Goal: Task Accomplishment & Management: Manage account settings

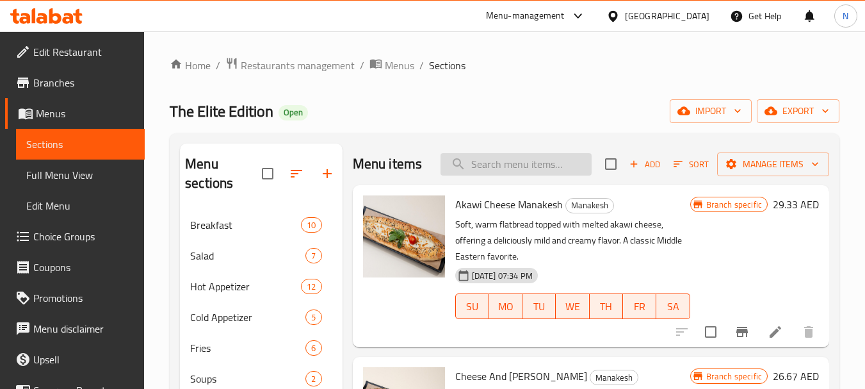
click at [522, 174] on input "search" at bounding box center [516, 164] width 151 height 22
paste input "Cheese & Mohamara"
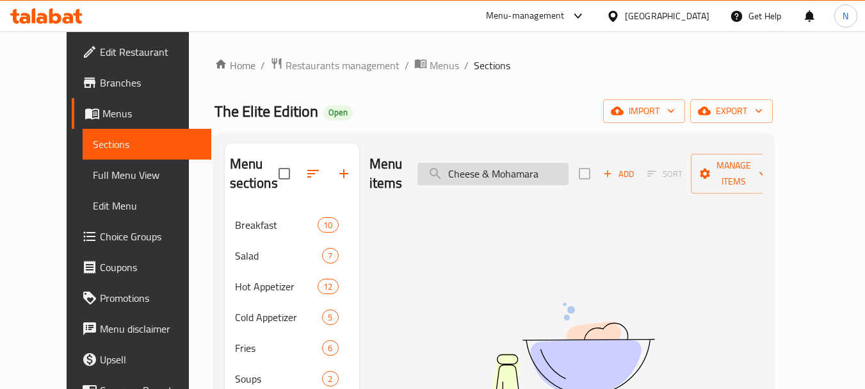
drag, startPoint x: 514, startPoint y: 168, endPoint x: 448, endPoint y: 168, distance: 66.0
click at [448, 168] on input "Cheese & Mohamara" at bounding box center [493, 174] width 151 height 22
click at [500, 165] on input "Mohamara" at bounding box center [493, 174] width 151 height 22
click at [520, 170] on input "Mohamara" at bounding box center [493, 174] width 151 height 22
type input "M"
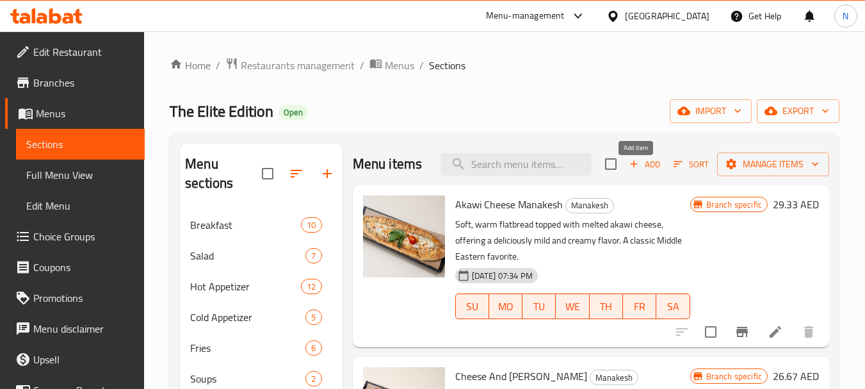
click at [630, 168] on icon "button" at bounding box center [634, 164] width 12 height 12
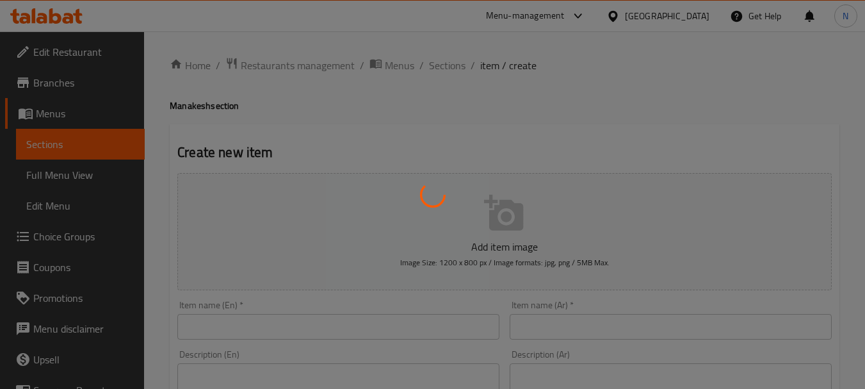
click at [321, 332] on div at bounding box center [432, 194] width 865 height 389
click at [322, 320] on div at bounding box center [432, 194] width 865 height 389
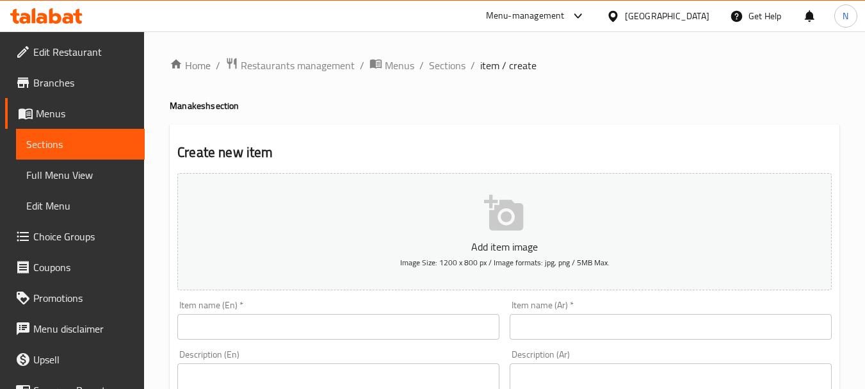
click at [549, 333] on input "text" at bounding box center [671, 327] width 322 height 26
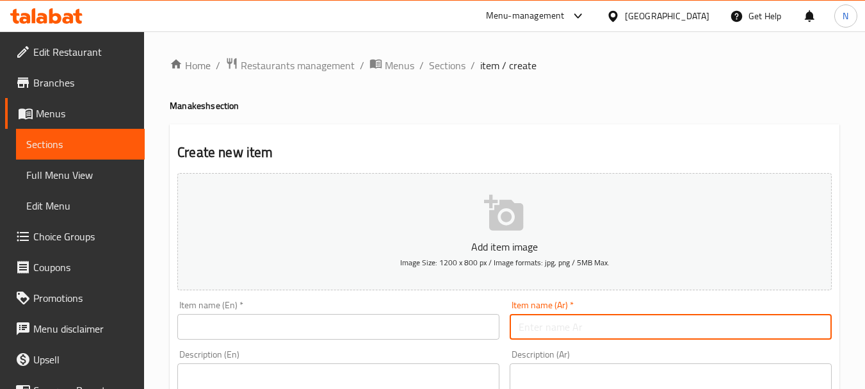
paste input "مناقيش جبنة ومحمرة"
click at [535, 323] on input "مناقيش جبنة ومحمرة" at bounding box center [671, 327] width 322 height 26
type input "مناقيش جبنة ومحمرة"
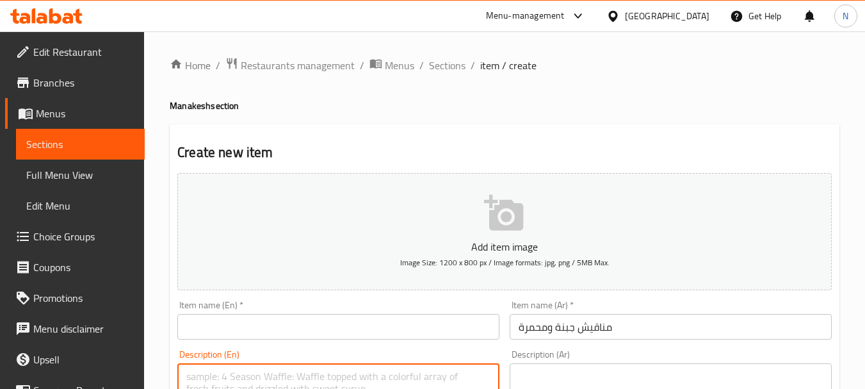
paste textarea "Muhammara"
type textarea "Muhammara"
click at [284, 334] on input "text" at bounding box center [338, 327] width 322 height 26
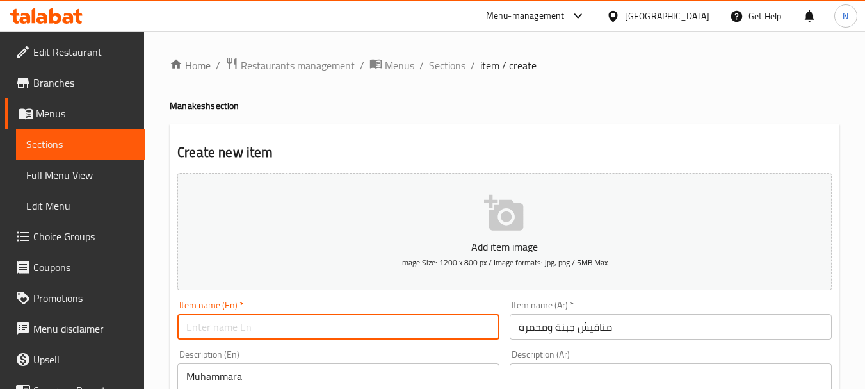
paste input "Cheese & Mohamara"
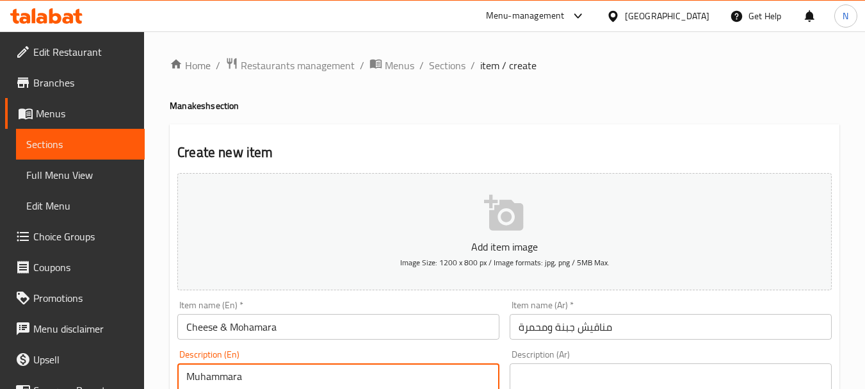
click at [269, 328] on input "Cheese & Mohamara" at bounding box center [338, 327] width 322 height 26
click at [268, 329] on input "Cheese & Mohamara" at bounding box center [338, 327] width 322 height 26
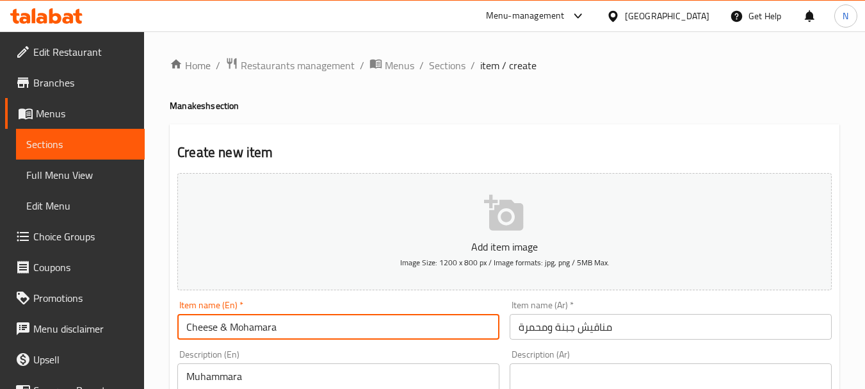
paste input "uham"
click at [222, 329] on input "Cheese & Muhammara" at bounding box center [338, 327] width 322 height 26
type input "Cheese And Muhammara"
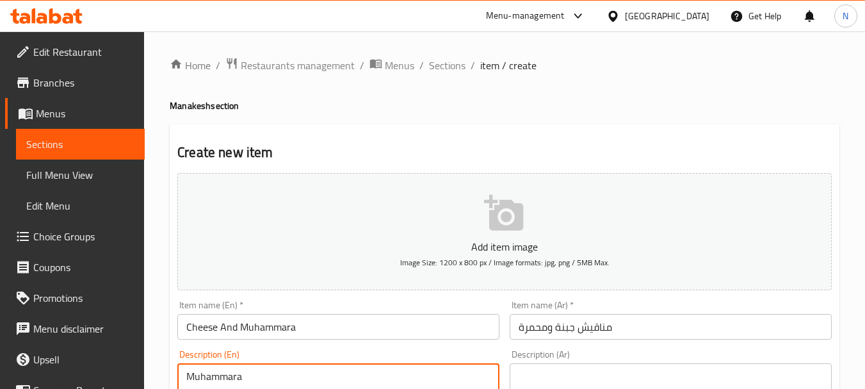
paste textarea "A rich and flavorful manakesh topped with creamy cheese and Muhamara (spicy red…"
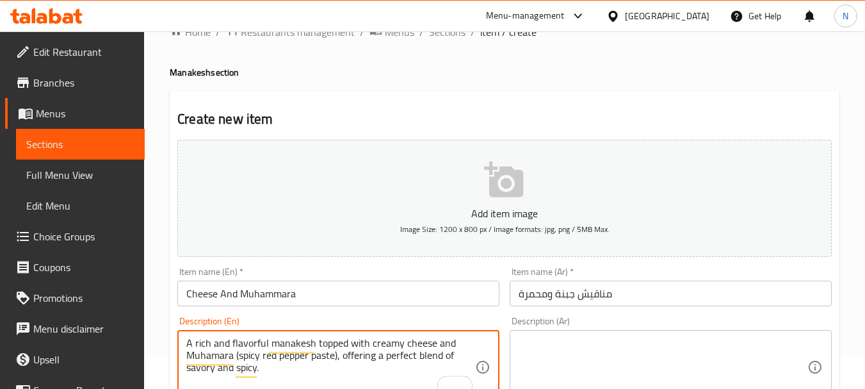
type textarea "A rich and flavorful manakesh topped with creamy cheese and Muhamara (spicy red…"
click at [579, 365] on textarea at bounding box center [663, 367] width 289 height 61
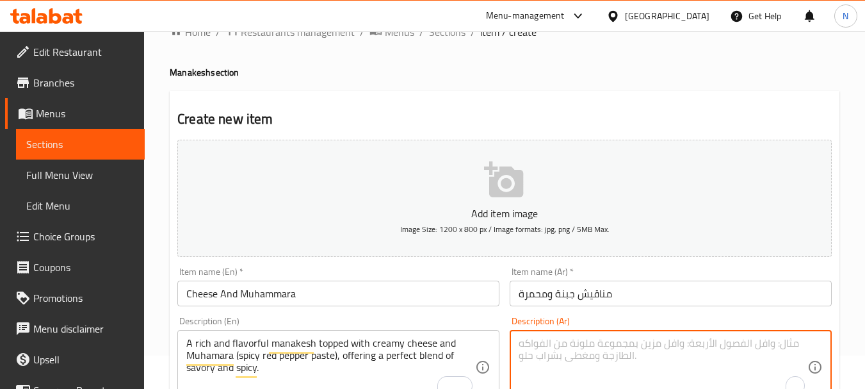
paste textarea "منقوشة غنية ولذيذة مغطاة بالجبنة الكريمية ومحمّرة (معجون الفلفل الأحمر الحار)، …"
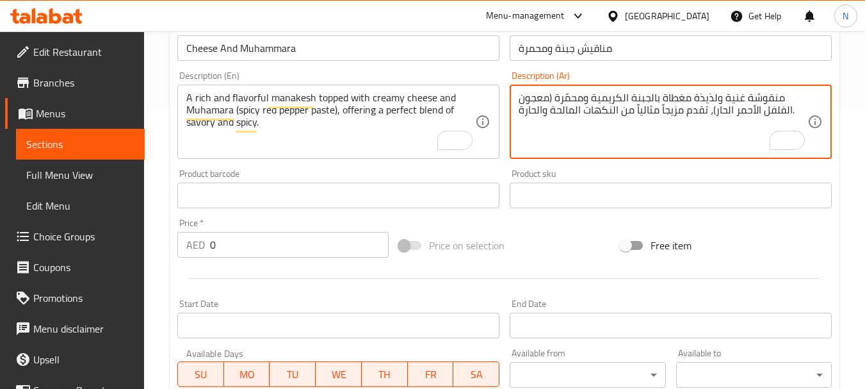
scroll to position [287, 0]
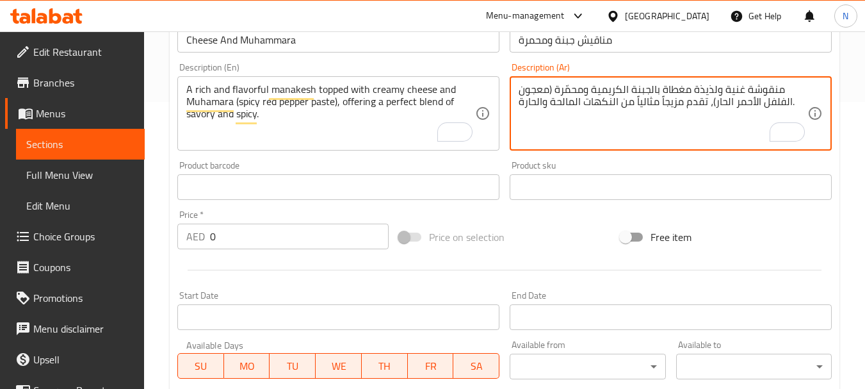
type textarea "منقوشة غنية ولذيذة مغطاة بالجبنة الكريمية ومحمّرة (معجون الفلفل الأحمر الحار)، …"
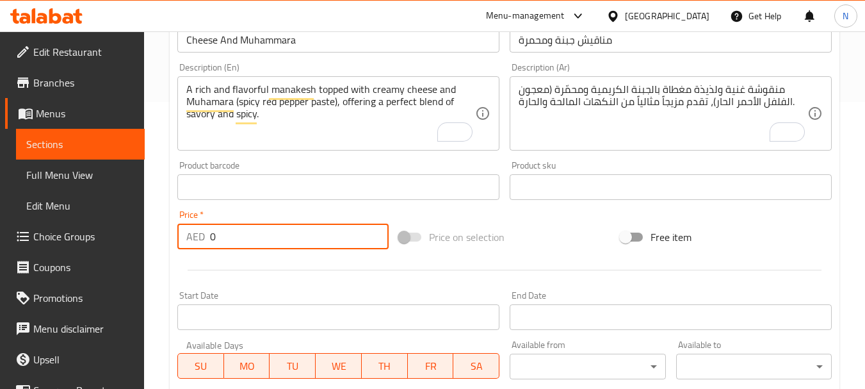
drag, startPoint x: 239, startPoint y: 234, endPoint x: 204, endPoint y: 235, distance: 35.2
click at [204, 235] on div "AED 0 Price *" at bounding box center [282, 236] width 211 height 26
type input "32"
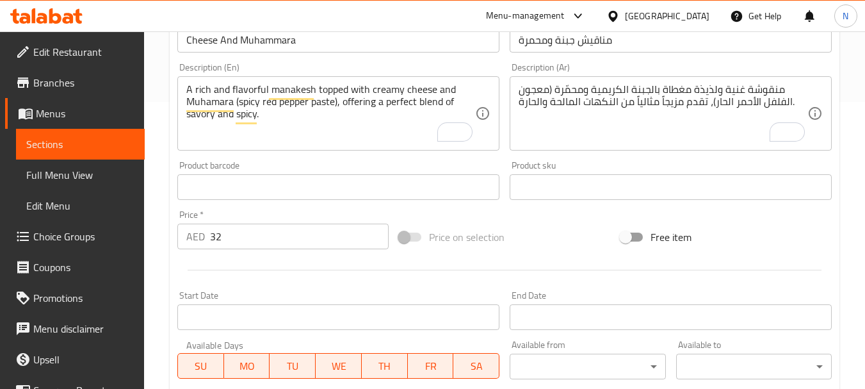
click at [549, 240] on div "Price on selection" at bounding box center [505, 237] width 222 height 35
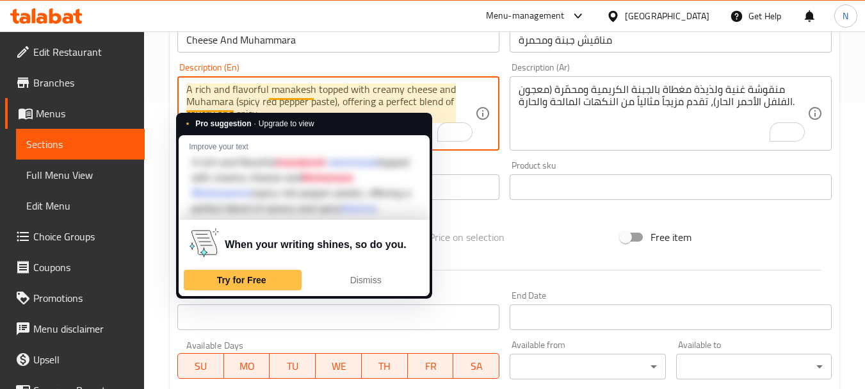
click at [231, 95] on textarea "A rich and flavorful manakesh topped with creamy cheese and Muhamara (spicy red…" at bounding box center [330, 113] width 289 height 61
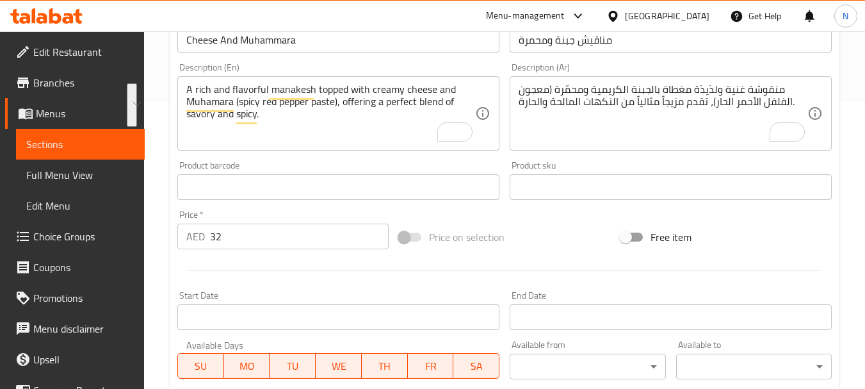
click at [533, 223] on div "Price on selection" at bounding box center [505, 237] width 222 height 35
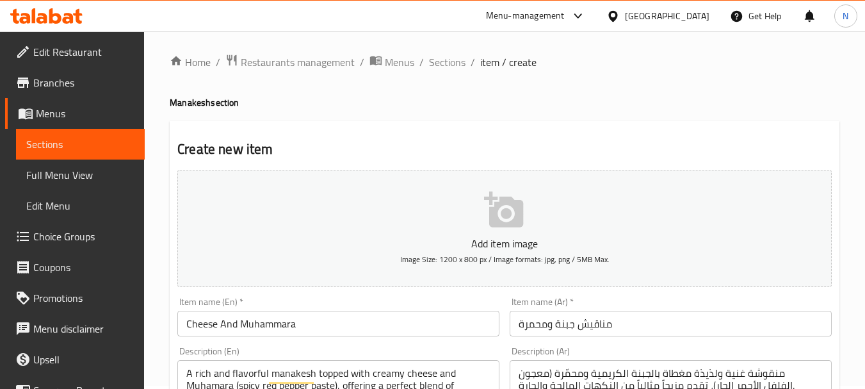
scroll to position [0, 0]
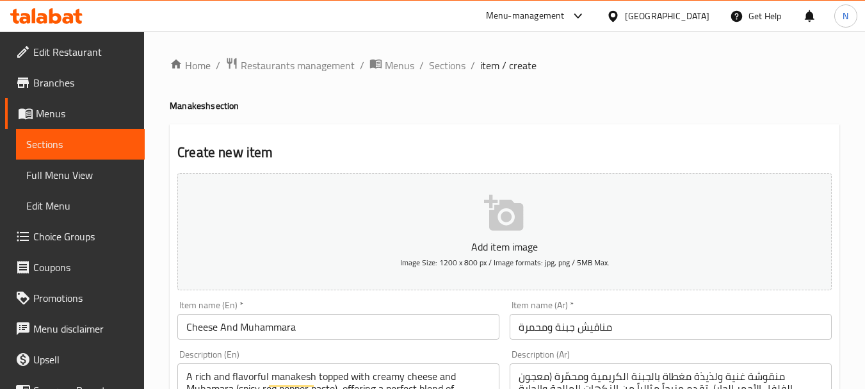
click at [193, 107] on h4 "Manakesh section" at bounding box center [505, 105] width 670 height 13
copy h4 "Manakesh"
click at [322, 331] on input "Cheese And Muhammara" at bounding box center [338, 327] width 322 height 26
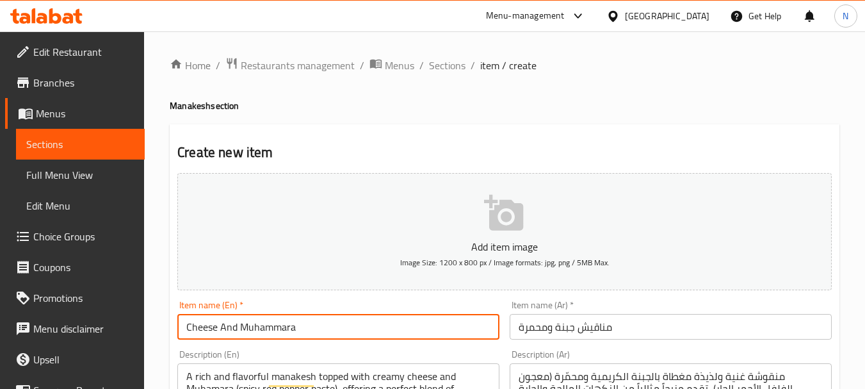
paste input "Manakesh"
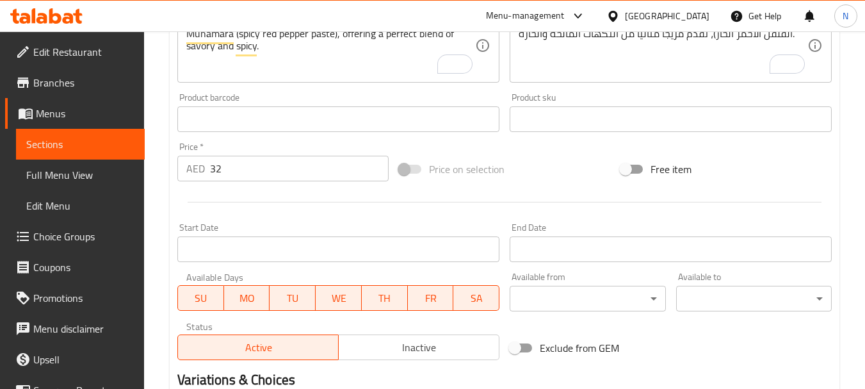
scroll to position [516, 0]
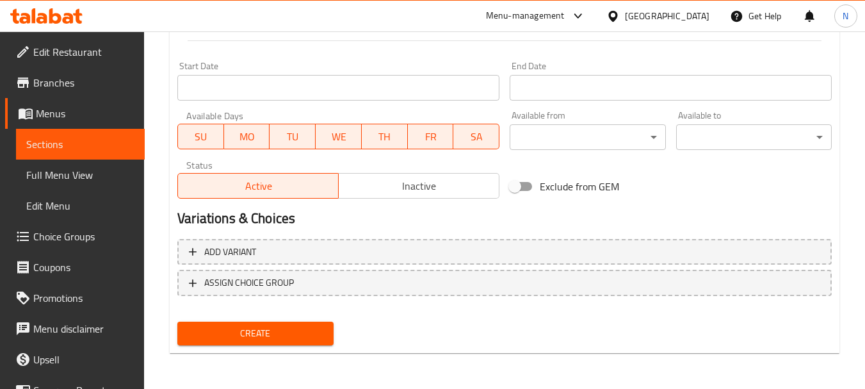
type input "Cheese And Muhammara Manakesh"
click at [286, 333] on span "Create" at bounding box center [255, 333] width 135 height 16
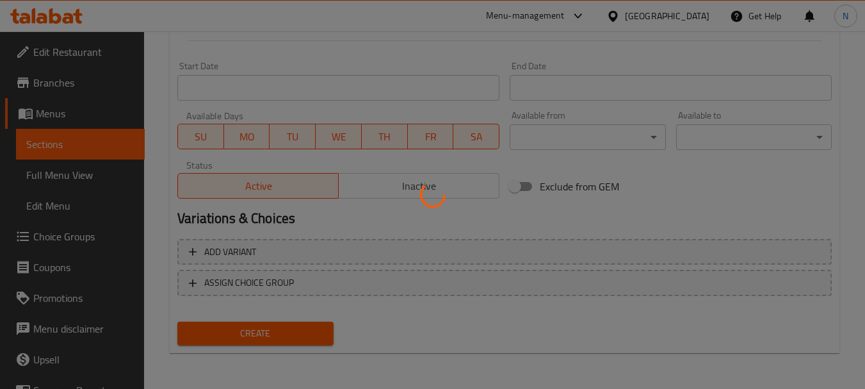
type input "0"
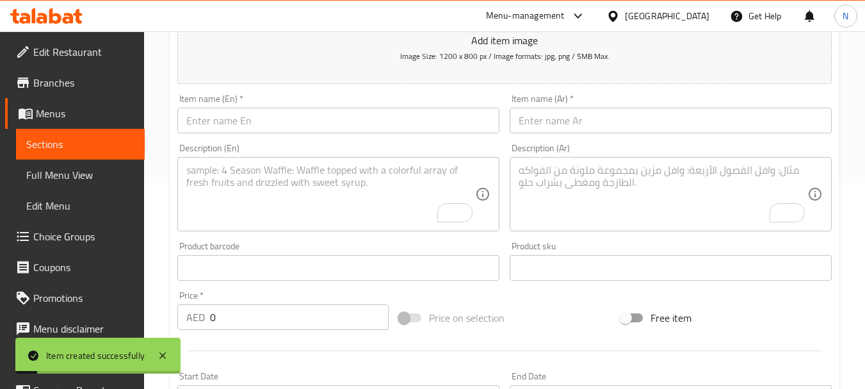
scroll to position [0, 0]
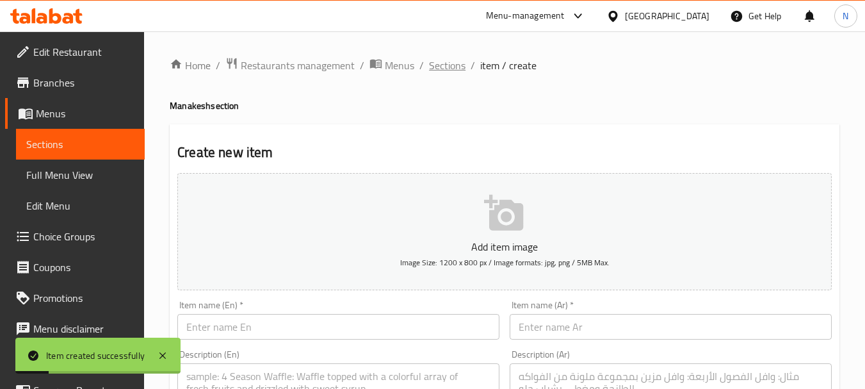
click at [440, 67] on span "Sections" at bounding box center [447, 65] width 37 height 15
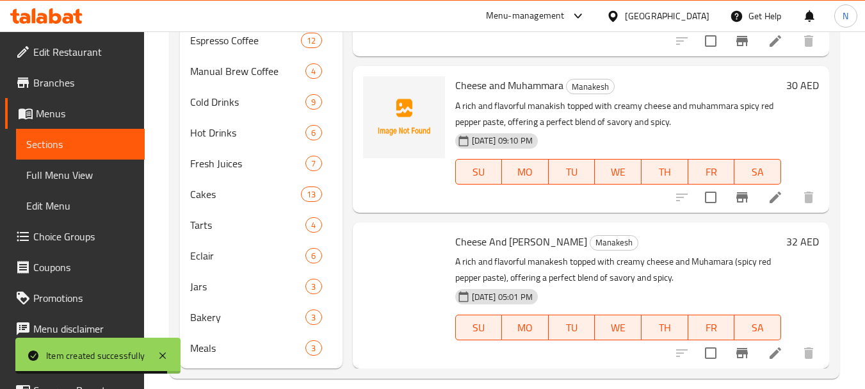
scroll to position [630, 0]
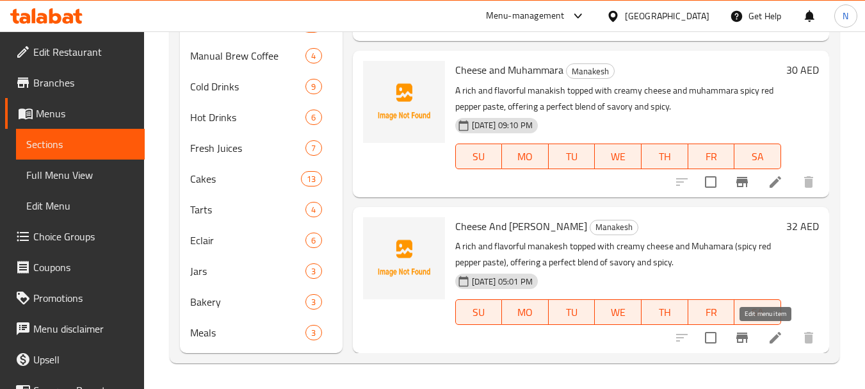
click at [770, 337] on icon at bounding box center [776, 338] width 12 height 12
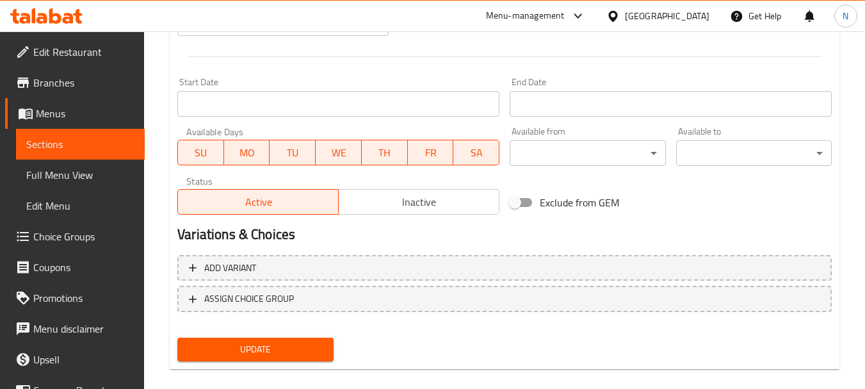
scroll to position [516, 0]
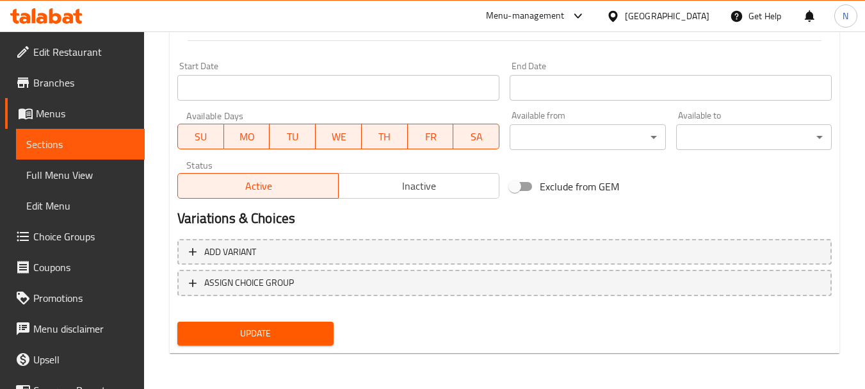
click at [427, 184] on span "Inactive" at bounding box center [419, 186] width 150 height 19
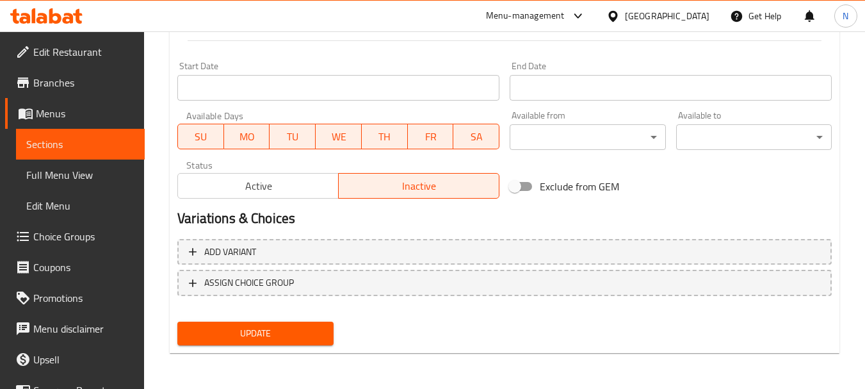
click at [300, 331] on span "Update" at bounding box center [255, 333] width 135 height 16
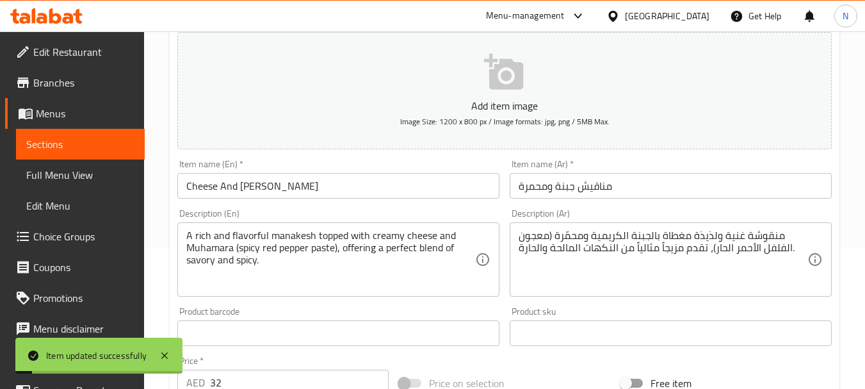
scroll to position [0, 0]
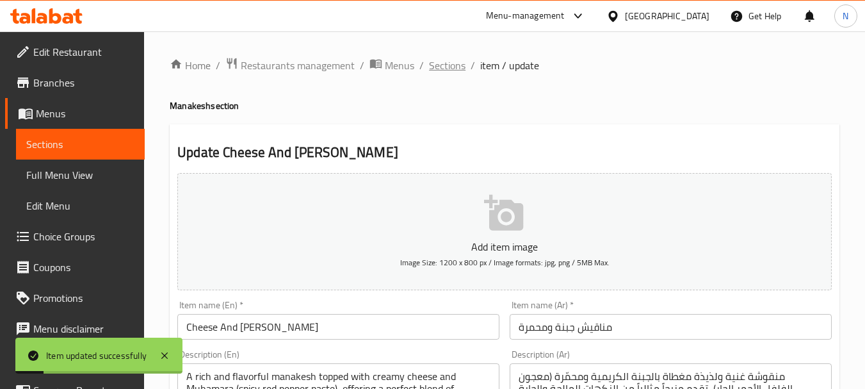
click at [441, 65] on span "Sections" at bounding box center [447, 65] width 37 height 15
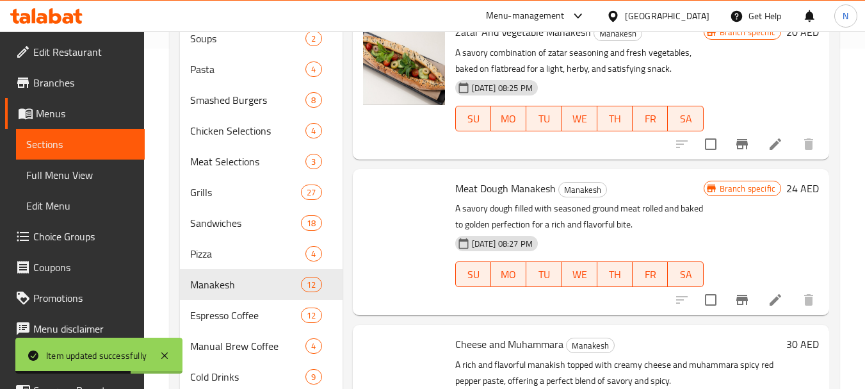
scroll to position [630, 0]
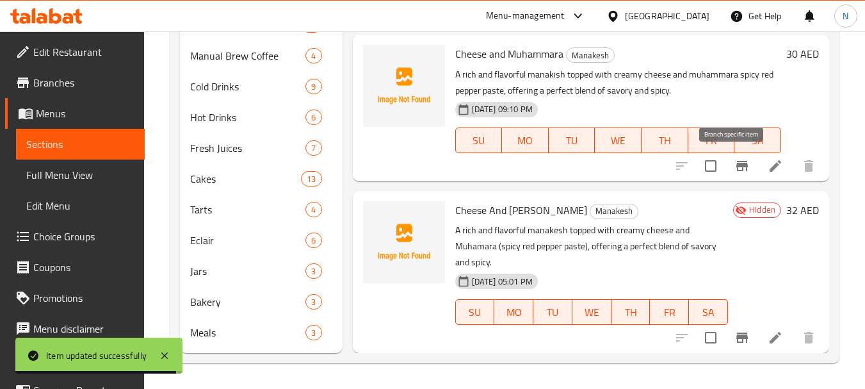
click at [735, 168] on icon "Branch-specific-item" at bounding box center [742, 165] width 15 height 15
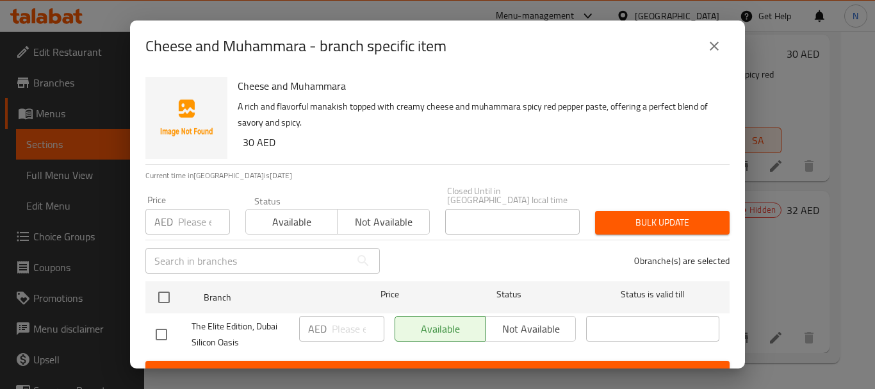
click at [187, 221] on input "number" at bounding box center [204, 222] width 52 height 26
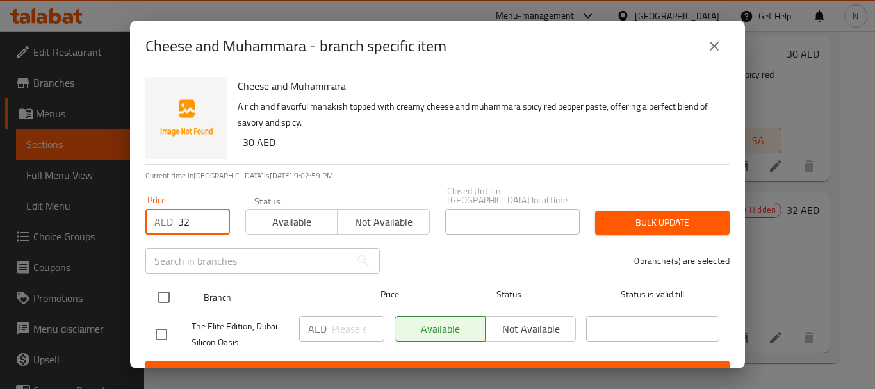
type input "32"
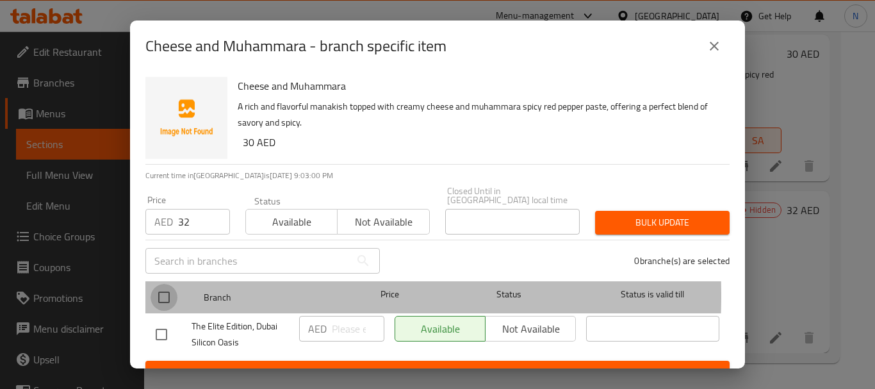
click at [169, 296] on input "checkbox" at bounding box center [163, 297] width 27 height 27
checkbox input "true"
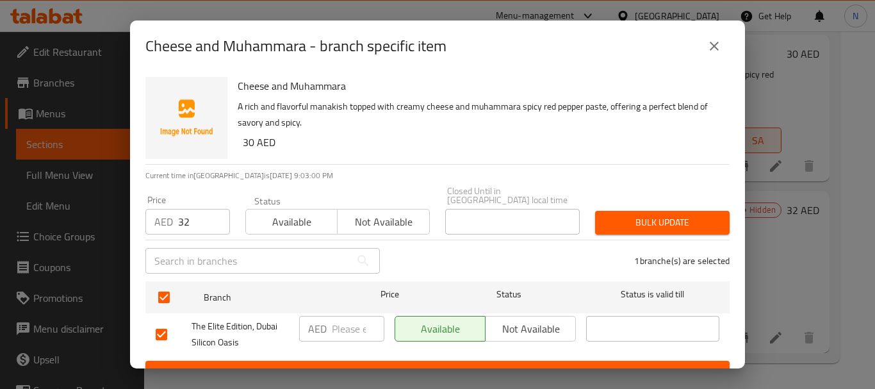
click at [644, 221] on span "Bulk update" at bounding box center [662, 223] width 114 height 16
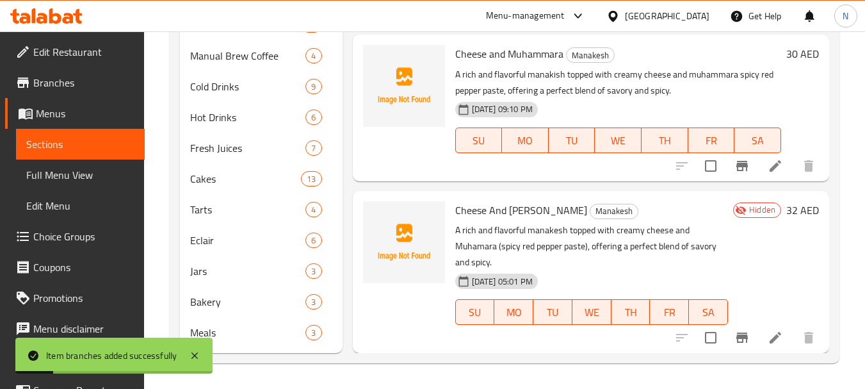
click at [787, 54] on h6 "30 AED" at bounding box center [802, 54] width 33 height 18
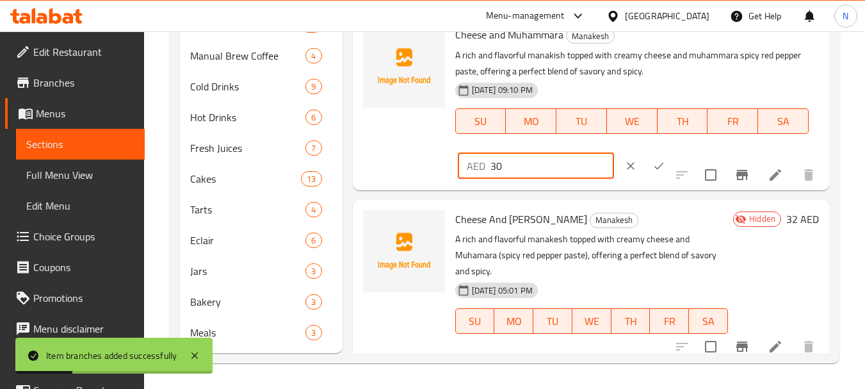
drag, startPoint x: 488, startPoint y: 191, endPoint x: 476, endPoint y: 193, distance: 12.4
click at [476, 179] on div "AED 30 ​" at bounding box center [536, 166] width 156 height 26
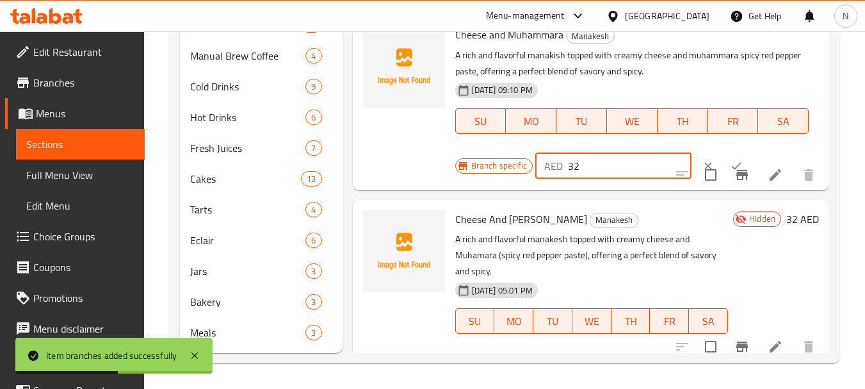
type input "32"
click at [730, 172] on icon "ok" at bounding box center [736, 165] width 13 height 13
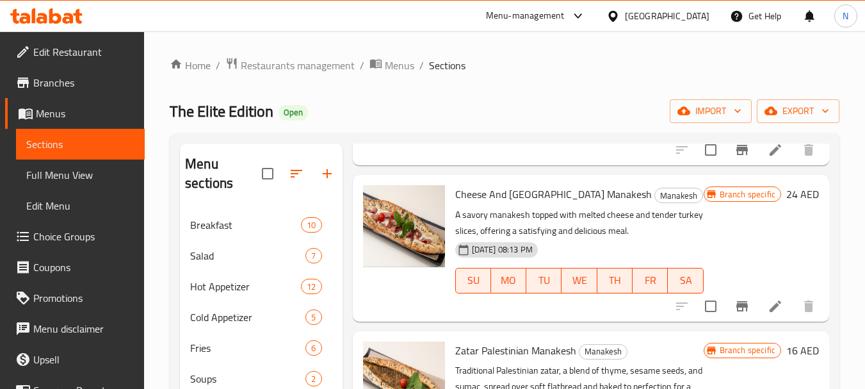
scroll to position [813, 0]
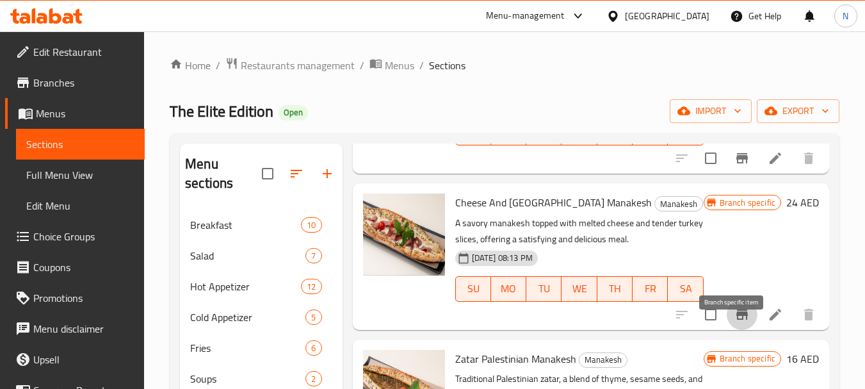
click at [736, 320] on icon "Branch-specific-item" at bounding box center [742, 314] width 12 height 10
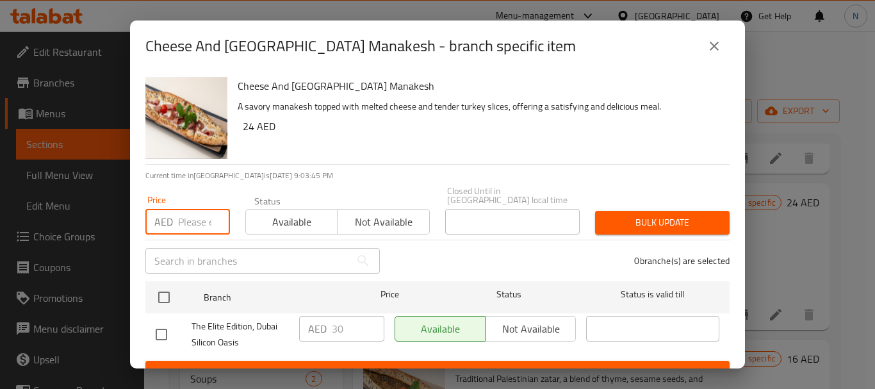
click at [195, 225] on input "number" at bounding box center [204, 222] width 52 height 26
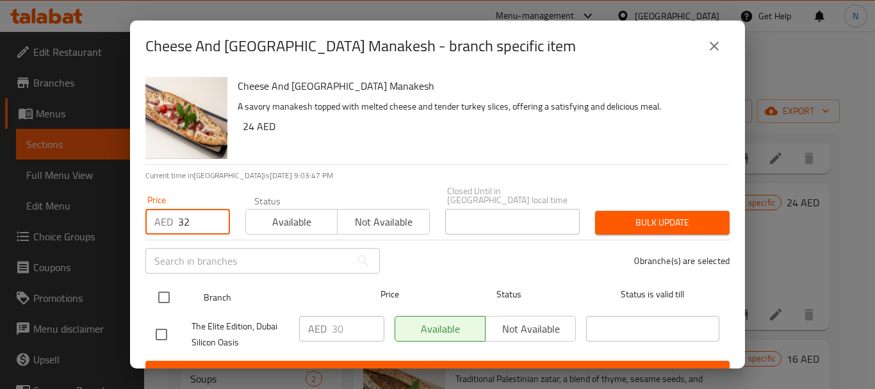
type input "32"
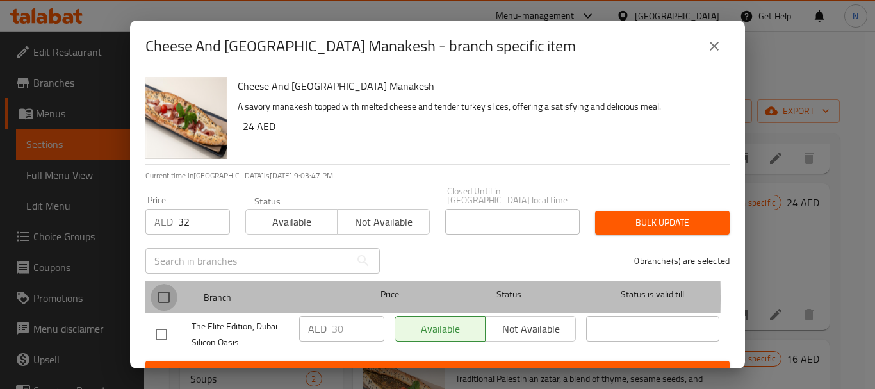
click at [157, 297] on input "checkbox" at bounding box center [163, 297] width 27 height 27
checkbox input "true"
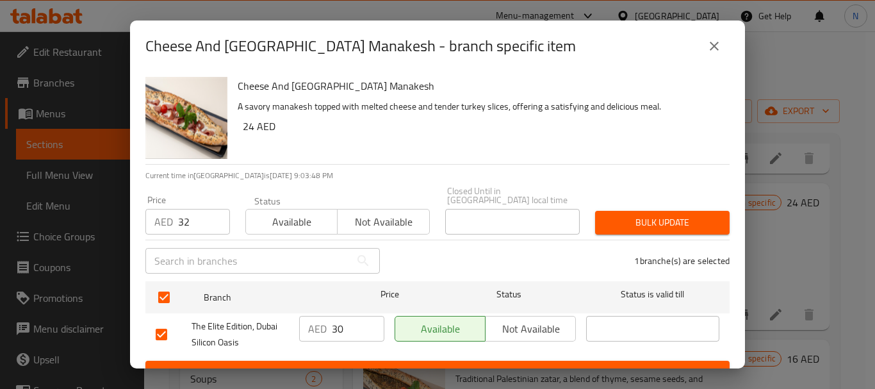
click at [620, 232] on button "Bulk update" at bounding box center [662, 223] width 134 height 24
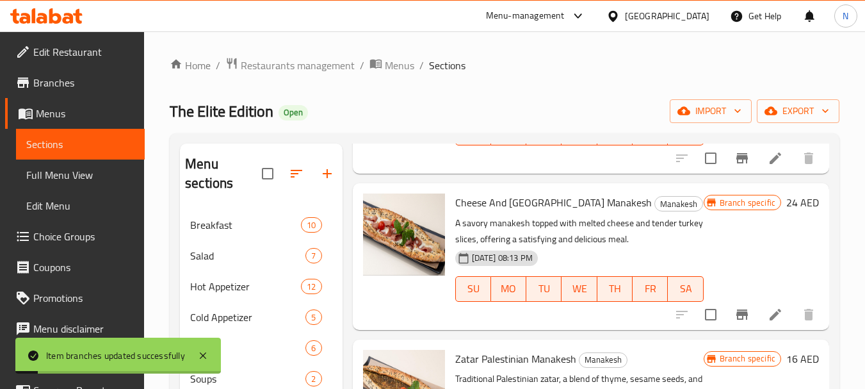
click at [786, 211] on h6 "24 AED" at bounding box center [802, 202] width 33 height 18
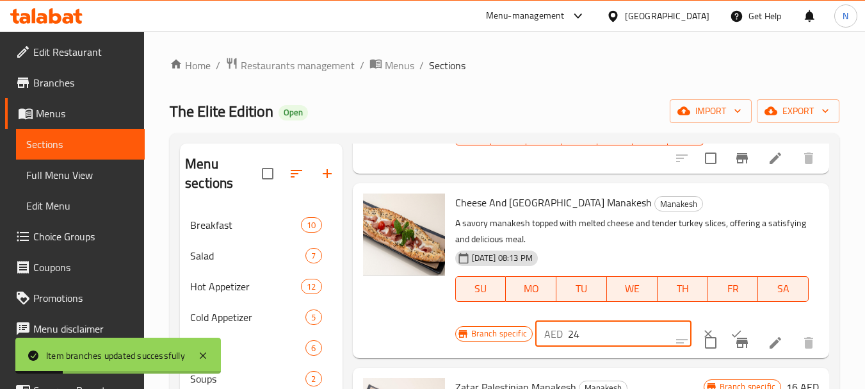
drag, startPoint x: 575, startPoint y: 348, endPoint x: 562, endPoint y: 351, distance: 13.2
click at [562, 346] on div "AED 24 ​" at bounding box center [613, 334] width 156 height 26
type input "32"
click at [722, 345] on button "ok" at bounding box center [736, 334] width 28 height 28
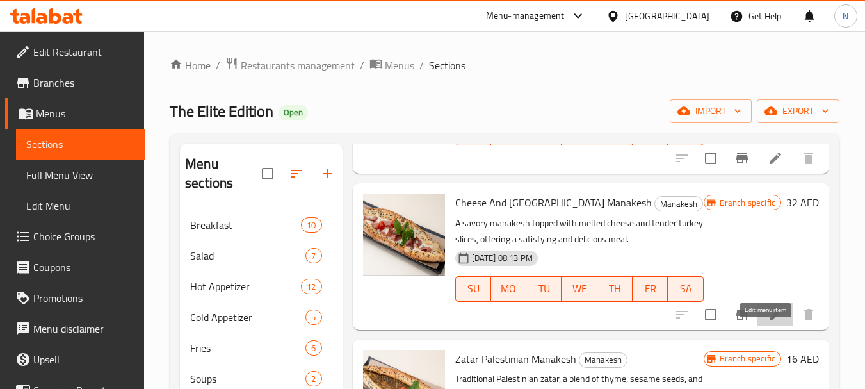
click at [768, 322] on icon at bounding box center [775, 314] width 15 height 15
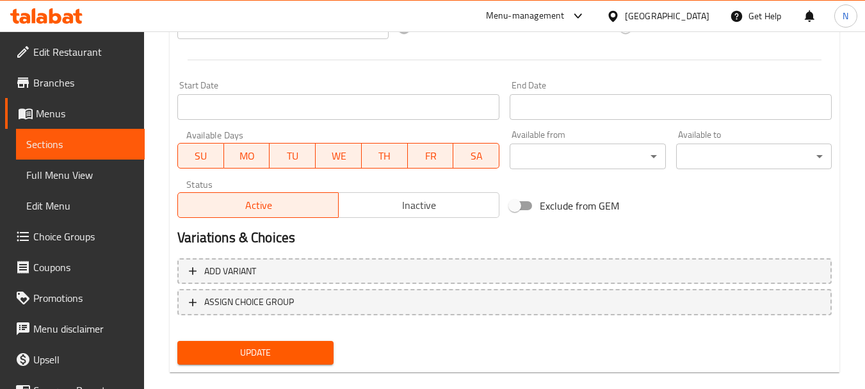
scroll to position [535, 0]
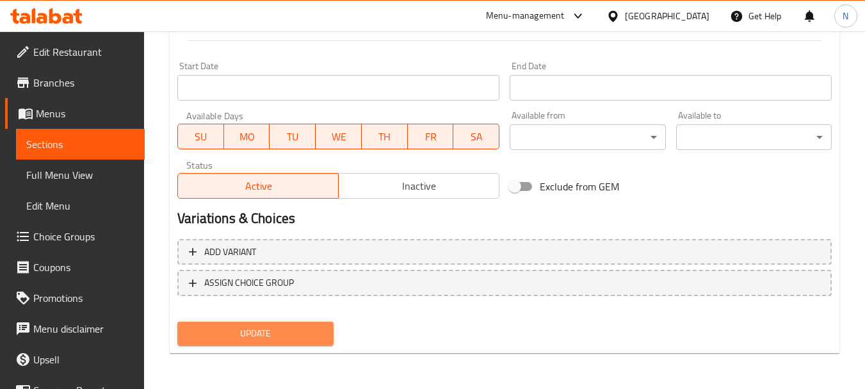
click at [273, 332] on span "Update" at bounding box center [255, 333] width 135 height 16
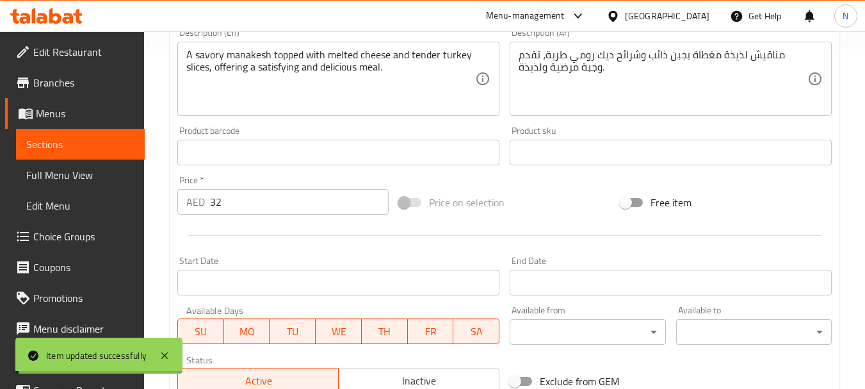
scroll to position [0, 0]
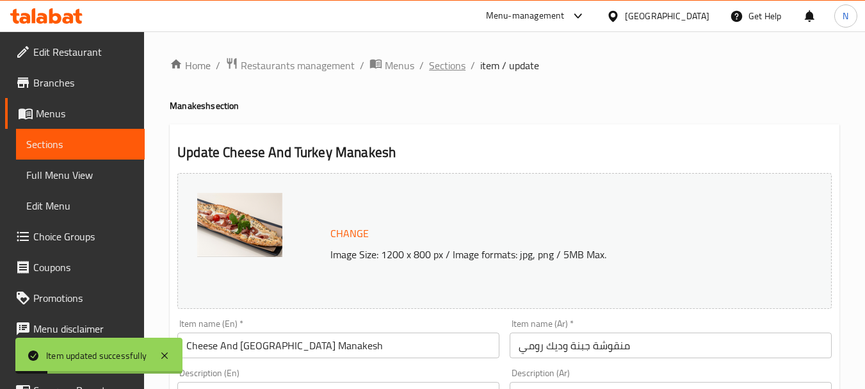
click at [451, 69] on span "Sections" at bounding box center [447, 65] width 37 height 15
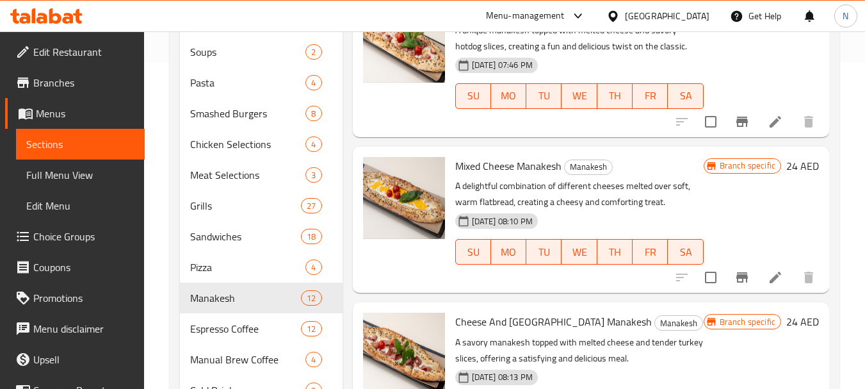
scroll to position [366, 0]
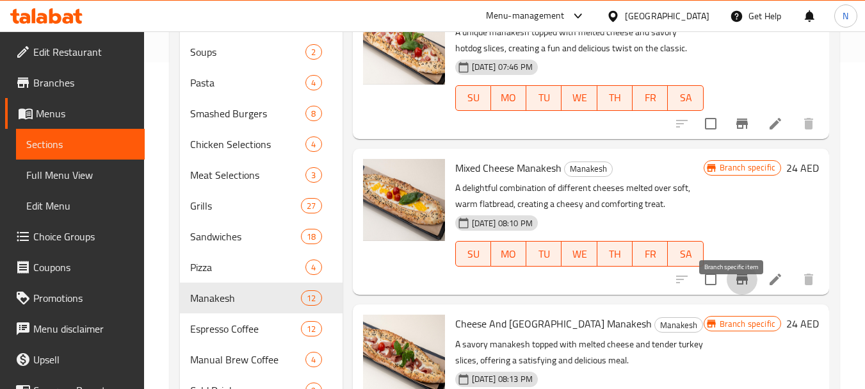
click at [727, 295] on button "Branch-specific-item" at bounding box center [742, 279] width 31 height 31
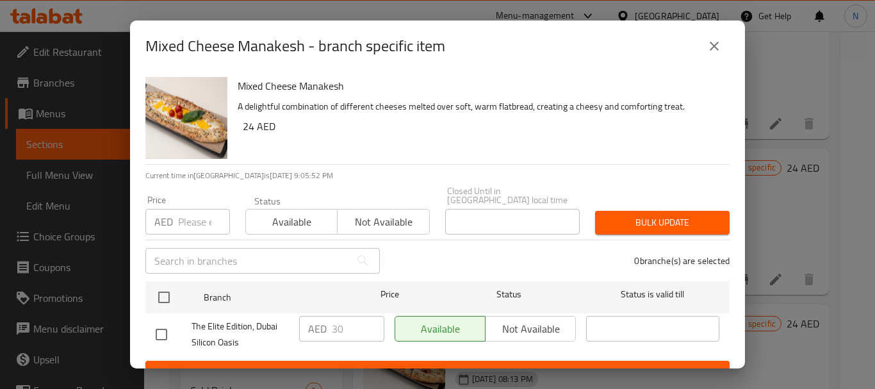
click at [192, 223] on input "number" at bounding box center [204, 222] width 52 height 26
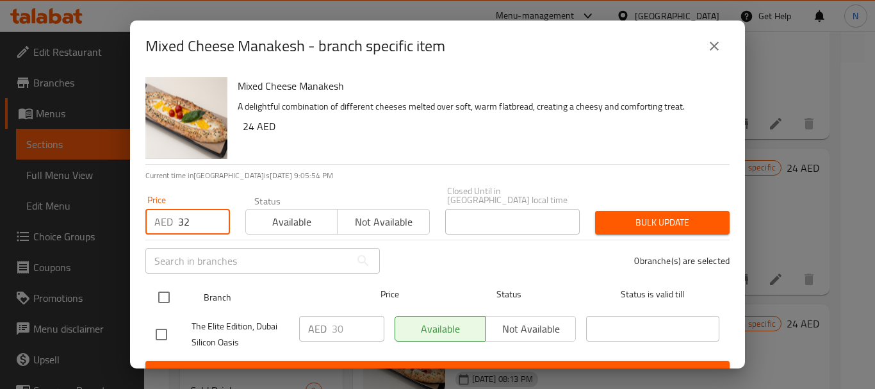
type input "32"
click at [163, 296] on input "checkbox" at bounding box center [163, 297] width 27 height 27
checkbox input "true"
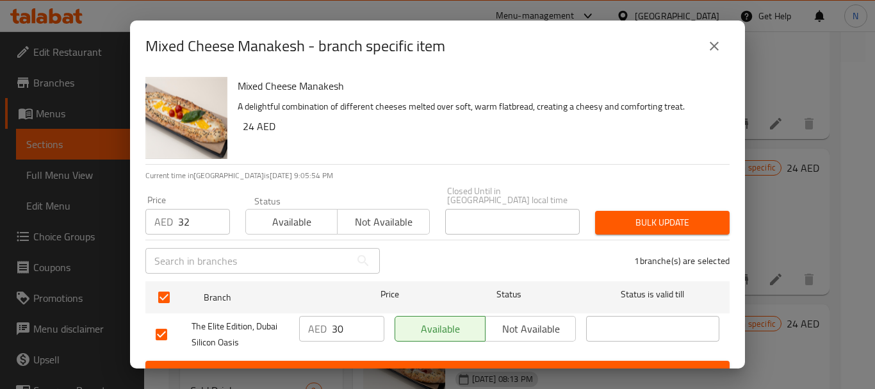
click at [626, 230] on span "Bulk update" at bounding box center [662, 223] width 114 height 16
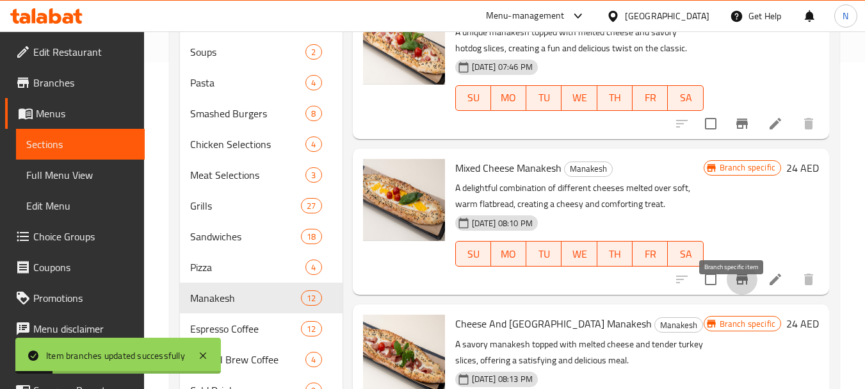
click at [735, 287] on icon "Branch-specific-item" at bounding box center [742, 279] width 15 height 15
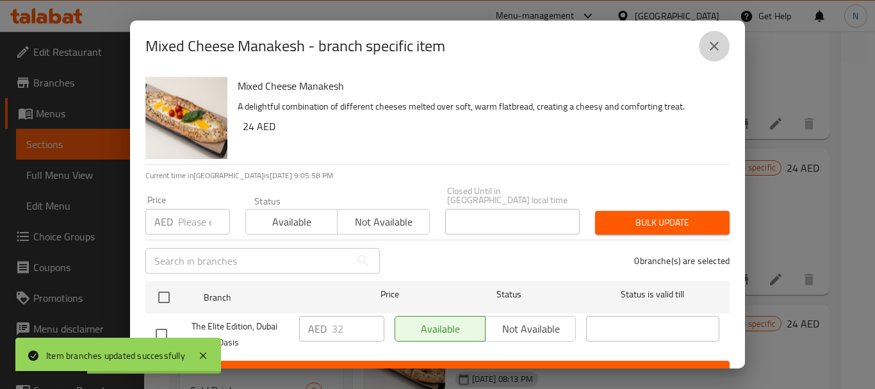
click at [715, 44] on icon "close" at bounding box center [713, 45] width 15 height 15
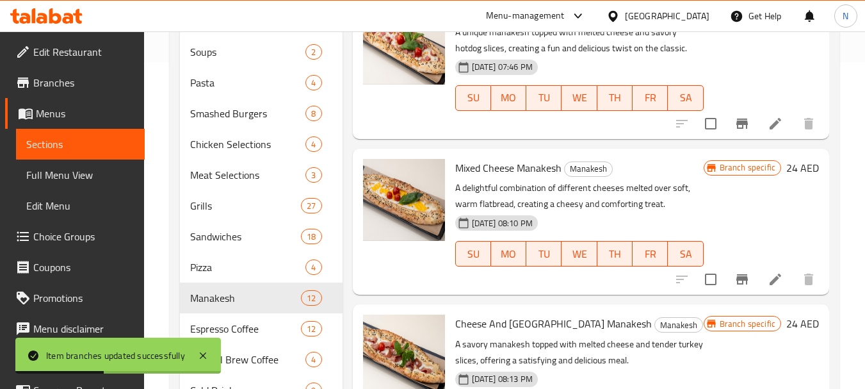
click at [786, 177] on h6 "24 AED" at bounding box center [802, 168] width 33 height 18
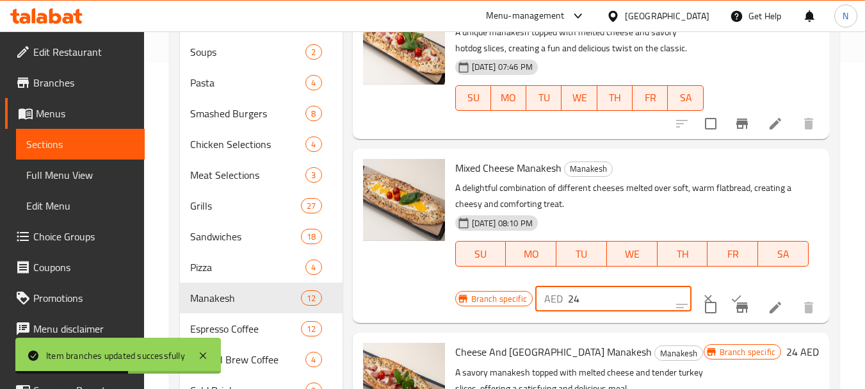
drag, startPoint x: 585, startPoint y: 309, endPoint x: 544, endPoint y: 313, distance: 40.5
click at [544, 311] on div "AED 24 ​" at bounding box center [613, 299] width 156 height 26
type input "32"
click at [730, 305] on icon "ok" at bounding box center [736, 298] width 13 height 13
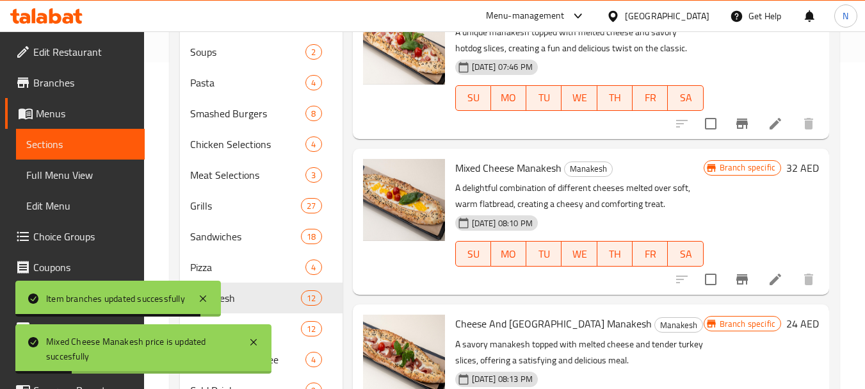
click at [768, 287] on icon at bounding box center [775, 279] width 15 height 15
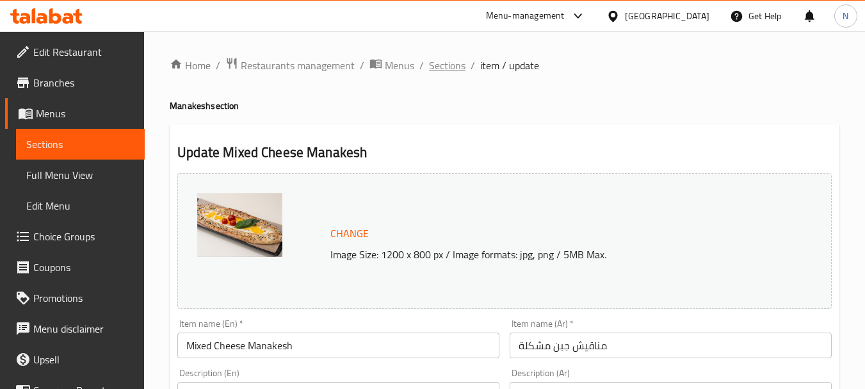
click at [464, 68] on span "Sections" at bounding box center [447, 65] width 37 height 15
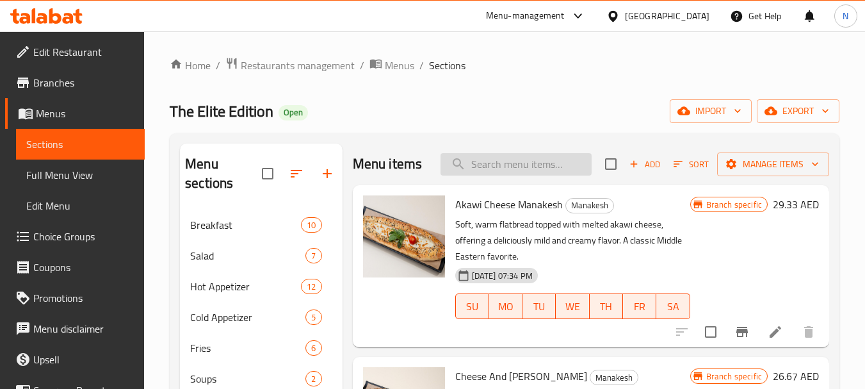
click at [532, 175] on input "search" at bounding box center [516, 164] width 151 height 22
paste input "Traditional Palestinian Zatar, a blend of thyme, sesame seeds, and sumac, is sp…"
type input "Traditional Palestinian Zatar, a blend of thyme, sesame seeds, and sumac, is sp…"
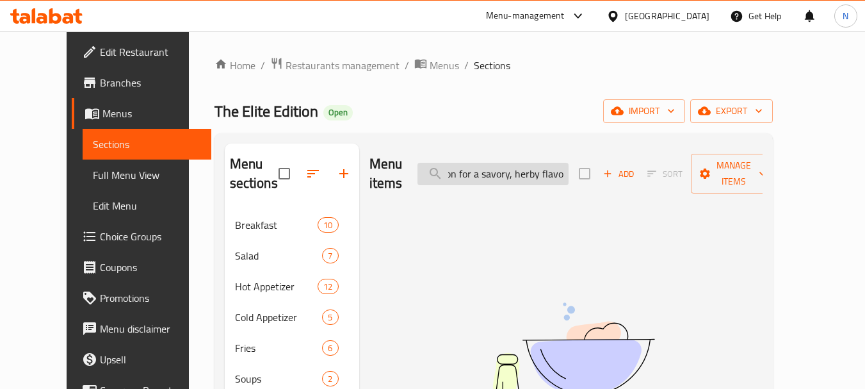
click at [525, 168] on input "Traditional Palestinian Zatar, a blend of thyme, sesame seeds, and sumac, is sp…" at bounding box center [493, 174] width 151 height 22
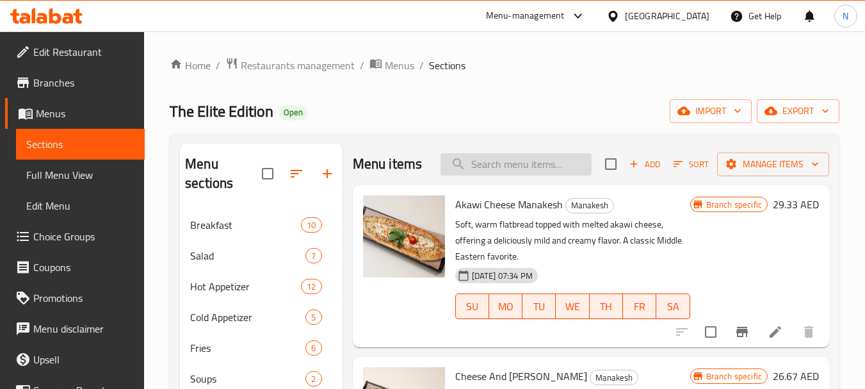
click at [571, 174] on input "search" at bounding box center [516, 164] width 151 height 22
paste input "Manakesh Zaa'tar"
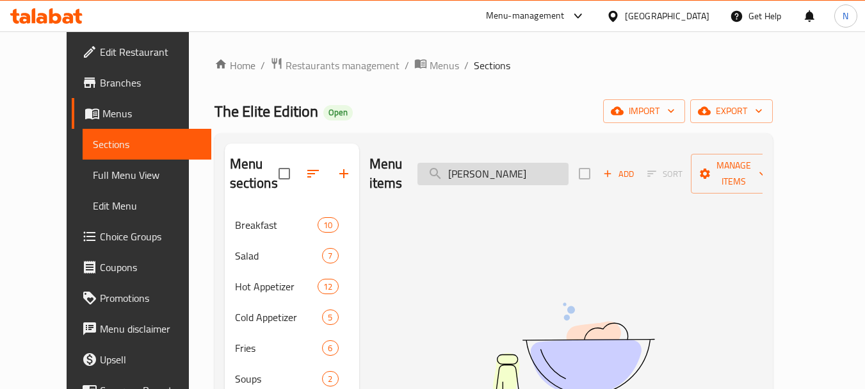
click at [519, 165] on input "Manakesh Zaa" at bounding box center [493, 174] width 151 height 22
click at [528, 163] on input "Zaa" at bounding box center [493, 174] width 151 height 22
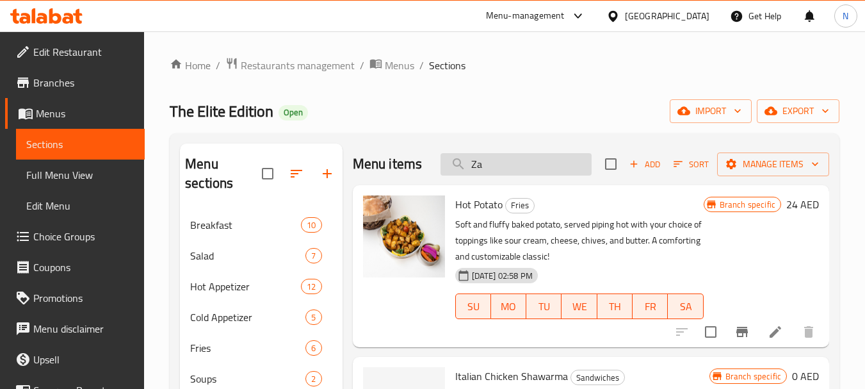
click at [519, 175] on input "Za" at bounding box center [516, 164] width 151 height 22
type input "Z"
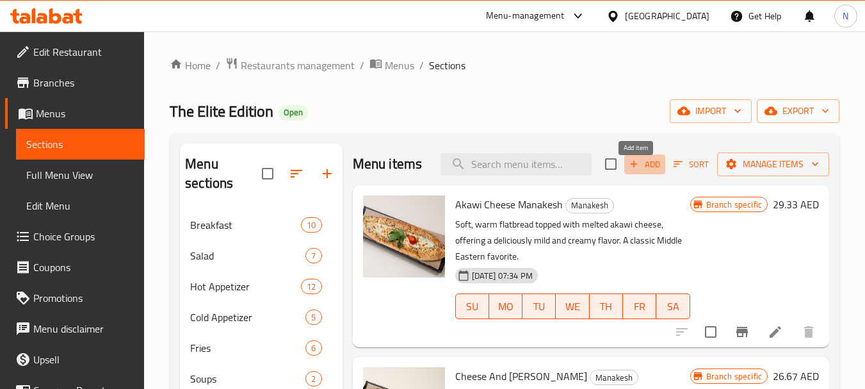
click at [642, 172] on span "Add" at bounding box center [645, 164] width 35 height 15
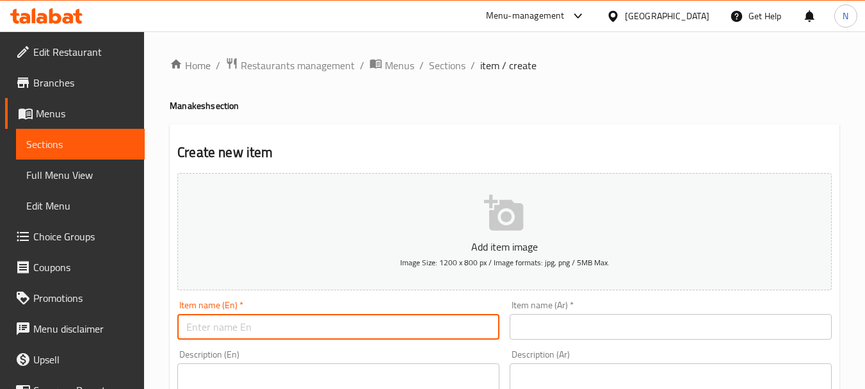
click at [426, 329] on input "text" at bounding box center [338, 327] width 322 height 26
paste input "Manakesh Zaa'tar"
type input "Manakesh Zaa'tar"
click at [560, 331] on input "text" at bounding box center [671, 327] width 322 height 26
paste input "مناقيش زعتر"
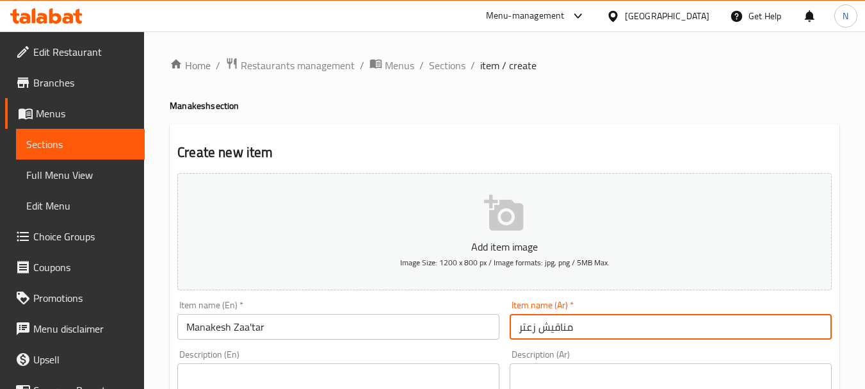
type input "مناقيش زعتر"
click at [440, 64] on span "Sections" at bounding box center [447, 65] width 37 height 15
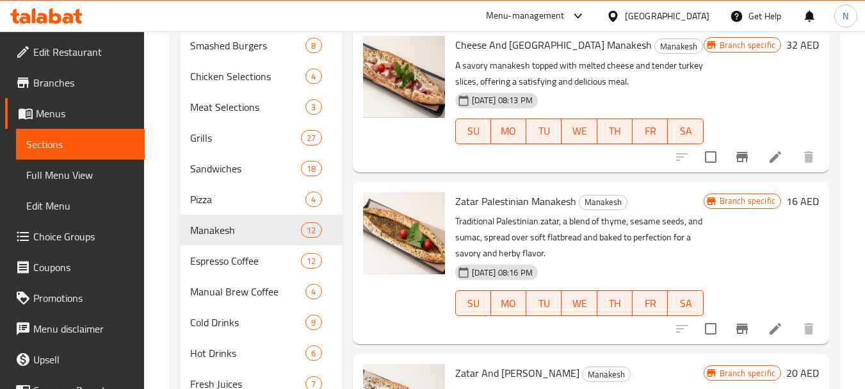
scroll to position [580, 0]
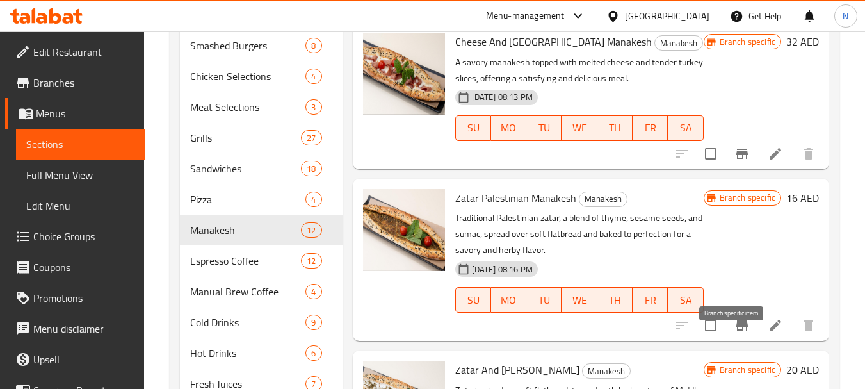
click at [736, 330] on icon "Branch-specific-item" at bounding box center [742, 325] width 12 height 10
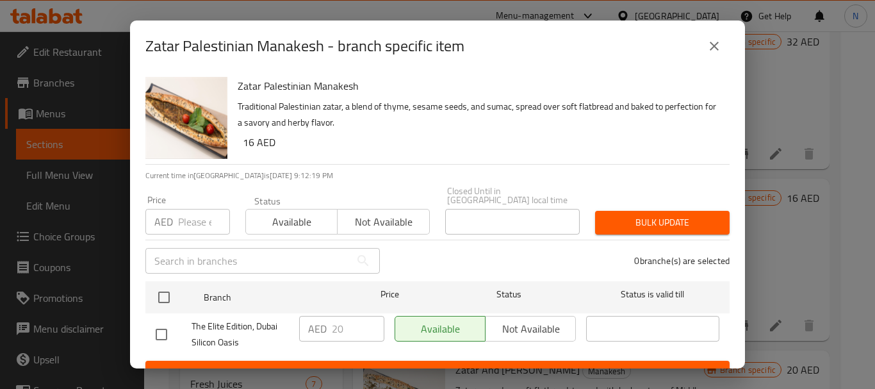
click at [209, 222] on input "number" at bounding box center [204, 222] width 52 height 26
paste input "21.33"
click at [188, 222] on input "21.33" at bounding box center [204, 222] width 52 height 26
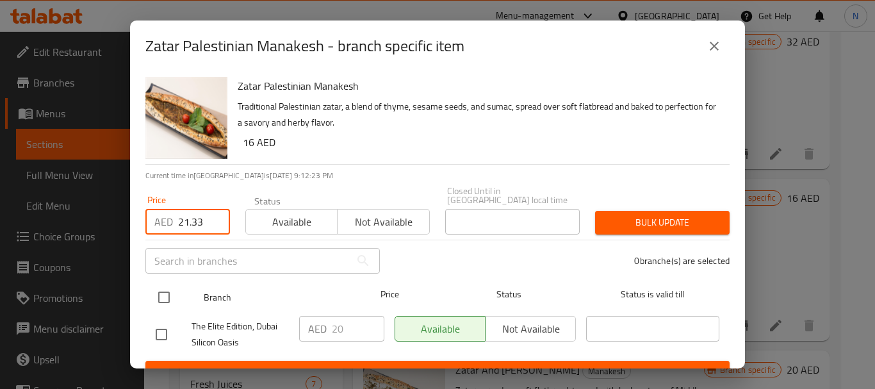
type input "21.33"
click at [165, 291] on input "checkbox" at bounding box center [163, 297] width 27 height 27
checkbox input "true"
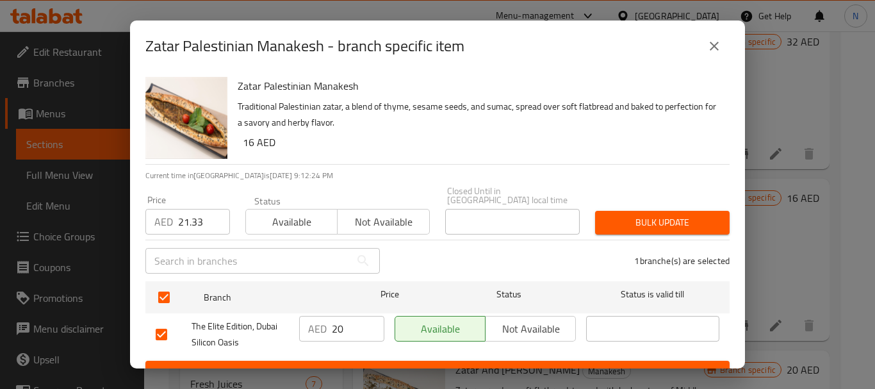
click at [640, 225] on span "Bulk update" at bounding box center [662, 223] width 114 height 16
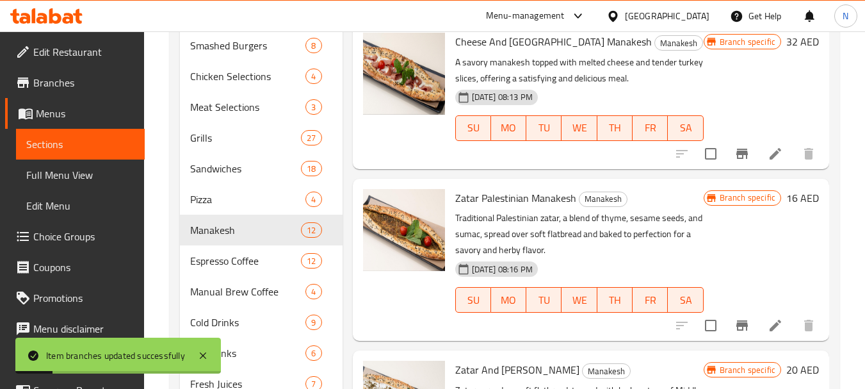
click at [786, 207] on h6 "16 AED" at bounding box center [802, 198] width 33 height 18
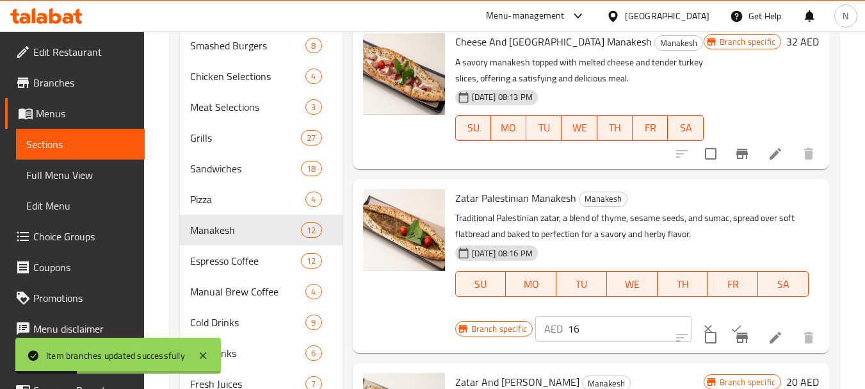
click at [565, 341] on div "AED 16 ​" at bounding box center [613, 329] width 156 height 26
click at [571, 341] on input "16" at bounding box center [630, 329] width 124 height 26
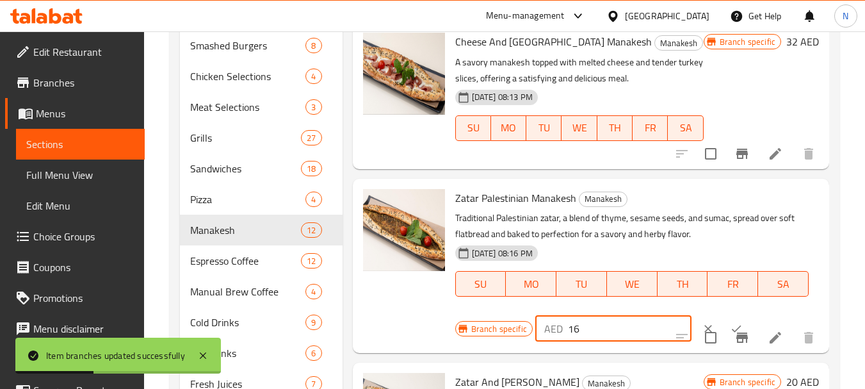
click at [571, 341] on input "16" at bounding box center [630, 329] width 124 height 26
paste input "21.33"
type input "21.33"
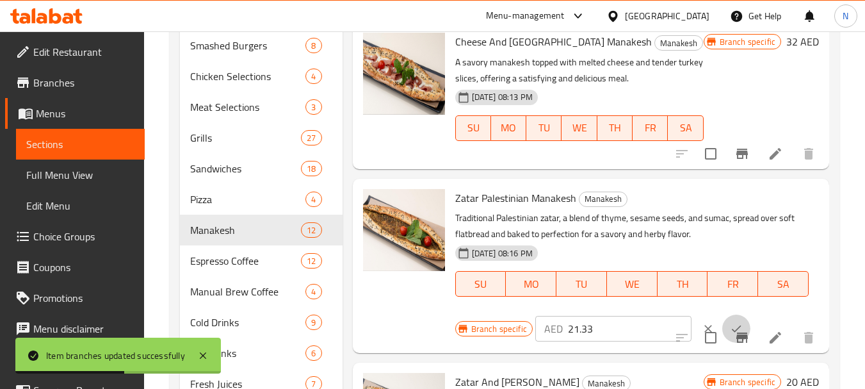
click at [730, 335] on icon "ok" at bounding box center [736, 328] width 13 height 13
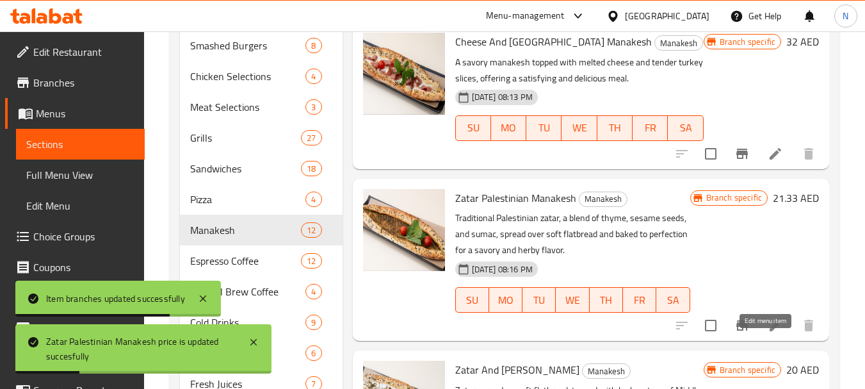
click at [768, 333] on icon at bounding box center [775, 325] width 15 height 15
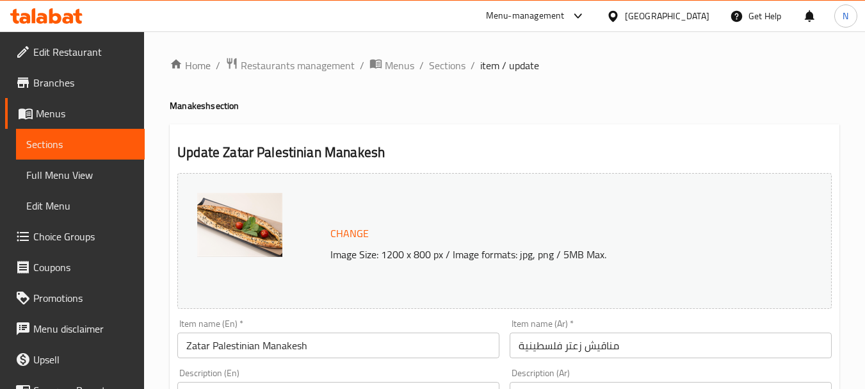
click at [253, 346] on input "Zatar Palestinian Manakesh" at bounding box center [338, 345] width 322 height 26
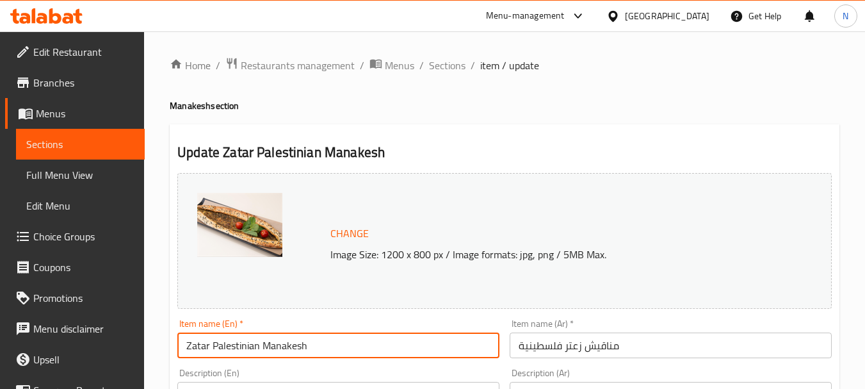
click at [253, 346] on input "Zatar Palestinian Manakesh" at bounding box center [338, 345] width 322 height 26
type input "Zatar Manakesh"
click at [549, 346] on input "مناقيش زعتر فلسطينية" at bounding box center [671, 345] width 322 height 26
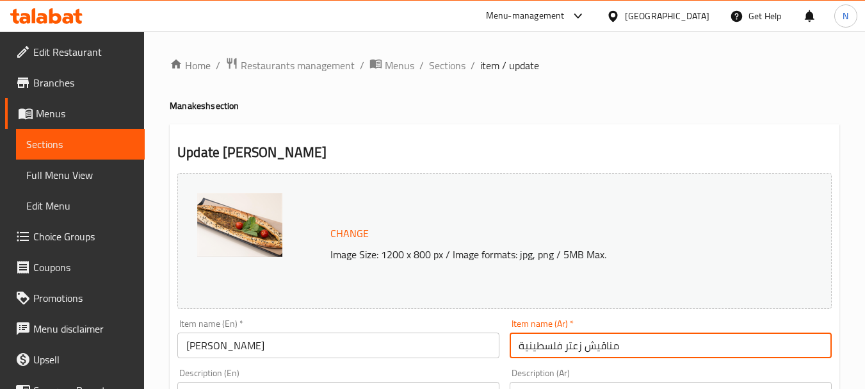
click at [549, 346] on input "مناقيش زعتر فلسطينية" at bounding box center [671, 345] width 322 height 26
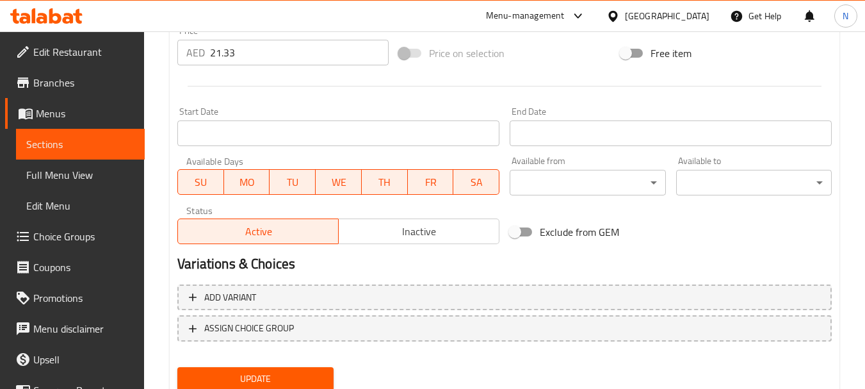
scroll to position [535, 0]
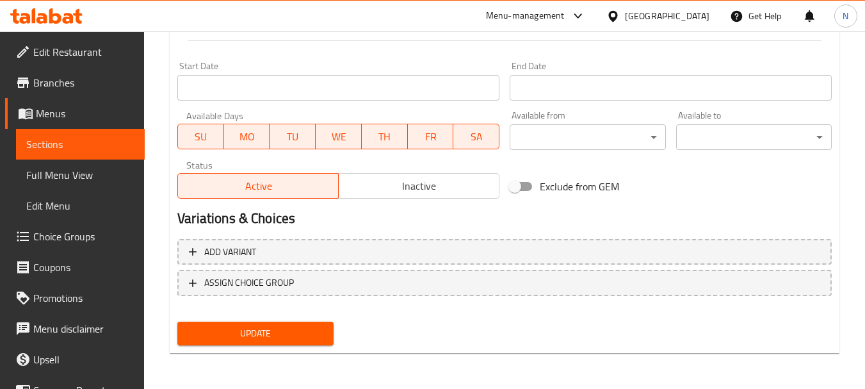
type input "مناقيش زعتر"
click at [321, 328] on span "Update" at bounding box center [255, 333] width 135 height 16
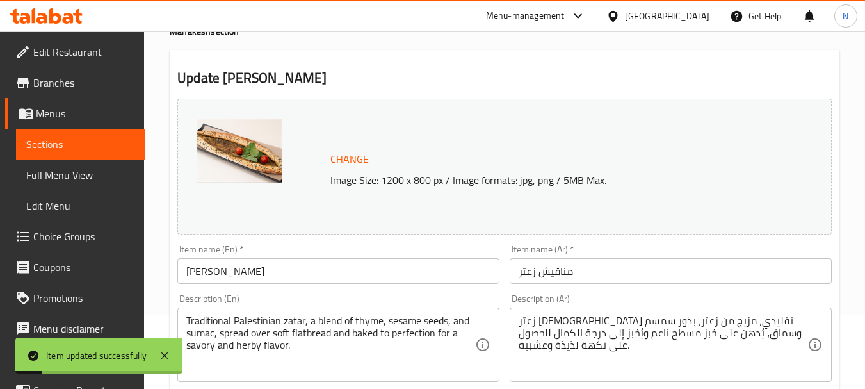
scroll to position [0, 0]
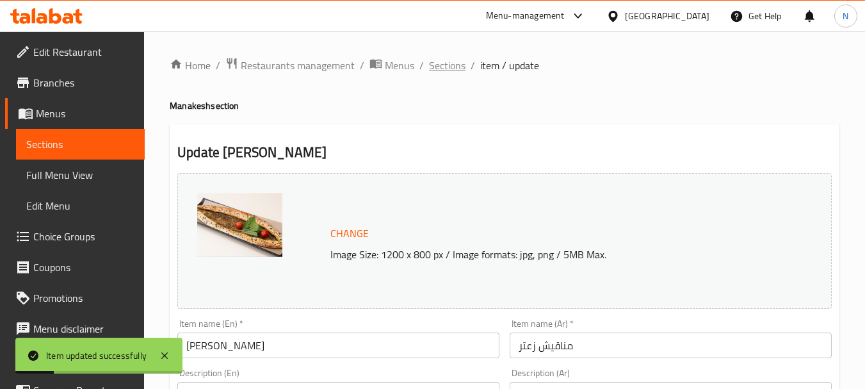
click at [437, 65] on span "Sections" at bounding box center [447, 65] width 37 height 15
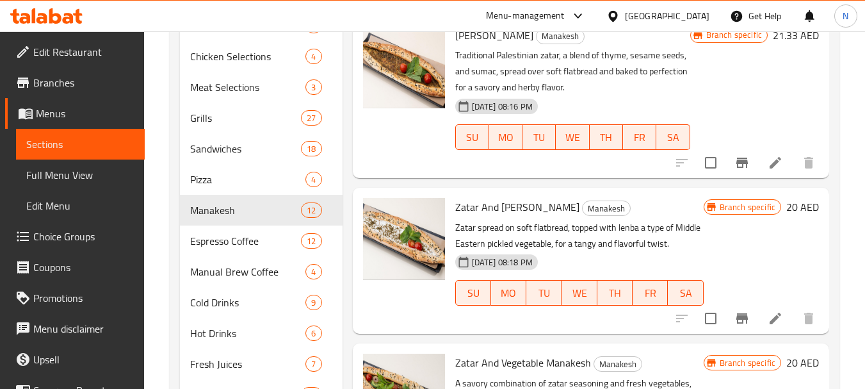
scroll to position [738, 0]
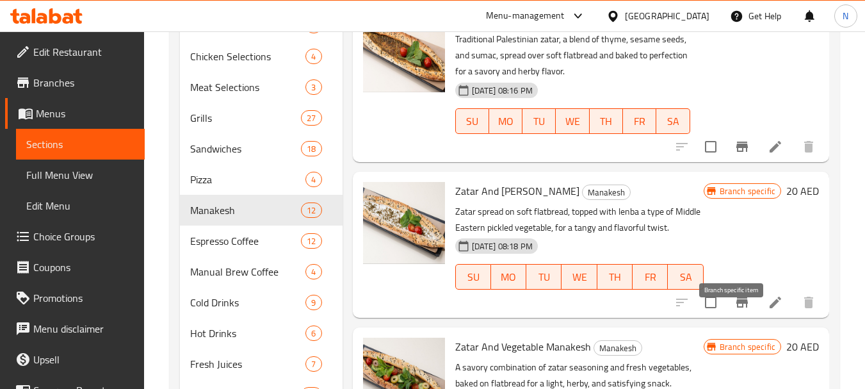
click at [736, 307] on icon "Branch-specific-item" at bounding box center [742, 302] width 12 height 10
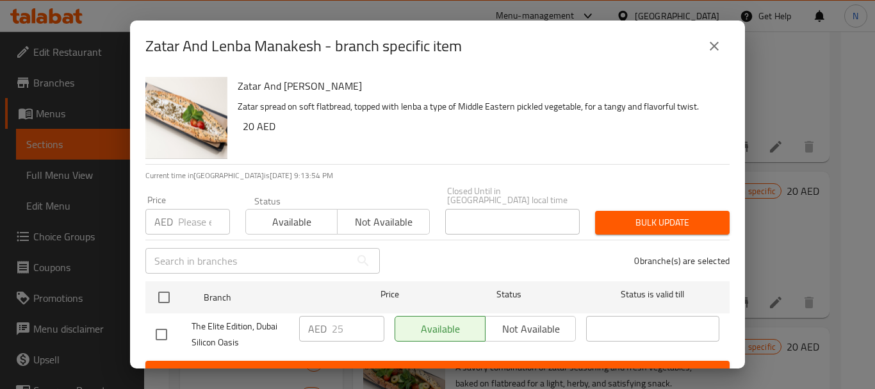
click at [708, 53] on icon "close" at bounding box center [713, 45] width 15 height 15
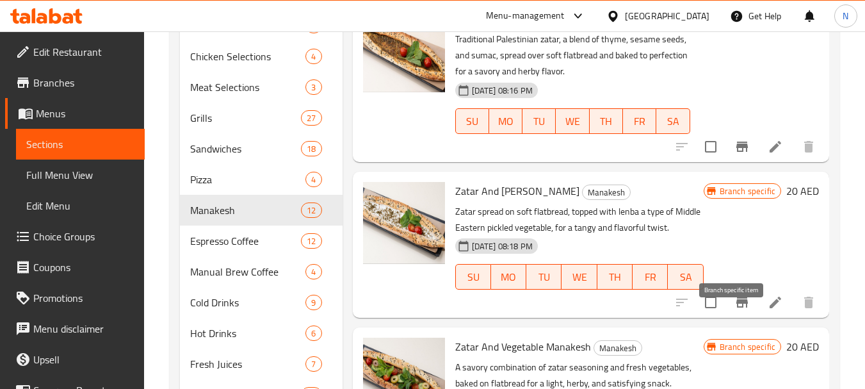
click at [735, 310] on icon "Branch-specific-item" at bounding box center [742, 302] width 15 height 15
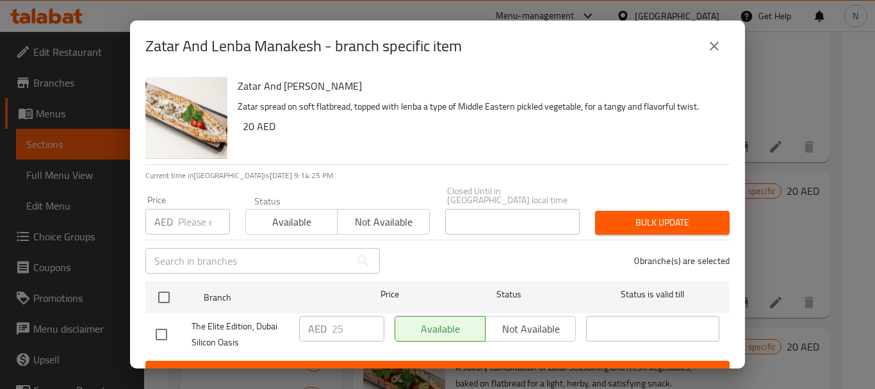
click at [178, 211] on input "number" at bounding box center [204, 222] width 52 height 26
paste input "26.67"
click at [182, 227] on input "26.67" at bounding box center [204, 222] width 52 height 26
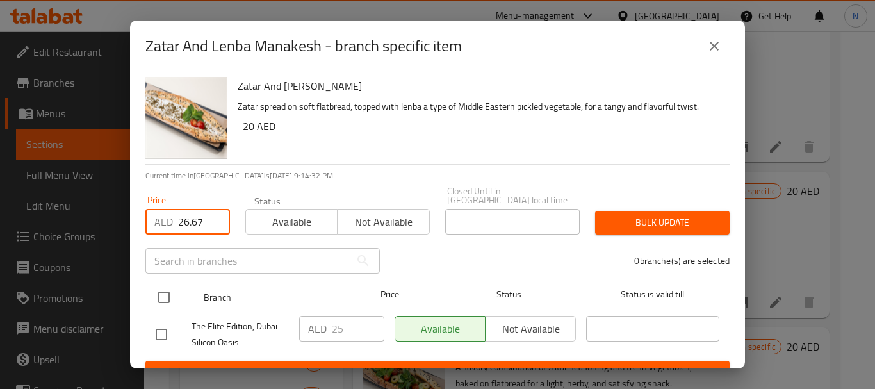
type input "26.67"
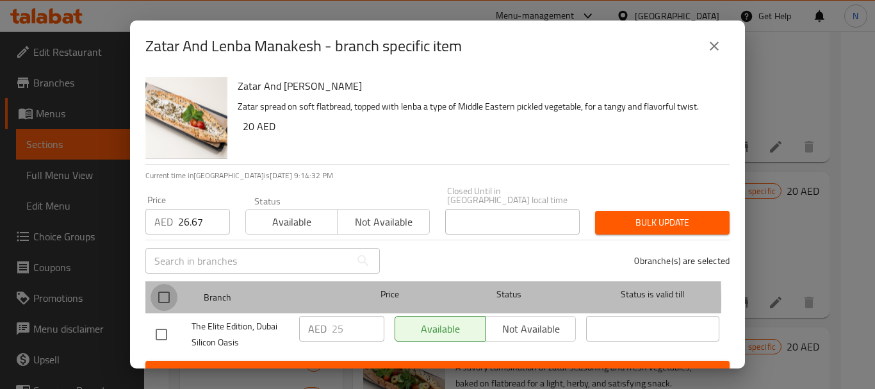
click at [167, 300] on input "checkbox" at bounding box center [163, 297] width 27 height 27
checkbox input "true"
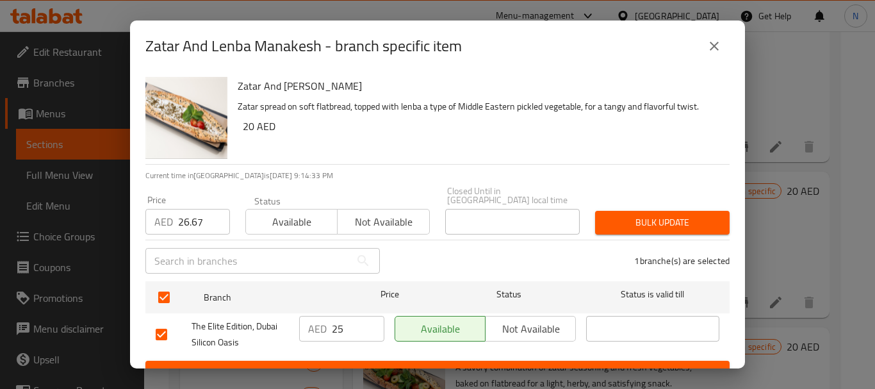
click at [619, 224] on span "Bulk update" at bounding box center [662, 223] width 114 height 16
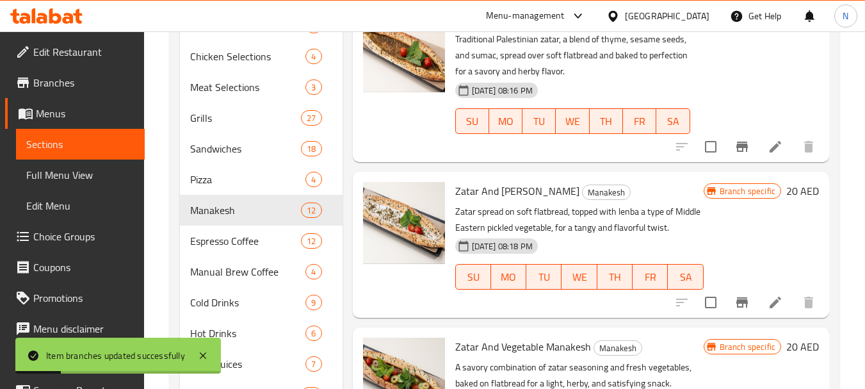
click at [786, 200] on h6 "20 AED" at bounding box center [802, 191] width 33 height 18
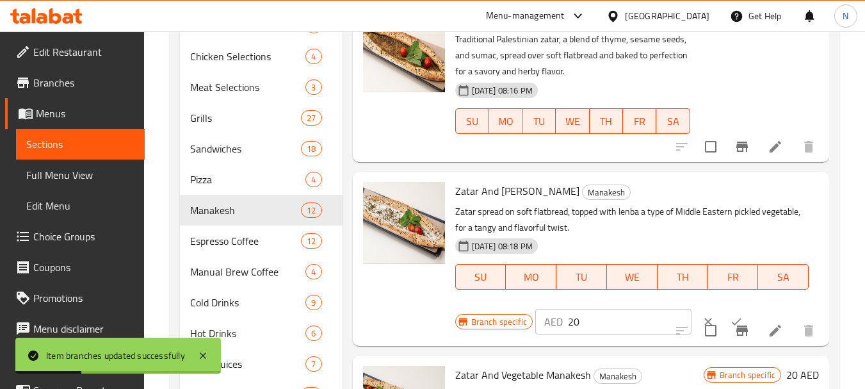
click at [571, 334] on input "20" at bounding box center [630, 322] width 124 height 26
paste input "6.67"
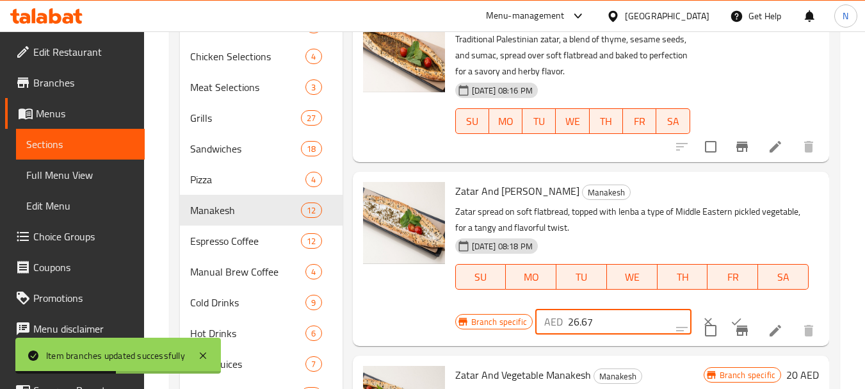
type input "26.67"
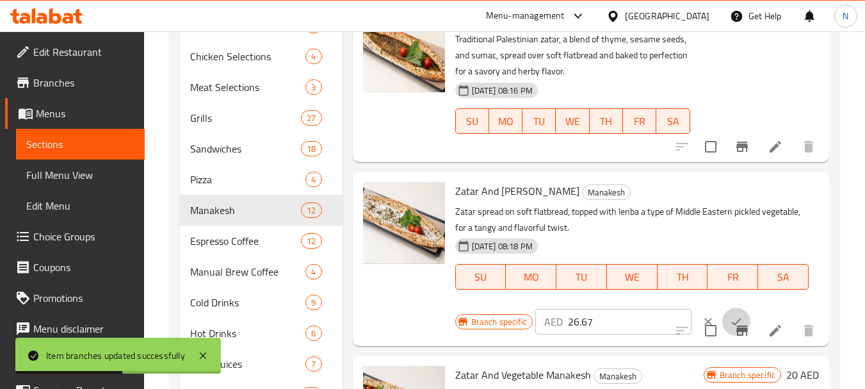
click at [730, 328] on icon "ok" at bounding box center [736, 321] width 13 height 13
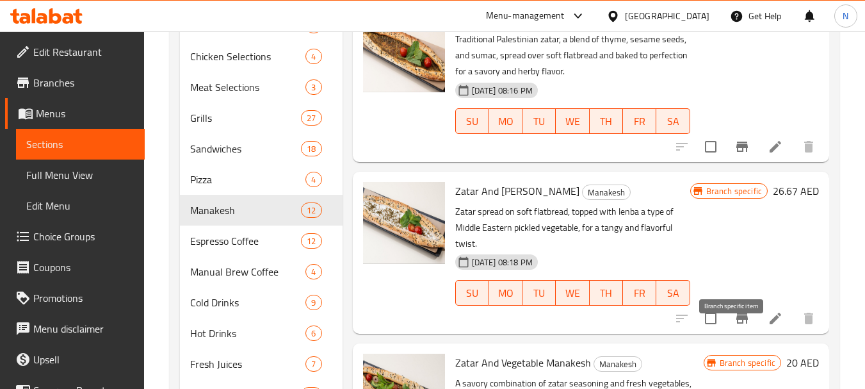
click at [735, 326] on icon "Branch-specific-item" at bounding box center [742, 318] width 15 height 15
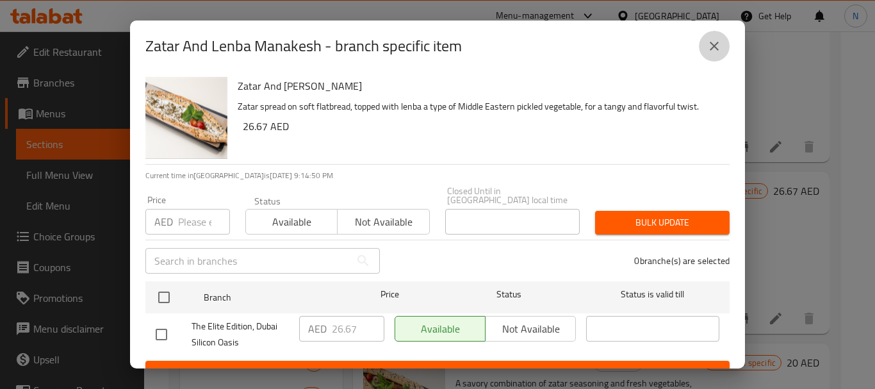
click at [715, 56] on button "close" at bounding box center [714, 46] width 31 height 31
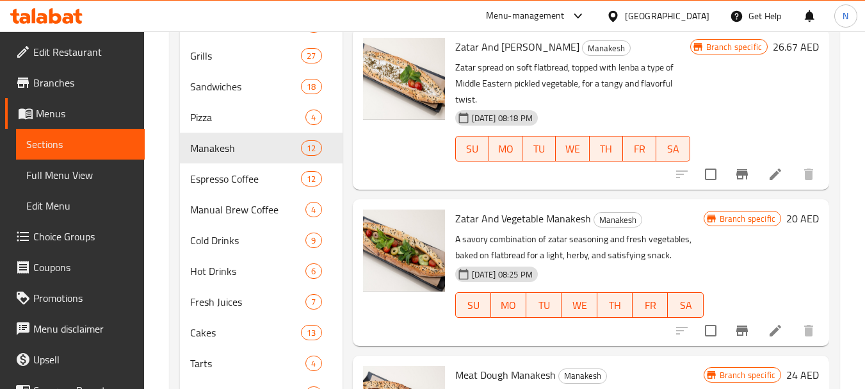
scroll to position [831, 0]
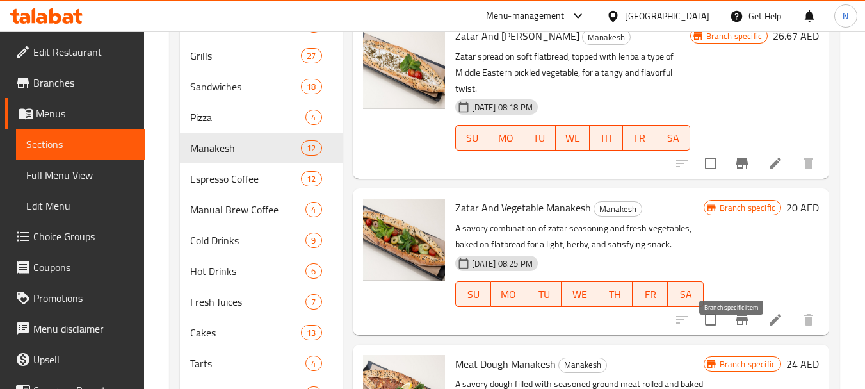
click at [736, 325] on icon "Branch-specific-item" at bounding box center [742, 319] width 12 height 10
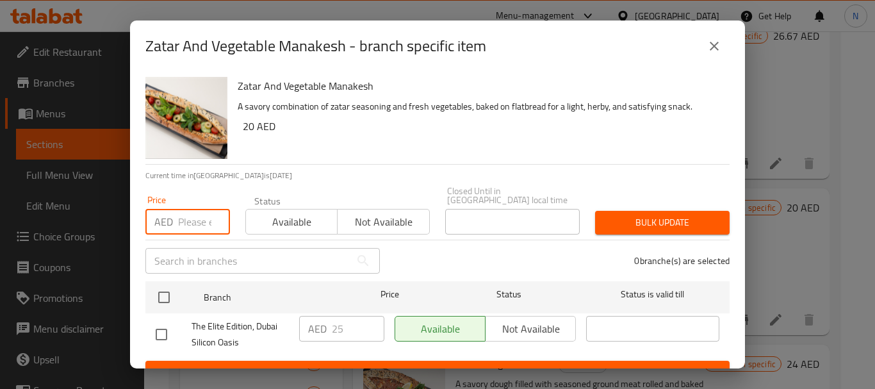
click at [199, 221] on input "number" at bounding box center [204, 222] width 52 height 26
paste input "26.67"
click at [187, 230] on input "26.67" at bounding box center [204, 222] width 52 height 26
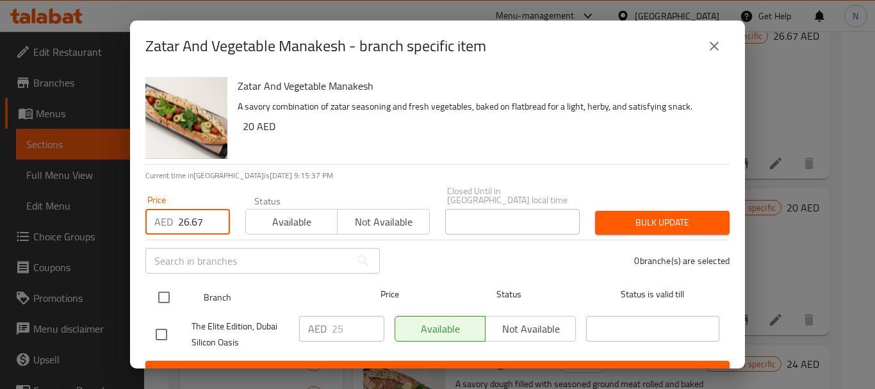
type input "26.67"
click at [170, 293] on input "checkbox" at bounding box center [163, 297] width 27 height 27
checkbox input "true"
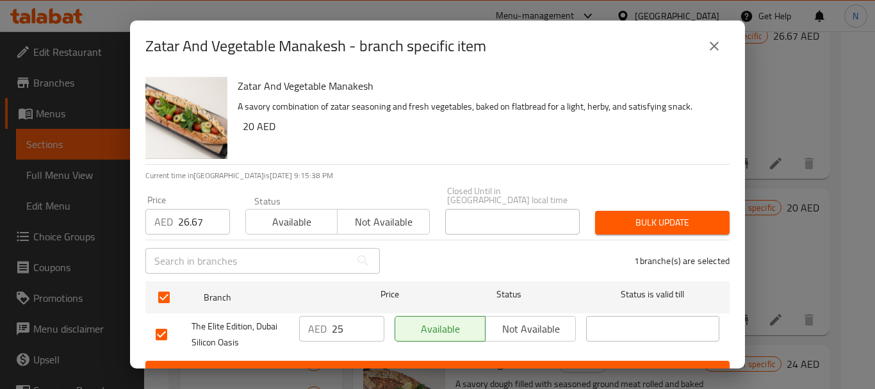
click at [616, 229] on span "Bulk update" at bounding box center [662, 223] width 114 height 16
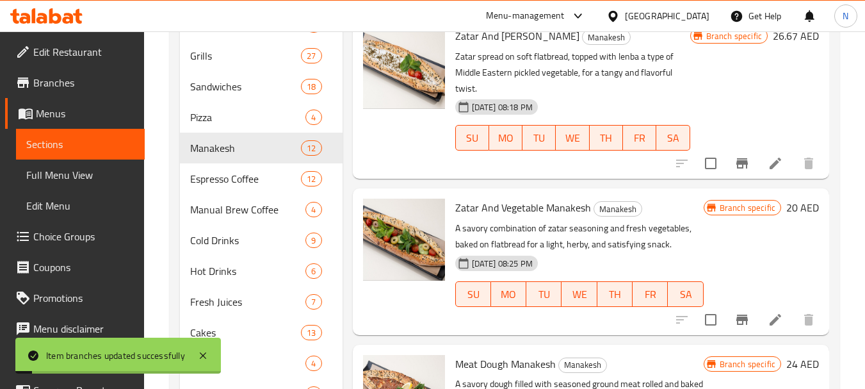
click at [786, 216] on h6 "20 AED" at bounding box center [802, 208] width 33 height 18
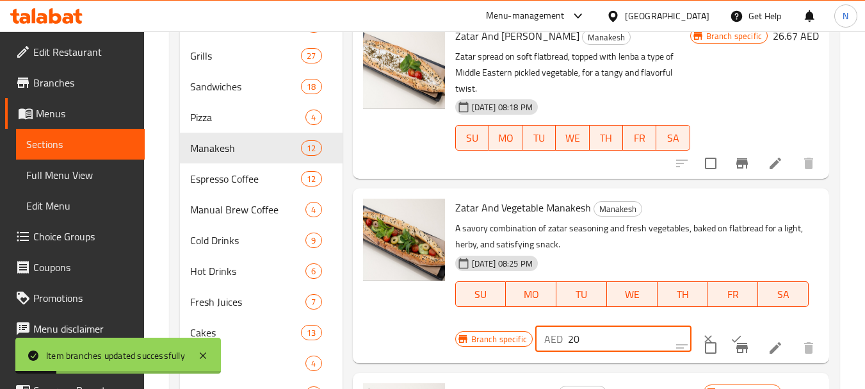
click at [569, 352] on input "20" at bounding box center [630, 339] width 124 height 26
paste input "6.67"
type input "26.67"
click at [730, 345] on icon "ok" at bounding box center [736, 338] width 13 height 13
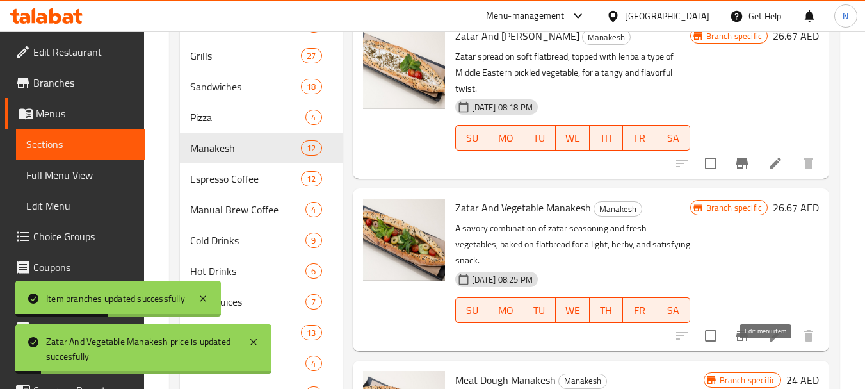
click at [770, 341] on icon at bounding box center [776, 336] width 12 height 12
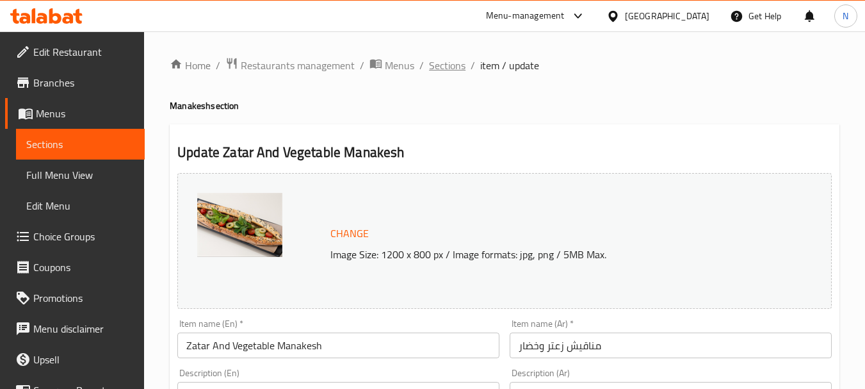
click at [456, 60] on span "Sections" at bounding box center [447, 65] width 37 height 15
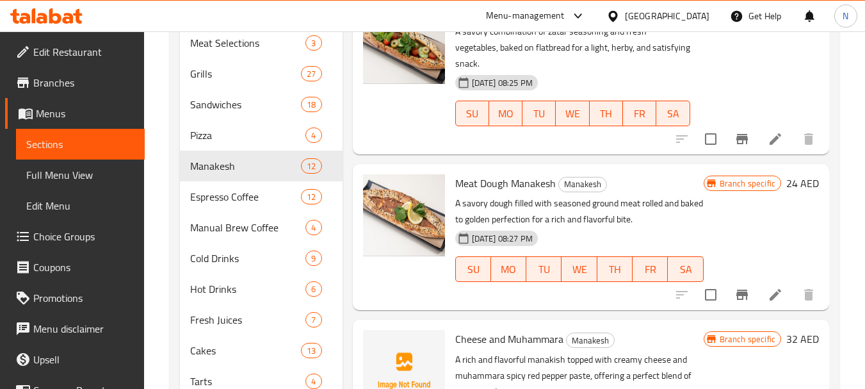
scroll to position [480, 0]
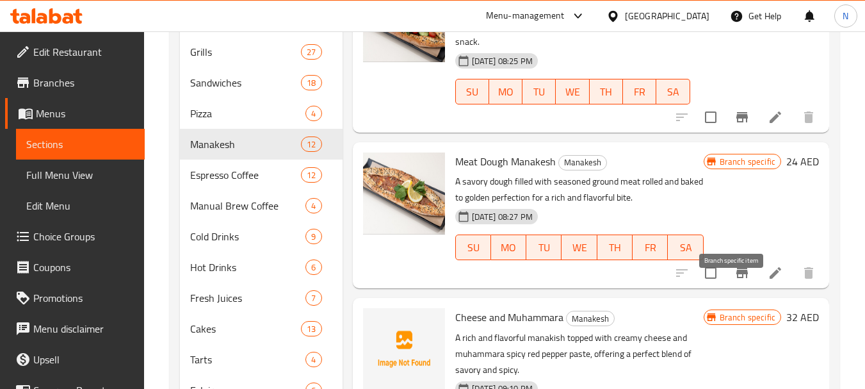
click at [736, 278] on icon "Branch-specific-item" at bounding box center [742, 273] width 12 height 10
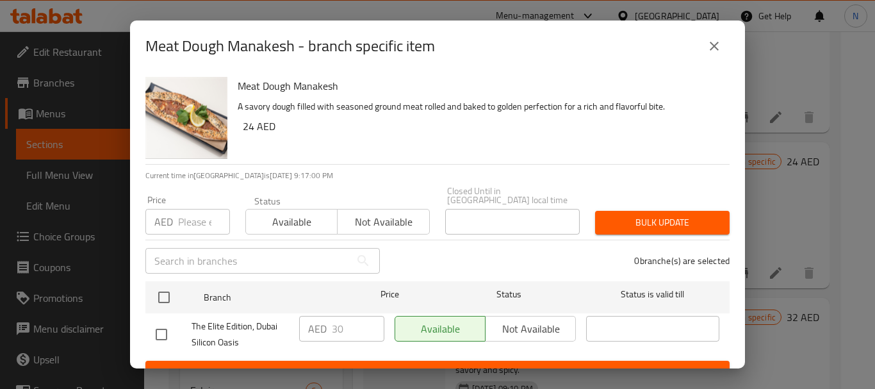
click at [199, 213] on input "number" at bounding box center [204, 222] width 52 height 26
paste input "32.00"
click at [183, 227] on input "32.00" at bounding box center [204, 222] width 52 height 26
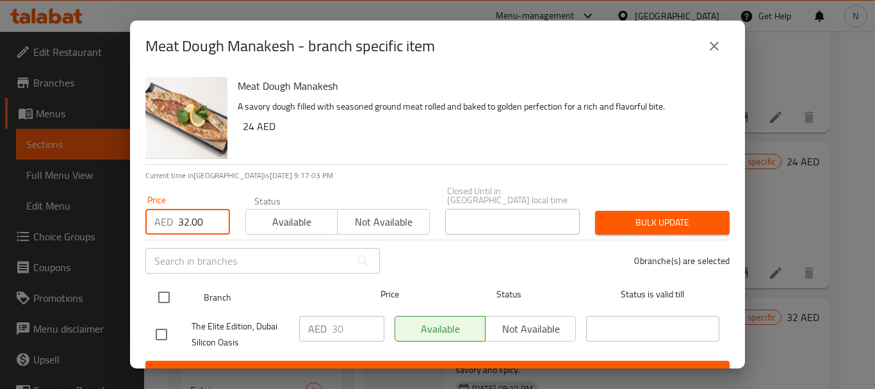
type input "32.00"
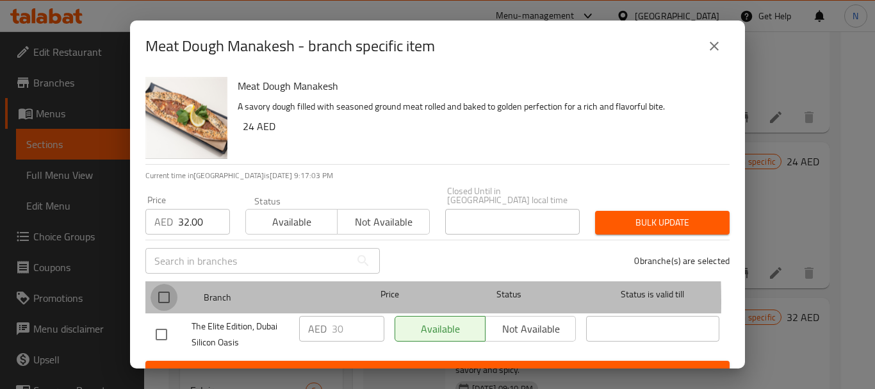
click at [163, 301] on input "checkbox" at bounding box center [163, 297] width 27 height 27
checkbox input "true"
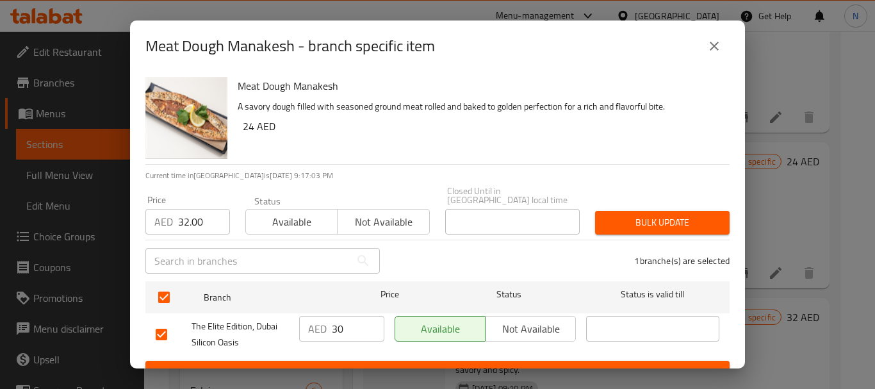
click at [612, 227] on span "Bulk update" at bounding box center [662, 223] width 114 height 16
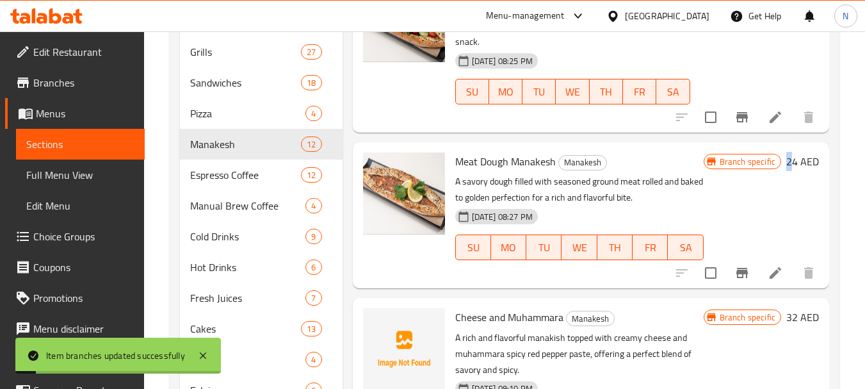
click at [786, 170] on h6 "24 AED" at bounding box center [802, 161] width 33 height 18
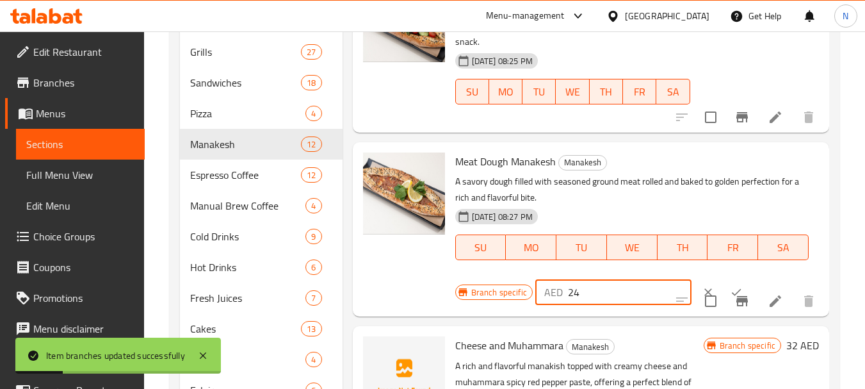
click at [570, 305] on input "24" at bounding box center [630, 292] width 124 height 26
paste input "32.00"
type input "32.00"
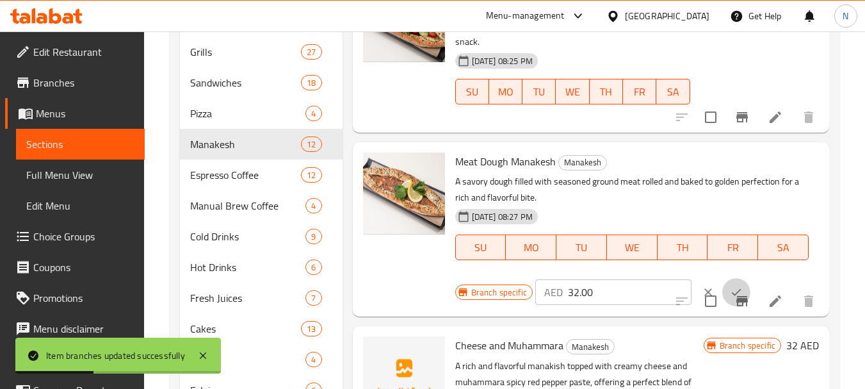
click at [722, 303] on button "ok" at bounding box center [736, 292] width 28 height 28
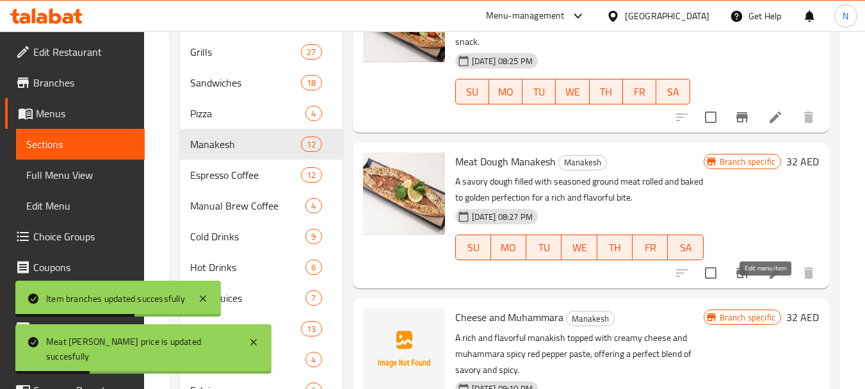
click at [770, 279] on icon at bounding box center [776, 273] width 12 height 12
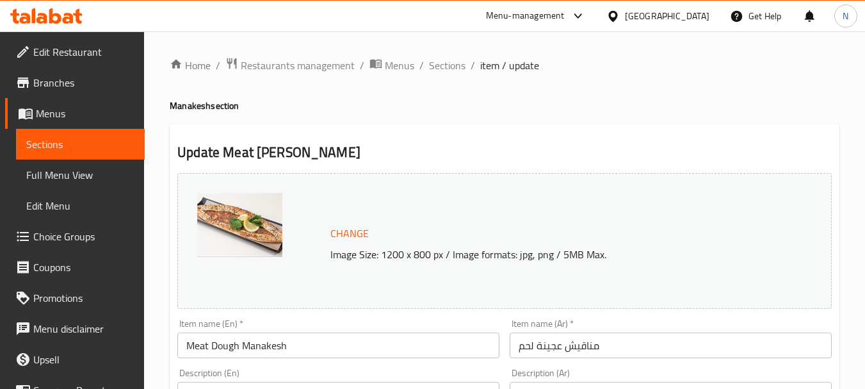
scroll to position [535, 0]
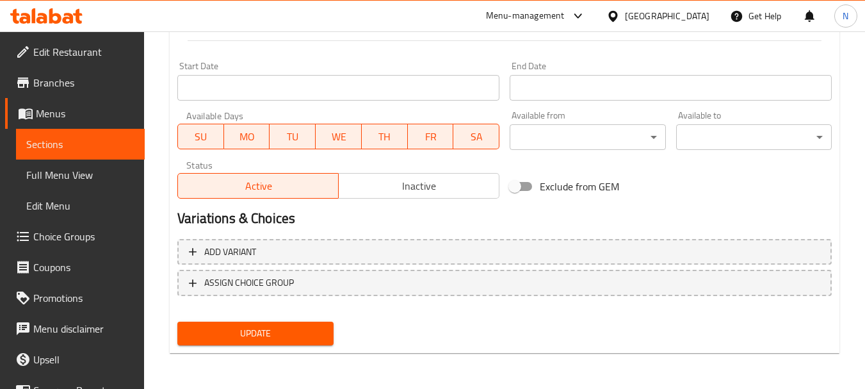
click at [258, 337] on span "Update" at bounding box center [255, 333] width 135 height 16
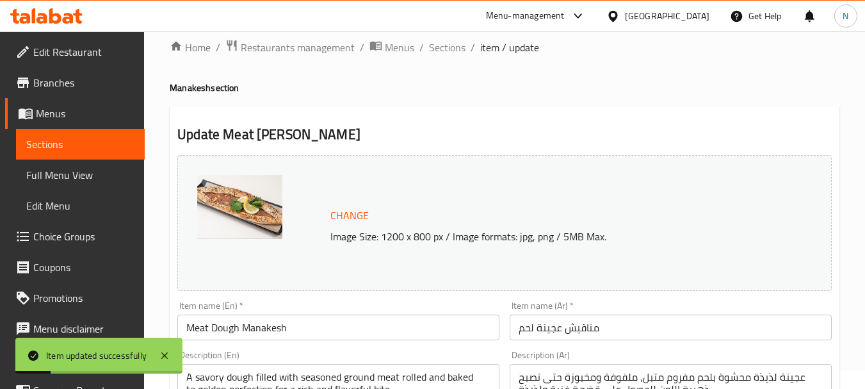
scroll to position [0, 0]
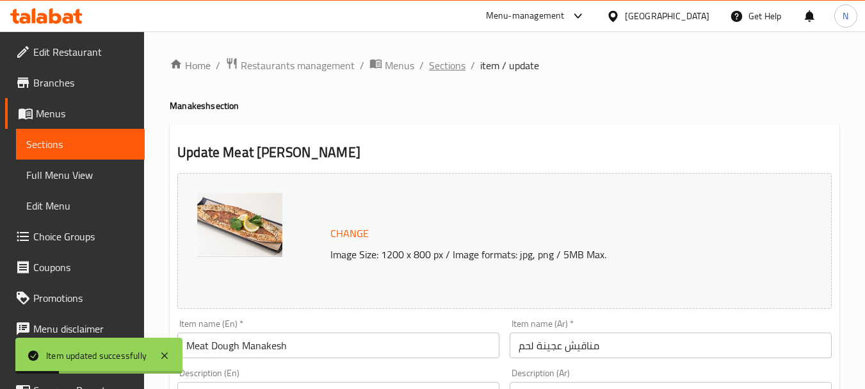
click at [448, 68] on span "Sections" at bounding box center [447, 65] width 37 height 15
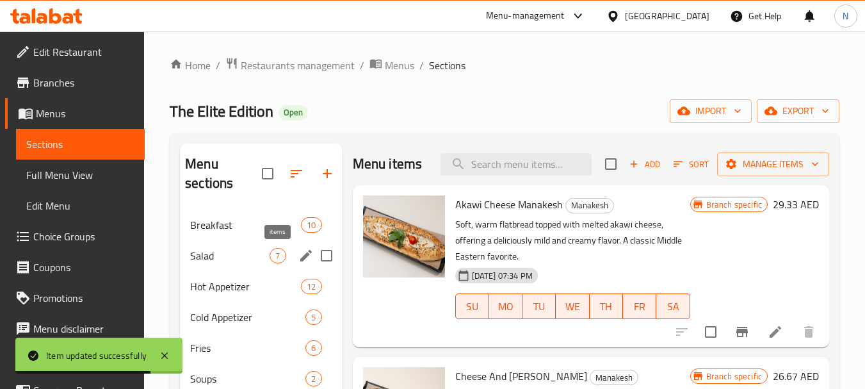
click at [279, 256] on span "7" at bounding box center [277, 256] width 15 height 12
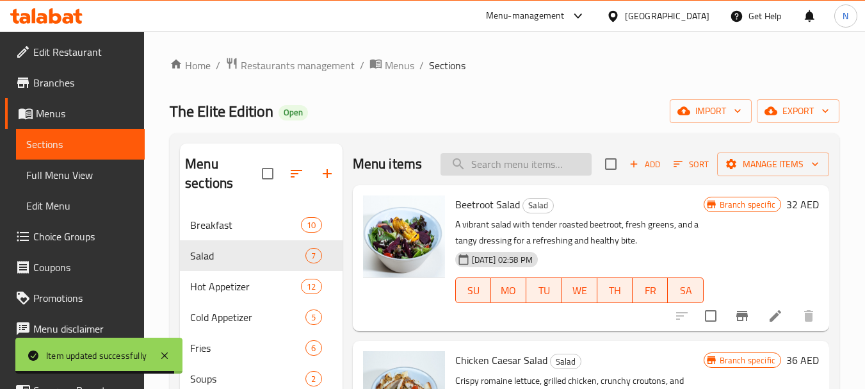
click at [523, 175] on input "search" at bounding box center [516, 164] width 151 height 22
paste input "Taco Salad"
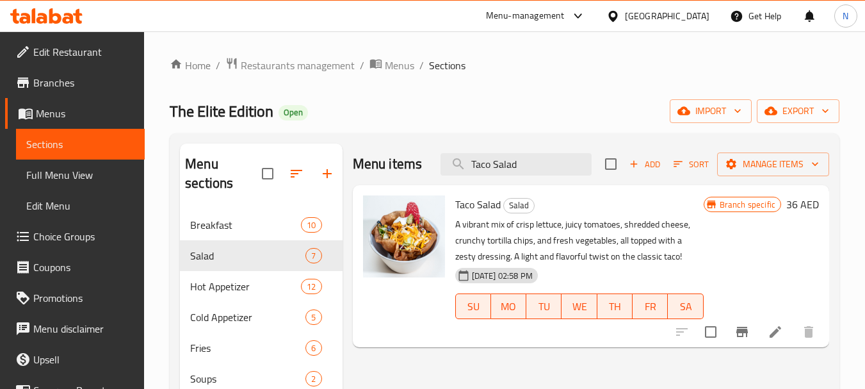
type input "Taco Salad"
click at [744, 334] on icon "Branch-specific-item" at bounding box center [742, 331] width 15 height 15
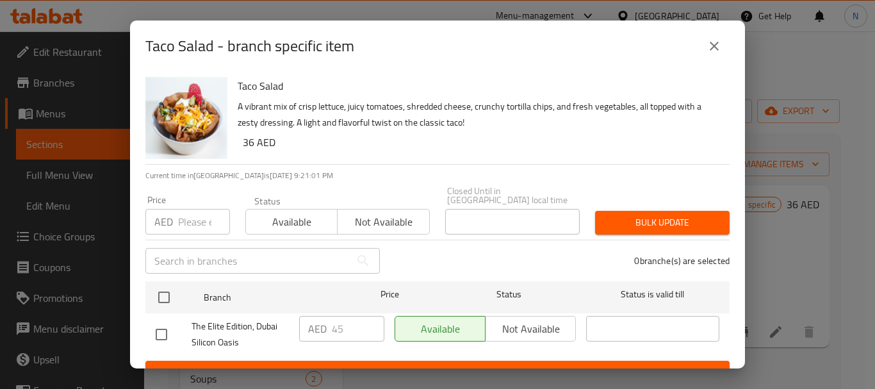
click at [175, 216] on div "AED Price" at bounding box center [187, 222] width 85 height 26
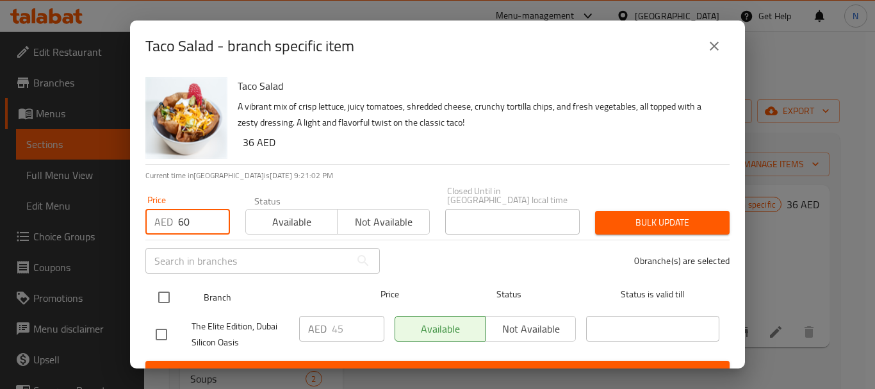
type input "60"
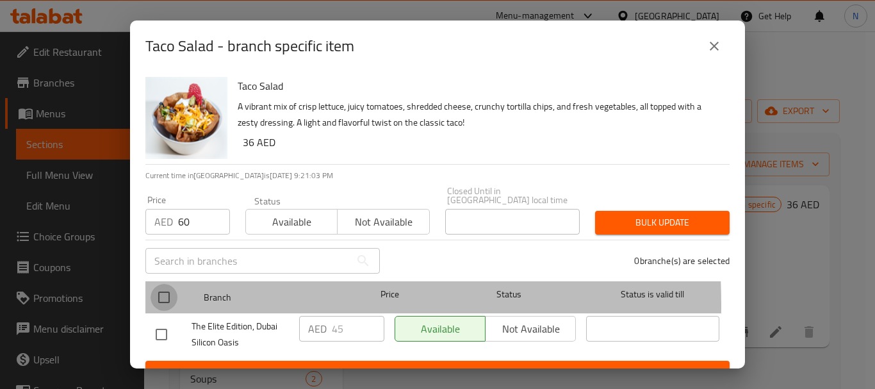
click at [168, 304] on input "checkbox" at bounding box center [163, 297] width 27 height 27
checkbox input "true"
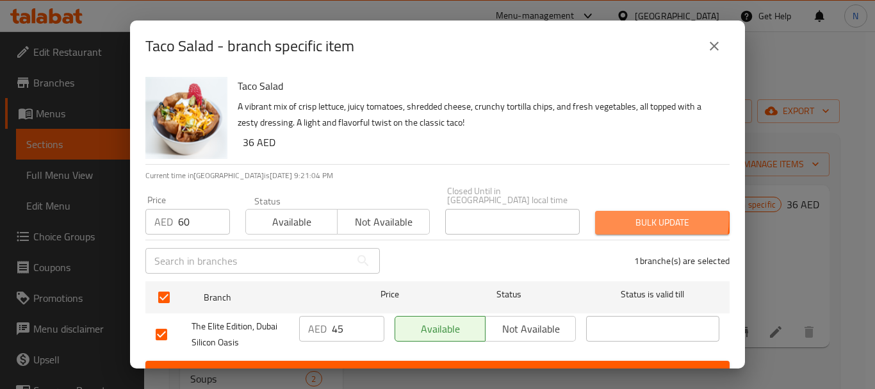
click at [616, 218] on span "Bulk update" at bounding box center [662, 223] width 114 height 16
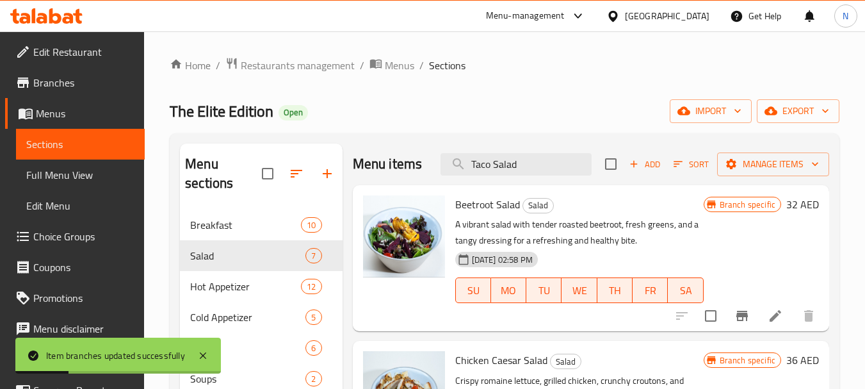
click at [561, 156] on div "Menu items Taco Salad Add Sort Manage items" at bounding box center [591, 164] width 476 height 42
click at [555, 175] on input "Taco Salad" at bounding box center [516, 164] width 151 height 22
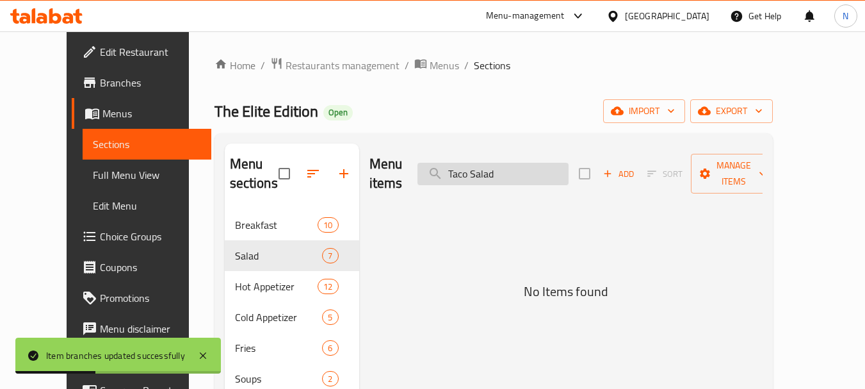
type input "Taco Salad"
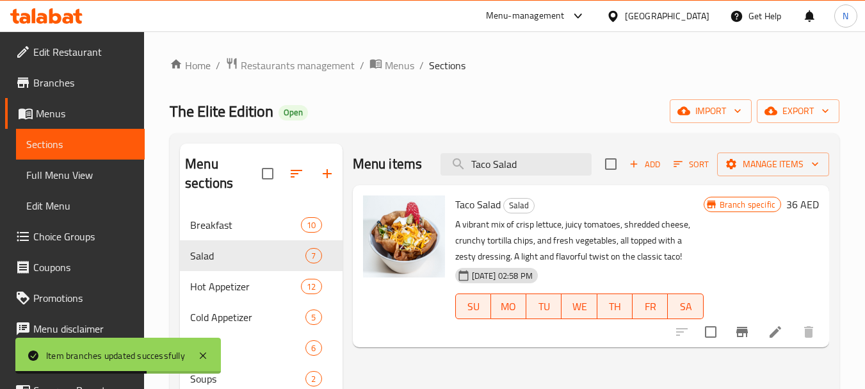
click at [792, 207] on h6 "36 AED" at bounding box center [802, 204] width 33 height 18
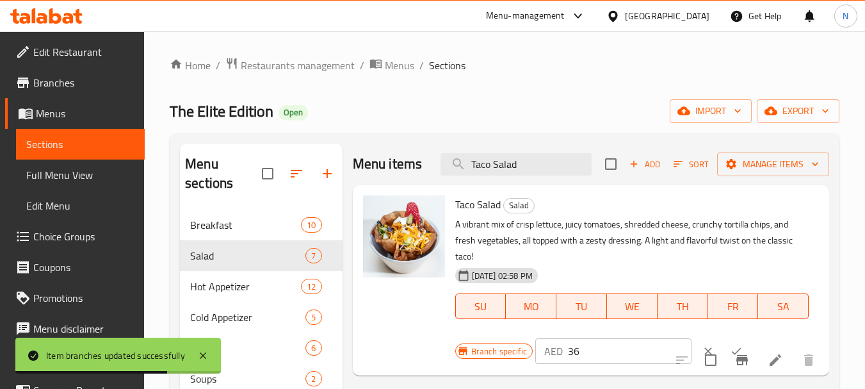
click at [589, 352] on input "36" at bounding box center [630, 351] width 124 height 26
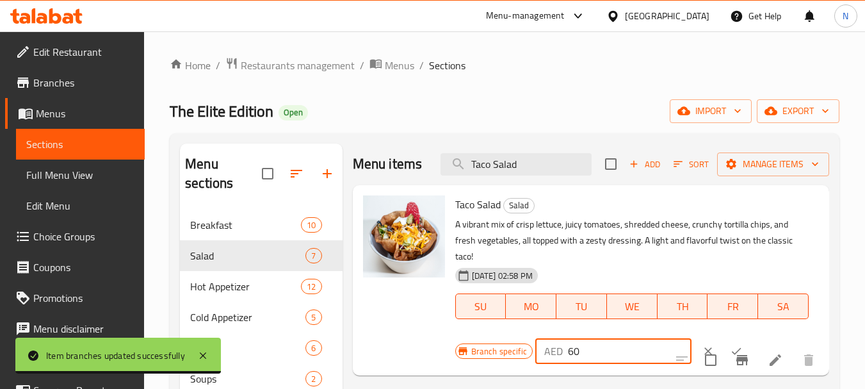
type input "60"
click at [722, 342] on button "ok" at bounding box center [736, 351] width 28 height 28
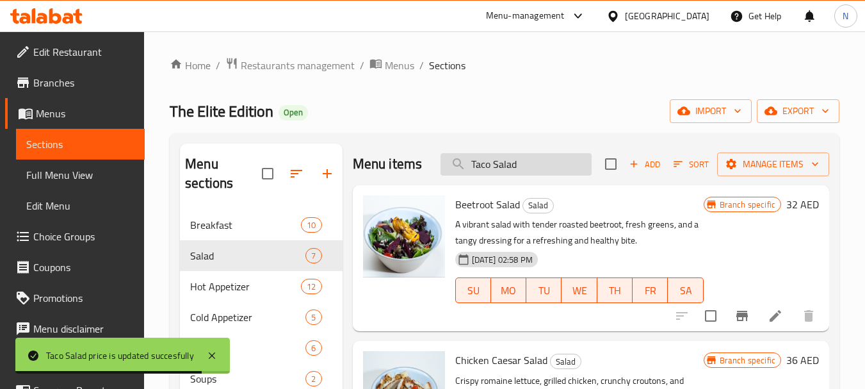
click at [535, 165] on input "Taco Salad" at bounding box center [516, 164] width 151 height 22
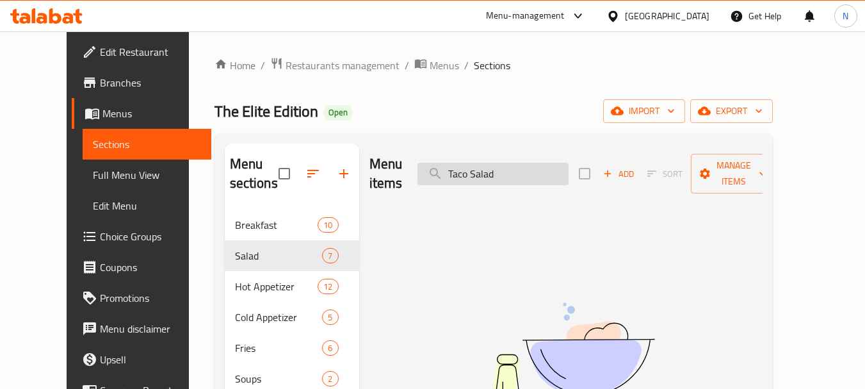
type input "Taco Salad"
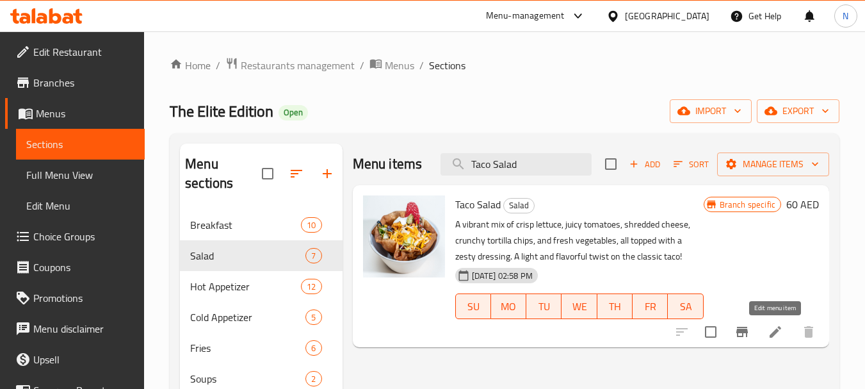
click at [771, 336] on icon at bounding box center [776, 332] width 12 height 12
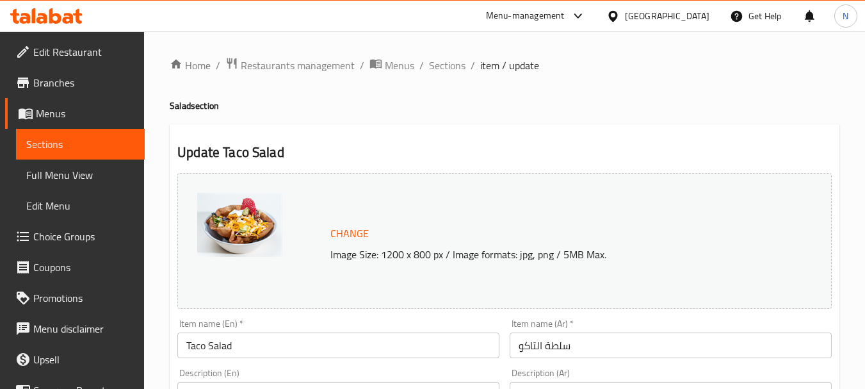
click at [584, 337] on input "سلطة التاكو" at bounding box center [671, 345] width 322 height 26
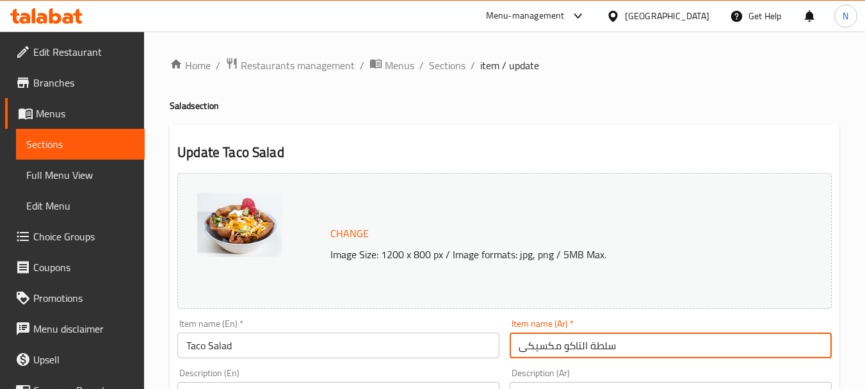
click at [531, 350] on input "سلطة التاكو مكسيكى" at bounding box center [671, 345] width 322 height 26
type input "سلطة التاكو مكسيكى"
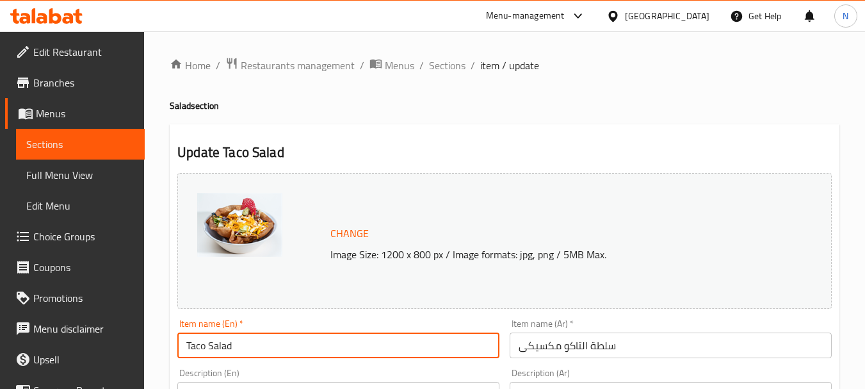
click at [183, 342] on input "Taco Salad" at bounding box center [338, 345] width 322 height 26
paste input "Mexican"
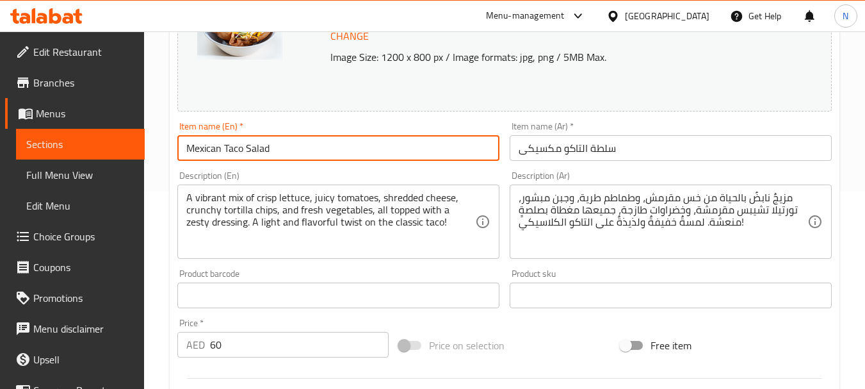
scroll to position [200, 0]
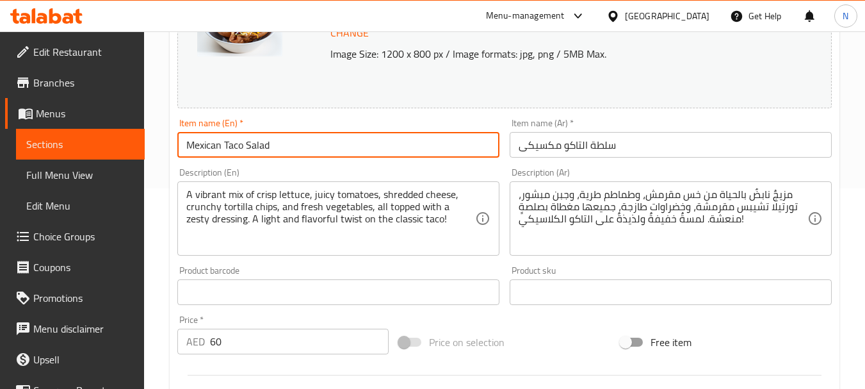
type input "Mexican Taco Salad"
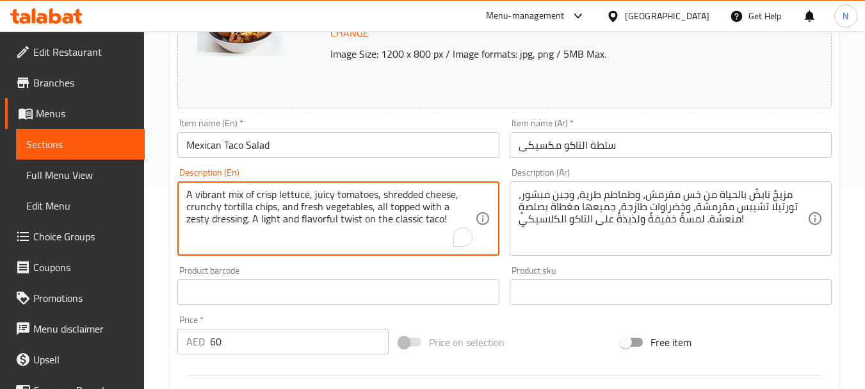
click at [353, 224] on textarea "A vibrant mix of crisp lettuce, juicy tomatoes, shredded cheese, crunchy tortil…" at bounding box center [330, 218] width 289 height 61
paste textarea "Mexican taco chips mixed with lettuce, meat sauce, beans, avocado, and sour cre…"
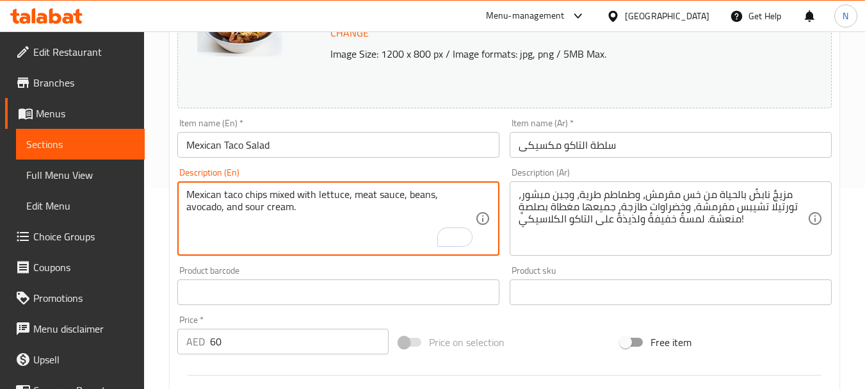
type textarea "Mexican taco chips mixed with lettuce, meat sauce, beans, avocado, and sour cre…"
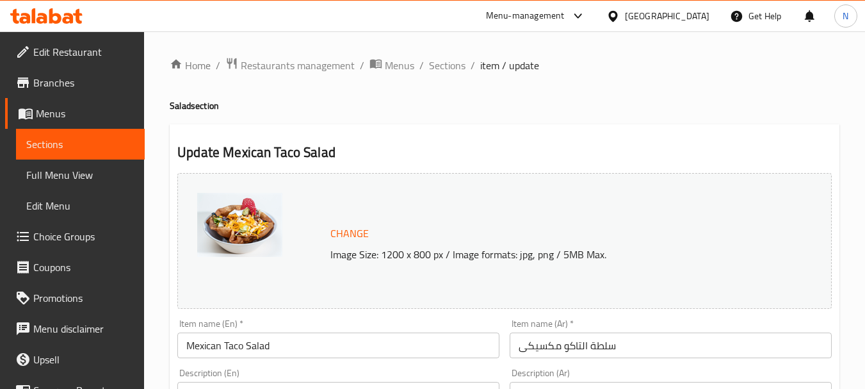
scroll to position [200, 0]
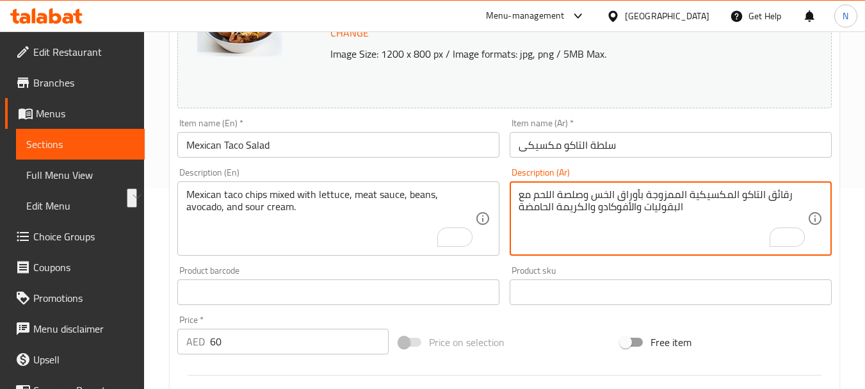
drag, startPoint x: 633, startPoint y: 197, endPoint x: 601, endPoint y: 194, distance: 32.1
click at [601, 194] on textarea "رقائق التاكو المكسيكية الممزوجة بأوراق الخس وصلصة اللحم مع البقوليات والأفوكادو…" at bounding box center [663, 218] width 289 height 61
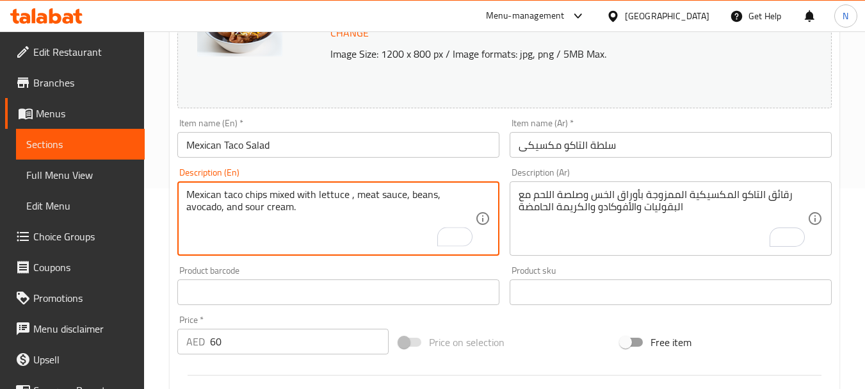
paste textarea "leaves"
click at [443, 197] on textarea "Mexican taco chips mixed with lettuce leaves, meat sauce, beans, avocado, and s…" at bounding box center [330, 218] width 289 height 61
type textarea "Mexican taco chips mixed with lettuce leaves, meat sauce, beans, avocado, and s…"
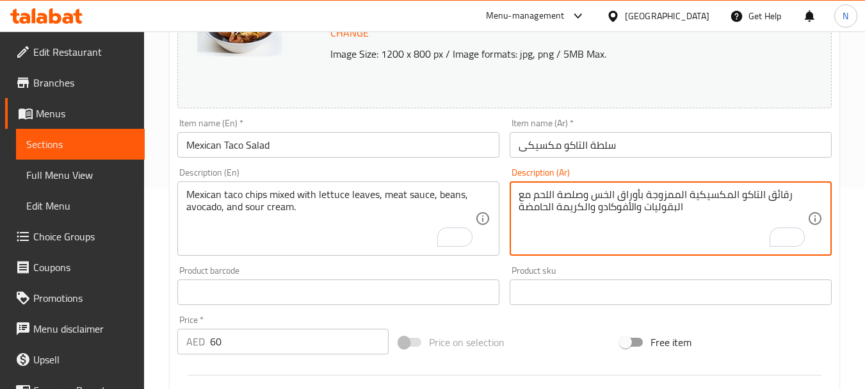
click at [668, 209] on textarea "رقائق التاكو المكسيكية الممزوجة بأوراق الخس وصلصة اللحم مع البقوليات والأفوكادو…" at bounding box center [663, 218] width 289 height 61
paste textarea "فاصولياء"
click at [632, 213] on textarea "رقائق التاكو المكسيكية الممزوجة بأوراق الخس وصلصة اللحم مع فاصولياء والأفوكادو …" at bounding box center [663, 218] width 289 height 61
click at [582, 207] on textarea "رقائق التاكو المكسيكية الممزوجة بأوراق الخس وصلصة اللحم مع فاصولياء وأفوكادو وا…" at bounding box center [663, 218] width 289 height 61
click at [549, 207] on textarea "رقائق التاكو المكسيكية الممزوجة بأوراق الخس وصلصة اللحم مع فاصولياء وأفوكادو وك…" at bounding box center [663, 218] width 289 height 61
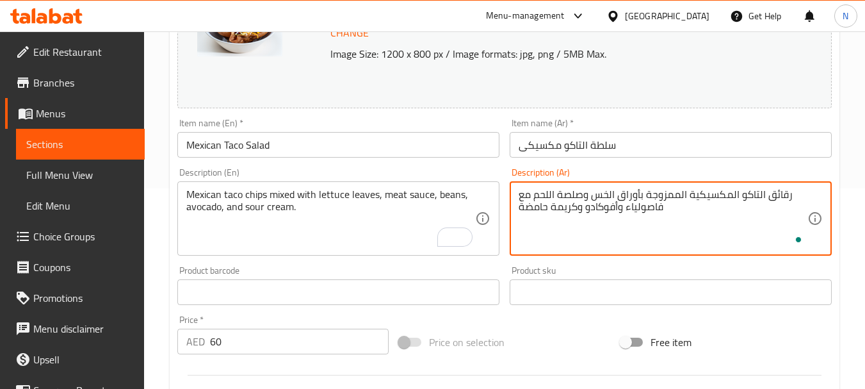
click at [582, 241] on textarea "رقائق التاكو المكسيكية الممزوجة بأوراق الخس وصلصة اللحم مع فاصولياء وأفوكادو وك…" at bounding box center [663, 218] width 289 height 61
type textarea "رقائق التاكو المكسيكية الممزوجة بأوراق الخس وصلصة اللحم مع فاصولياء وأفوكادو وك…"
click at [564, 352] on div "Price on selection" at bounding box center [505, 342] width 222 height 35
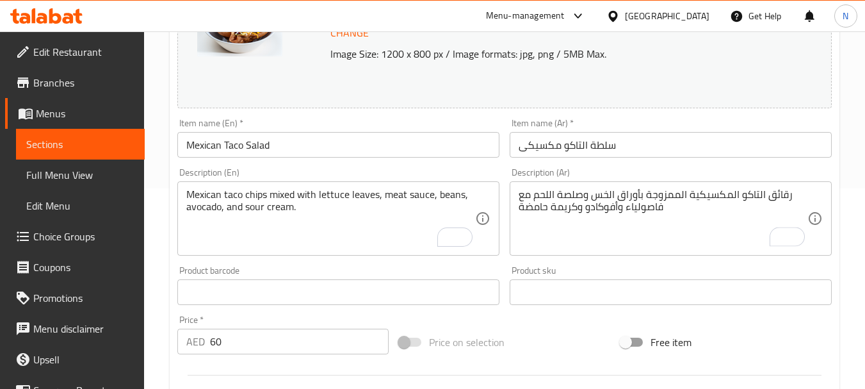
scroll to position [535, 0]
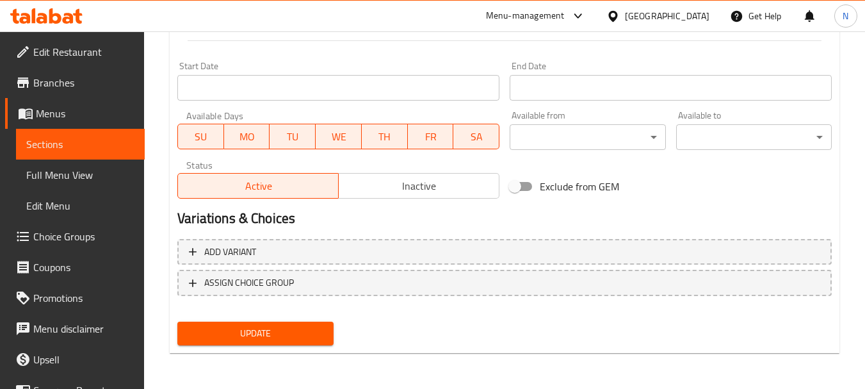
click at [220, 343] on button "Update" at bounding box center [255, 333] width 156 height 24
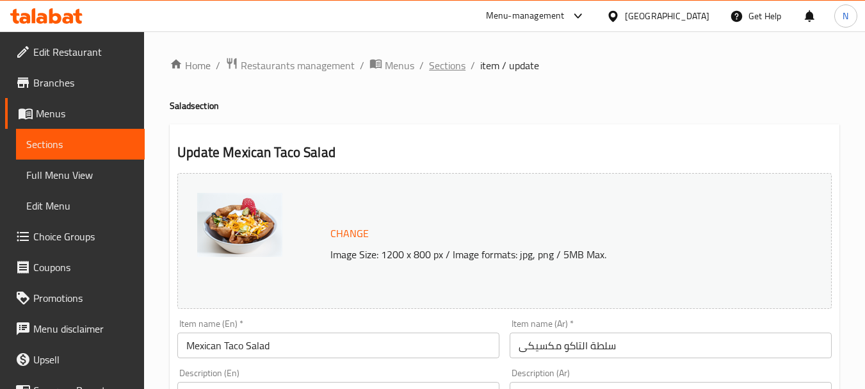
click at [439, 61] on span "Sections" at bounding box center [447, 65] width 37 height 15
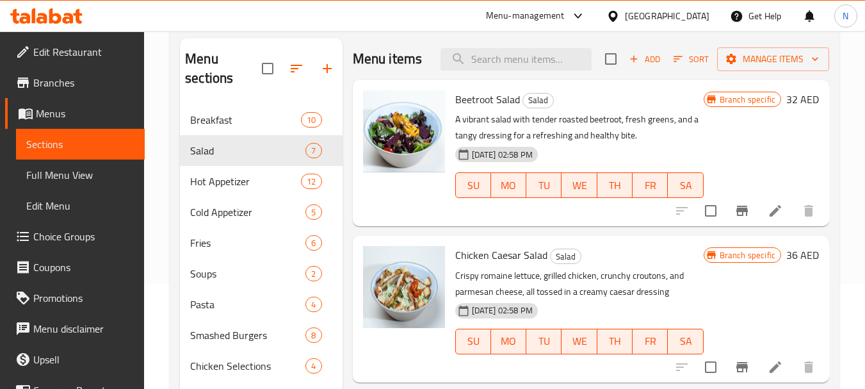
scroll to position [122, 0]
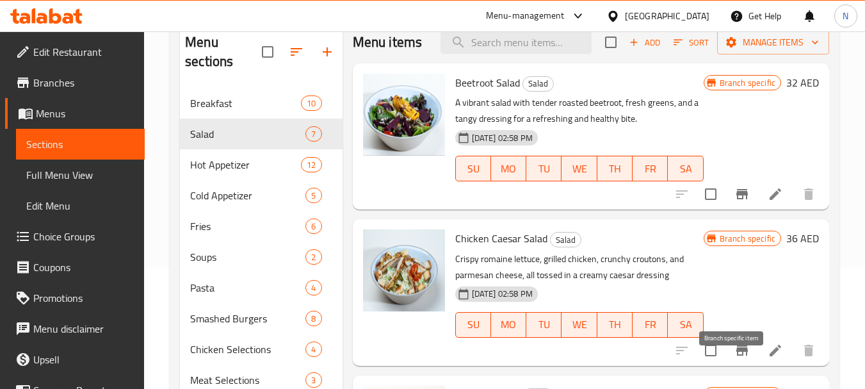
click at [739, 358] on icon "Branch-specific-item" at bounding box center [742, 350] width 15 height 15
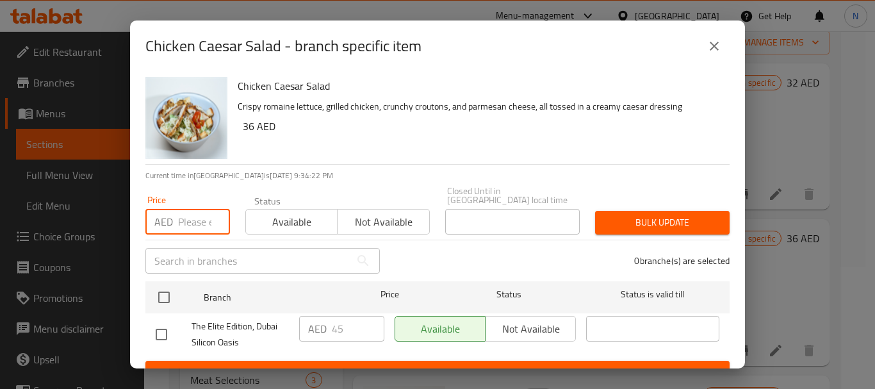
click at [190, 217] on input "number" at bounding box center [204, 222] width 52 height 26
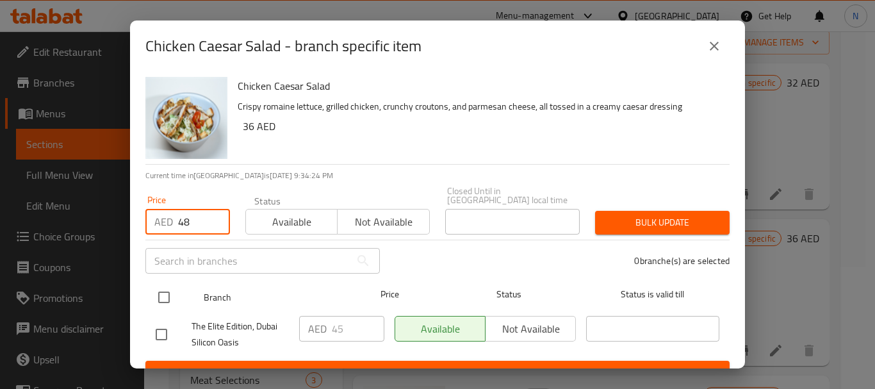
type input "48"
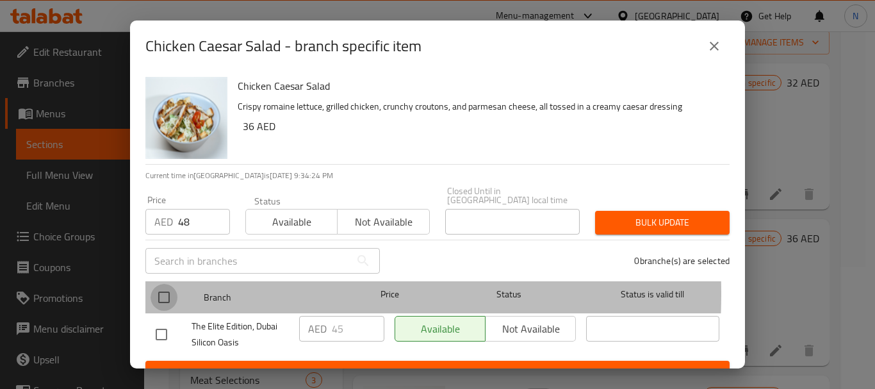
click at [169, 293] on input "checkbox" at bounding box center [163, 297] width 27 height 27
checkbox input "true"
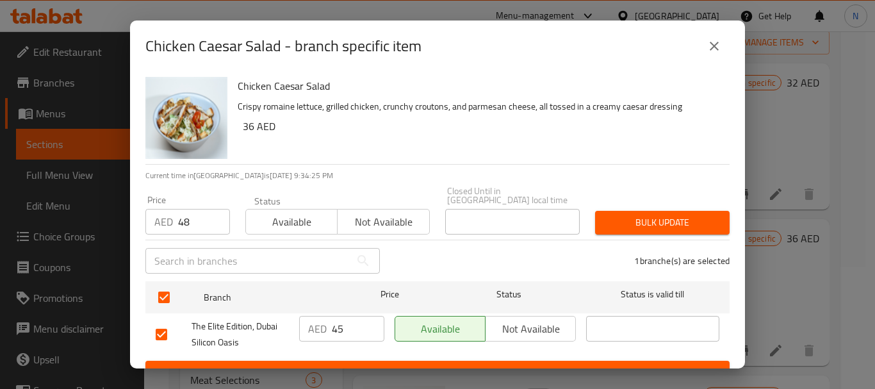
click at [647, 216] on span "Bulk update" at bounding box center [662, 223] width 114 height 16
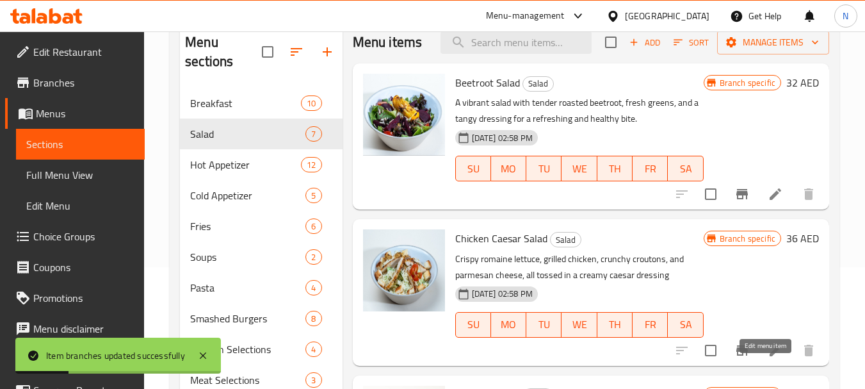
click at [768, 358] on icon at bounding box center [775, 350] width 15 height 15
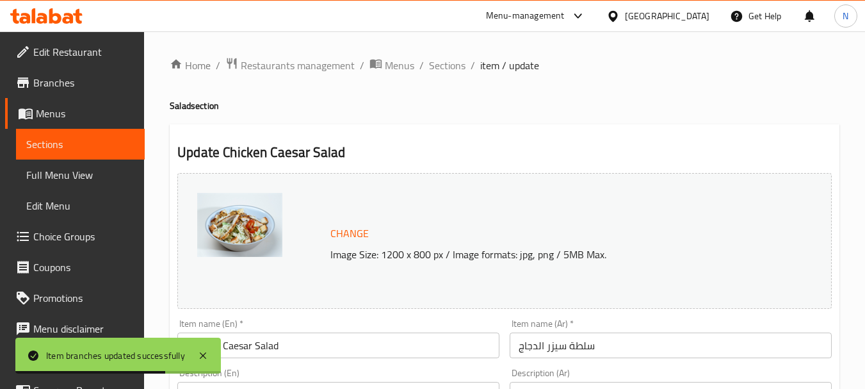
scroll to position [120, 0]
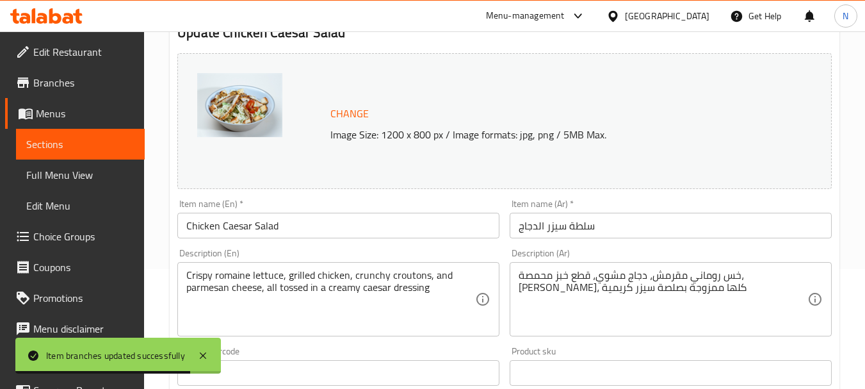
click at [204, 225] on input "Chicken Caesar Salad" at bounding box center [338, 226] width 322 height 26
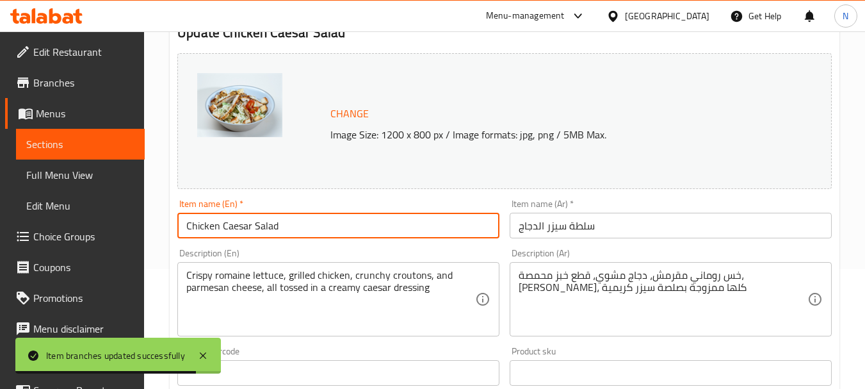
click at [204, 225] on input "Chicken Caesar Salad" at bounding box center [338, 226] width 322 height 26
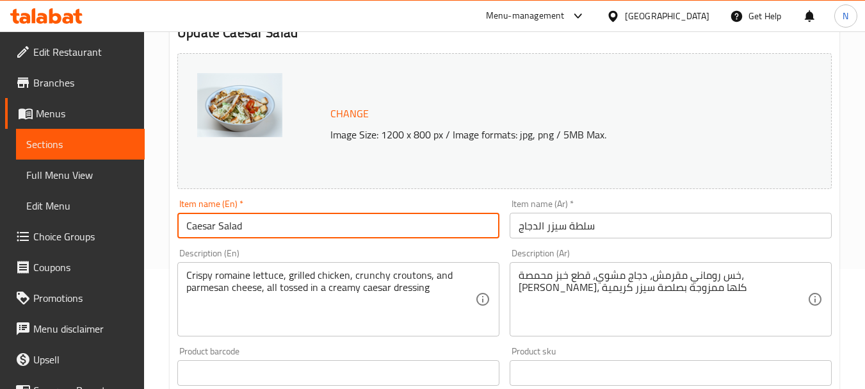
type input "Caesar Salad"
click at [531, 222] on input "سلطة سيزر الدجاج" at bounding box center [671, 226] width 322 height 26
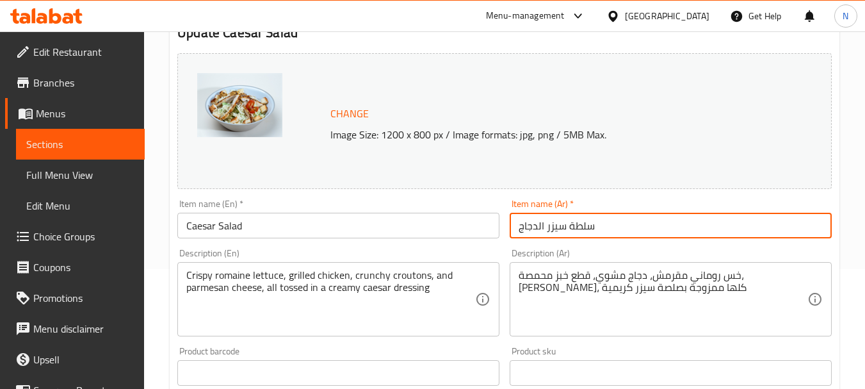
click at [531, 222] on input "سلطة سيزر الدجاج" at bounding box center [671, 226] width 322 height 26
type input "سلطة سيزر"
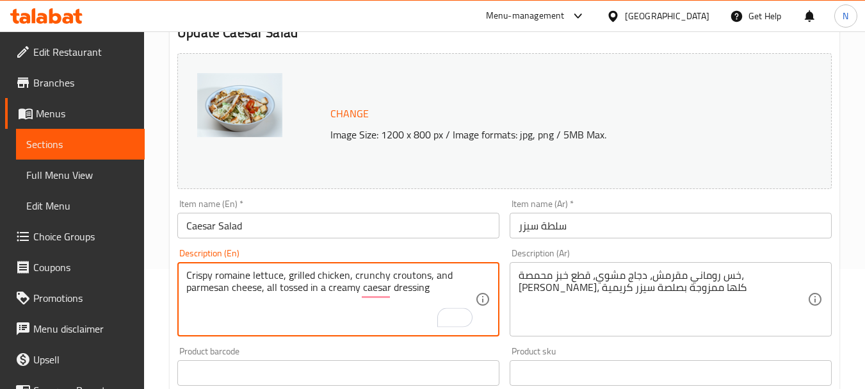
paste textarea "Crisp lettuce tossed with creamy Caesar dressing, served with toasted bread, fl…"
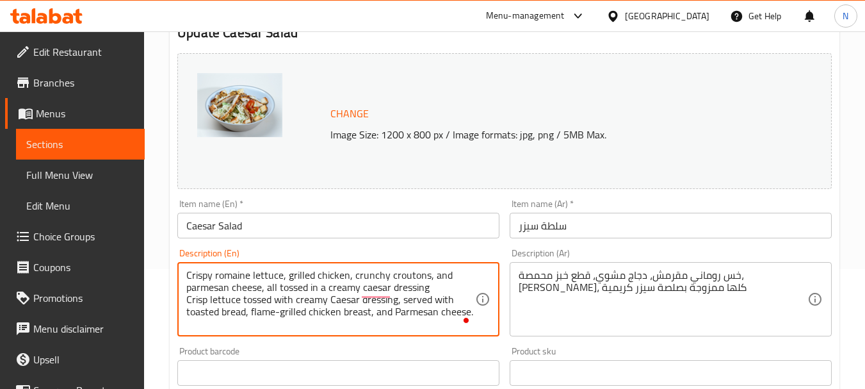
click at [301, 282] on textarea "Crispy romaine lettuce, grilled chicken, crunchy croutons, and parmesan cheese,…" at bounding box center [330, 299] width 289 height 61
drag, startPoint x: 301, startPoint y: 282, endPoint x: 300, endPoint y: 272, distance: 10.9
click at [300, 272] on textarea "Crispy romaine lettuce, grilled chicken, crunchy croutons, and parmesan cheese,…" at bounding box center [330, 299] width 289 height 61
drag, startPoint x: 430, startPoint y: 287, endPoint x: 178, endPoint y: 273, distance: 252.7
click at [178, 273] on div "Crispy romaine lettuce, grilled chicken, crunchy croutons, and parmesan cheese,…" at bounding box center [338, 299] width 322 height 74
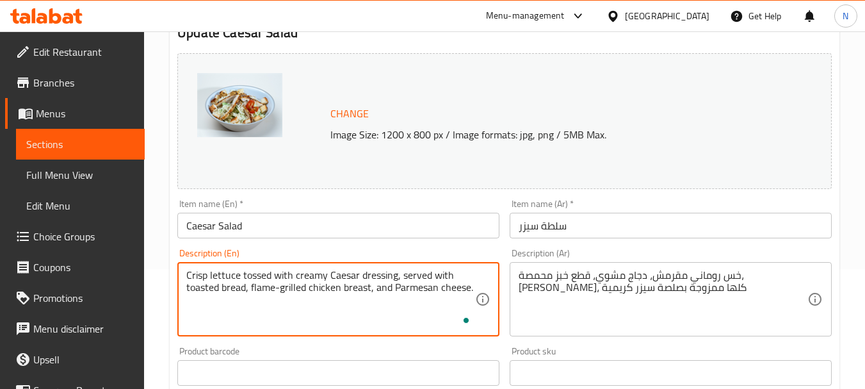
click at [186, 285] on textarea "Crisp lettuce tossed with creamy Caesar dressing, served with toasted bread, fl…" at bounding box center [330, 299] width 289 height 61
click at [207, 274] on textarea "Crisp lettuce tossed with creamy Caesar dressing, served with toasted bread, fl…" at bounding box center [330, 299] width 289 height 61
click at [203, 287] on textarea "Crisp lettuce tossed with creamy Caesar dressing, served with toasted bread, fl…" at bounding box center [330, 299] width 289 height 61
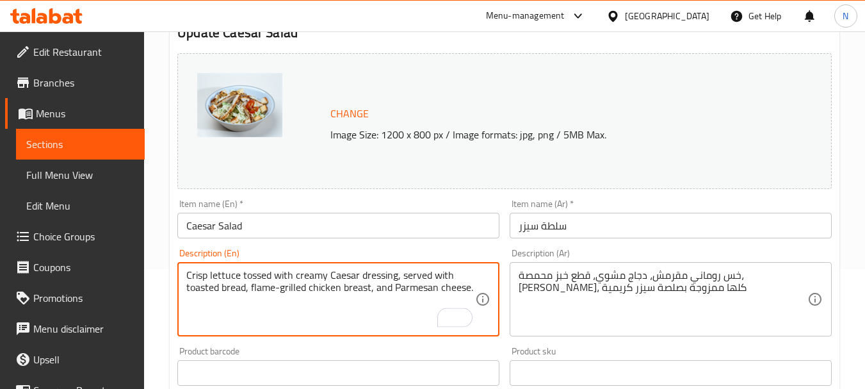
click at [203, 287] on textarea "Crisp lettuce tossed with creamy Caesar dressing, served with toasted bread, fl…" at bounding box center [330, 299] width 289 height 61
type textarea "Crisp lettuce tossed with creamy Caesar dressing, served with toasted bread, fl…"
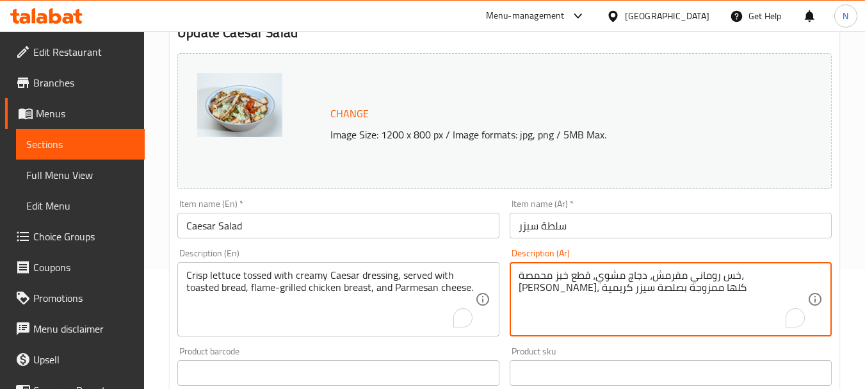
click at [555, 289] on textarea "خس روماني مقرمش، دجاج مشوي، قطع خبز محمصة، وجبن بارميزان، كلها ممزوجة بصلصة سيز…" at bounding box center [663, 299] width 289 height 61
paste textarea "قطع من أوراق الخس المقرمش ممزوج بصلصة السيزر الكريمية تقدم مع الخبز المحمص وصدر…"
type textarea "قطع من أوراق الخس المقرمش ممزوج بصلصة السيزر الكريمية تقدم مع الخبز المحمص وصدر…"
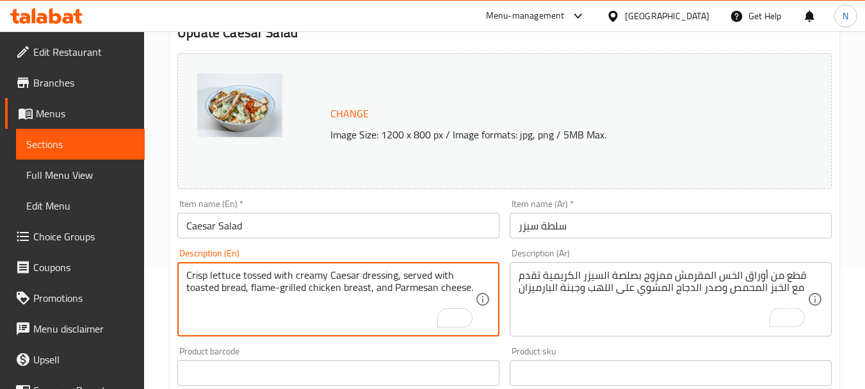
click at [354, 283] on textarea "Crisp lettuce tossed with creamy Caesar dressing, served with toasted bread, fl…" at bounding box center [330, 299] width 289 height 61
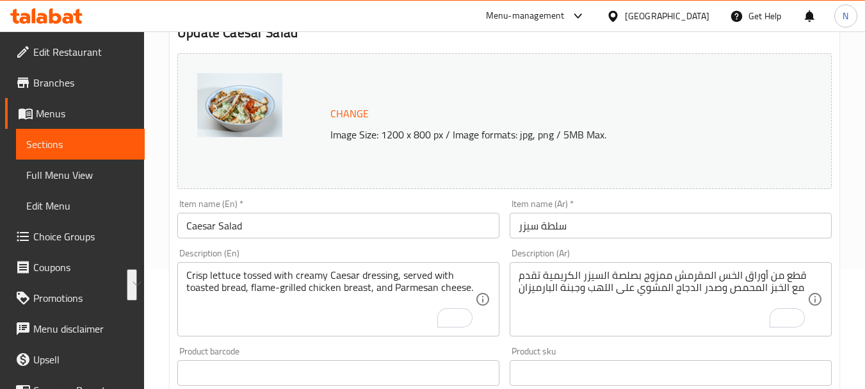
click at [245, 293] on textarea "Crisp lettuce tossed with creamy Caesar dressing, served with toasted bread, fl…" at bounding box center [330, 299] width 289 height 61
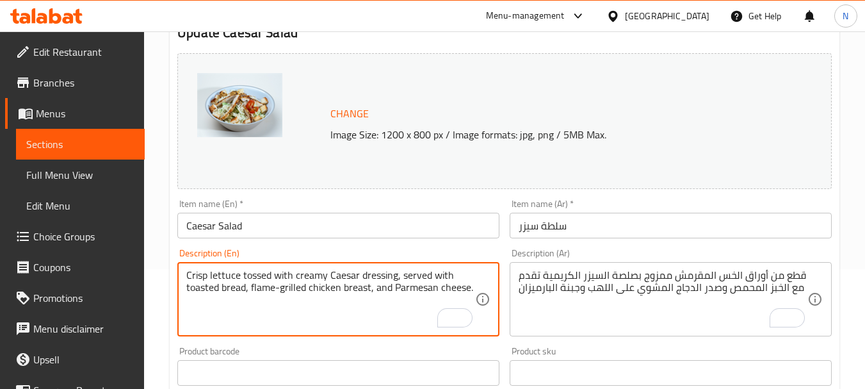
click at [256, 278] on textarea "Crisp lettuce tossed with creamy Caesar dressing, served with toasted bread, fl…" at bounding box center [330, 299] width 289 height 61
drag, startPoint x: 256, startPoint y: 278, endPoint x: 194, endPoint y: 274, distance: 61.6
click at [194, 274] on textarea "Crisp lettuce tossed with creamy Caesar dressing, served with toasted bread, fl…" at bounding box center [330, 299] width 289 height 61
drag, startPoint x: 397, startPoint y: 277, endPoint x: 187, endPoint y: 275, distance: 210.1
click at [187, 275] on textarea "Crisp lettuce tossed with creamy Caesar dressing, served with toasted bread, fl…" at bounding box center [330, 299] width 289 height 61
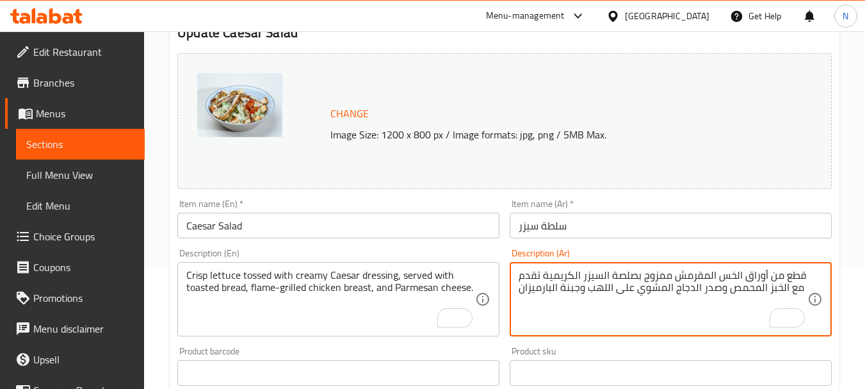
click at [754, 274] on textarea "قطع من أوراق الخس المقرمش ممزوج بصلصة السيزر الكريمية تقدم مع الخبز المحمص وصدر…" at bounding box center [663, 299] width 289 height 61
click at [722, 272] on textarea "قطع من أوراق الخس المقرمش ممزوج بصلصة السيزر الكريمية تقدم مع الخبز المحمص وصدر…" at bounding box center [663, 299] width 289 height 61
drag, startPoint x: 722, startPoint y: 272, endPoint x: 760, endPoint y: 270, distance: 37.2
click at [760, 270] on textarea "قطع من أوراق الخس المقرمش ممزوج بصلصة السيزر الكريمية تقدم مع الخبز المحمص وصدر…" at bounding box center [663, 299] width 289 height 61
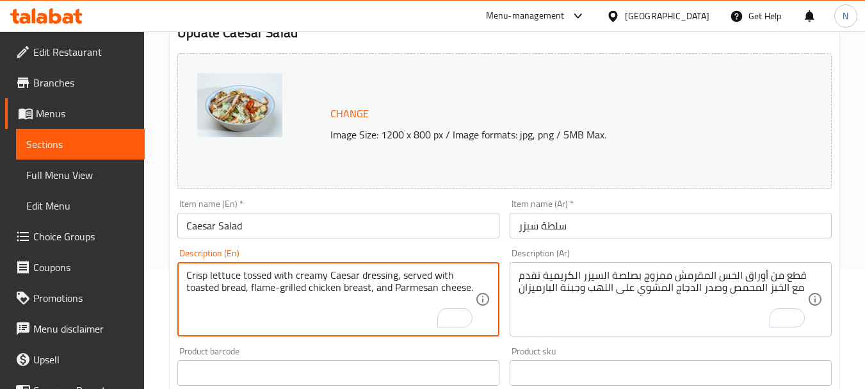
paste textarea "leaves"
drag, startPoint x: 270, startPoint y: 290, endPoint x: 391, endPoint y: 287, distance: 120.4
click at [391, 287] on textarea "Crisp lettuce leaves tossed with creamy Caesar dressing, served with toasted br…" at bounding box center [330, 299] width 289 height 61
type textarea "Crisp lettuce leaves tossed with creamy Caesar dressing, served with toasted br…"
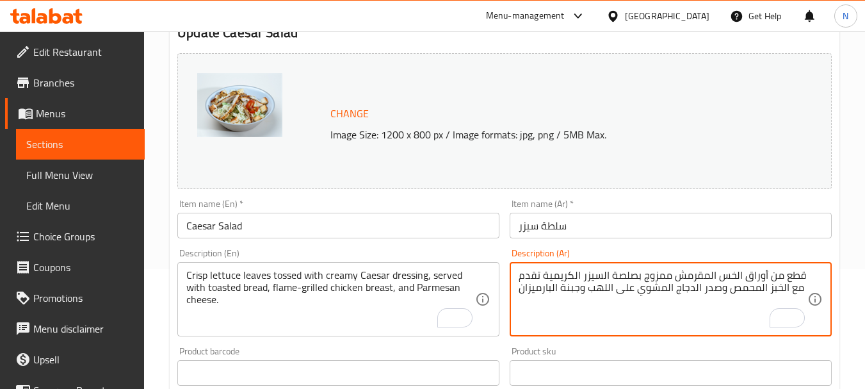
click at [594, 304] on textarea "قطع من أوراق الخس المقرمش ممزوج بصلصة السيزر الكريمية تقدم مع الخبز المحمص وصدر…" at bounding box center [663, 299] width 289 height 61
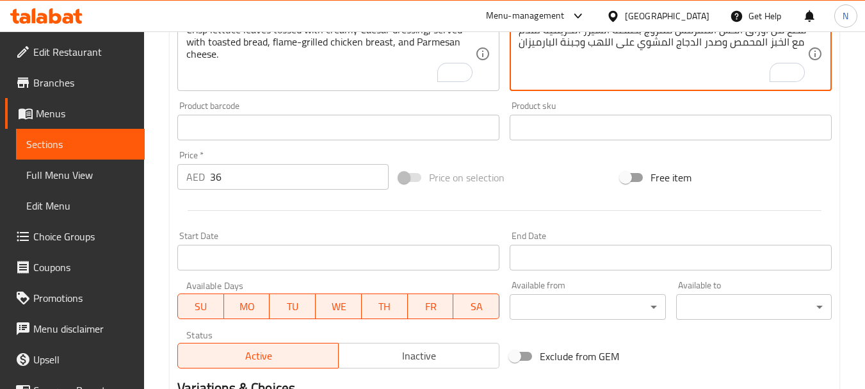
scroll to position [368, 0]
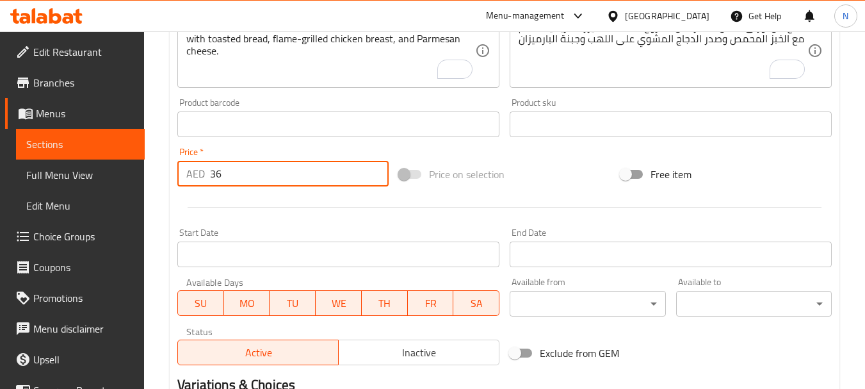
drag, startPoint x: 234, startPoint y: 177, endPoint x: 202, endPoint y: 178, distance: 32.0
click at [202, 178] on div "AED 36 Price *" at bounding box center [282, 174] width 211 height 26
type input "48"
click at [537, 183] on div "Price on selection" at bounding box center [505, 174] width 222 height 35
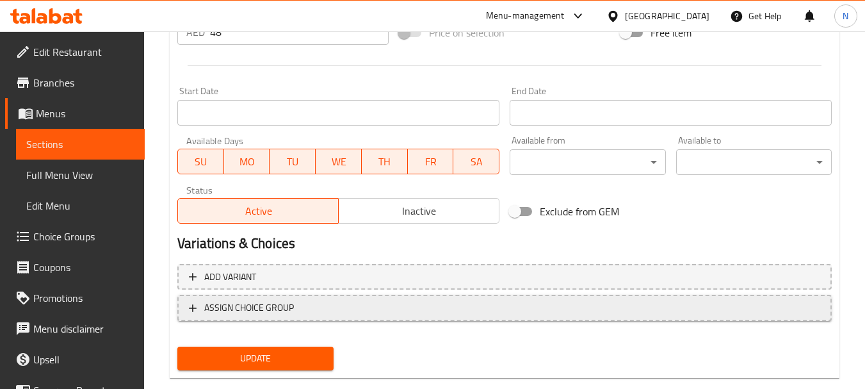
scroll to position [535, 0]
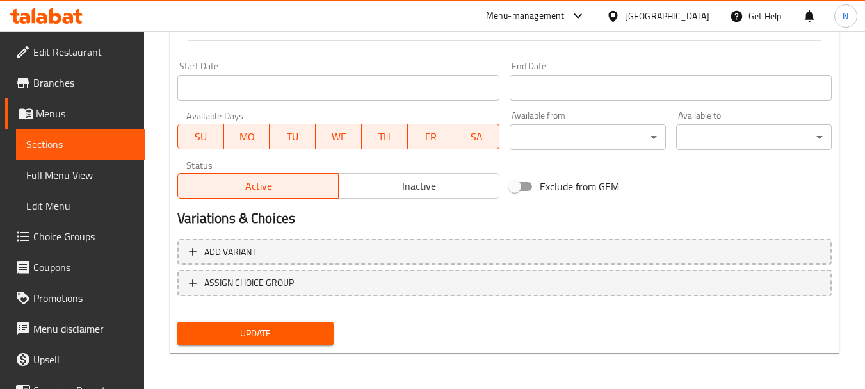
click at [256, 336] on span "Update" at bounding box center [255, 333] width 135 height 16
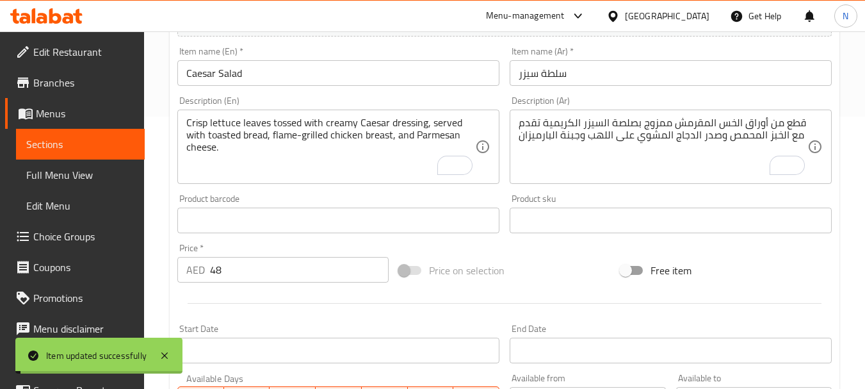
scroll to position [0, 0]
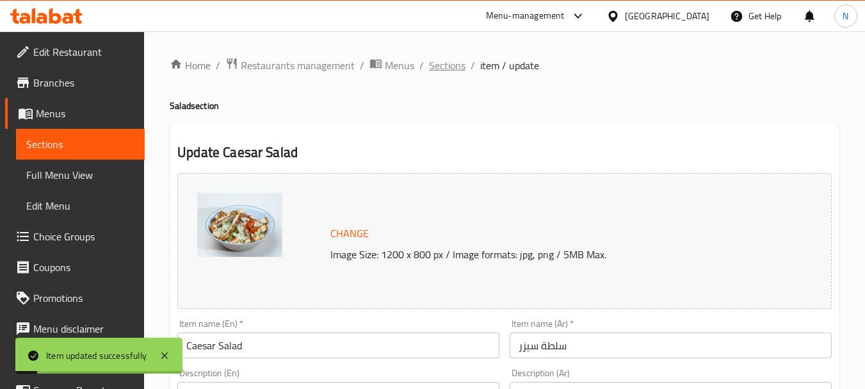
click at [443, 65] on span "Sections" at bounding box center [447, 65] width 37 height 15
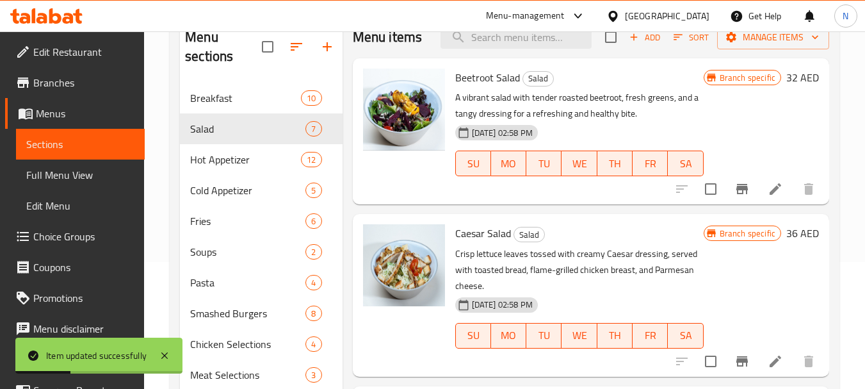
scroll to position [181, 0]
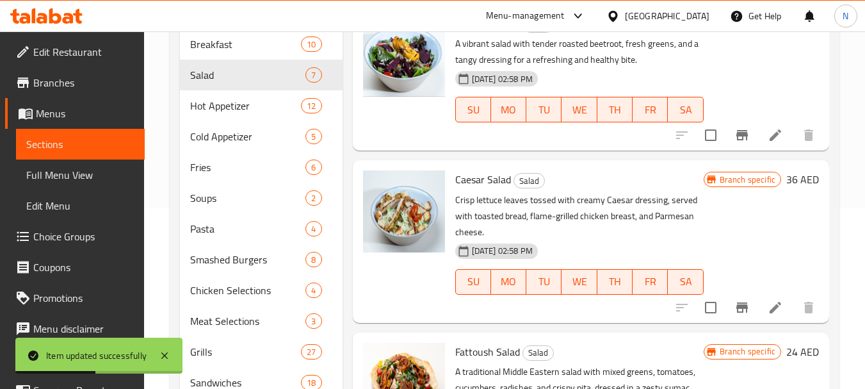
click at [786, 188] on h6 "36 AED" at bounding box center [802, 179] width 33 height 18
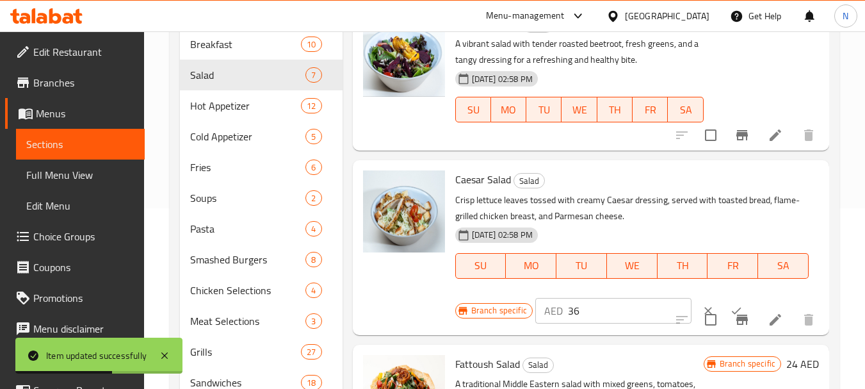
click at [554, 318] on p "AED" at bounding box center [553, 310] width 19 height 15
click at [572, 323] on input "36" at bounding box center [630, 311] width 124 height 26
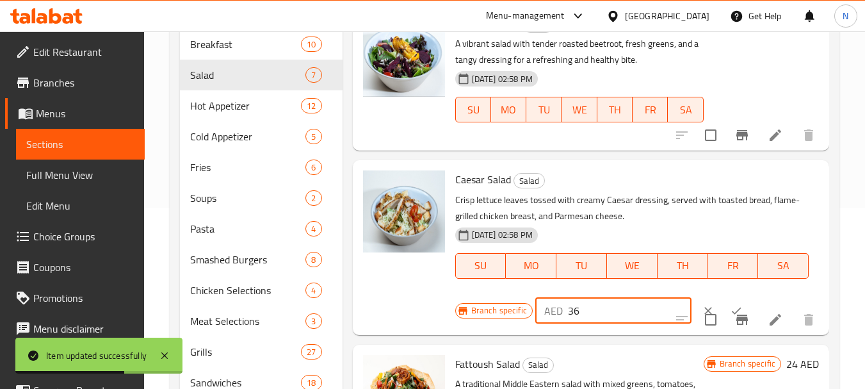
click at [572, 323] on input "36" at bounding box center [630, 311] width 124 height 26
type input "48"
click at [730, 317] on icon "ok" at bounding box center [736, 310] width 13 height 13
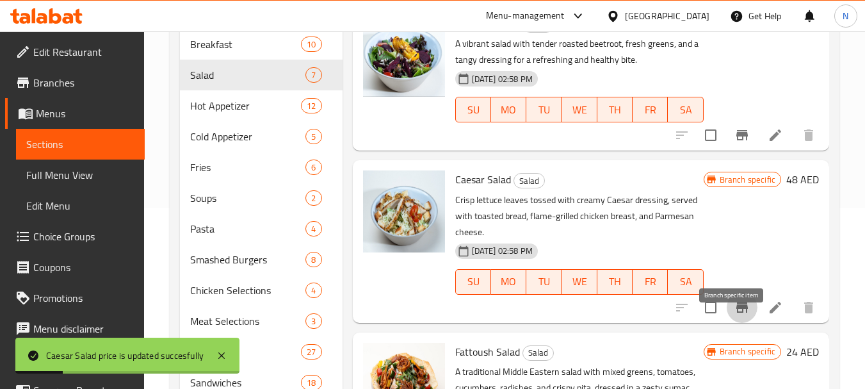
click at [735, 315] on icon "Branch-specific-item" at bounding box center [742, 307] width 15 height 15
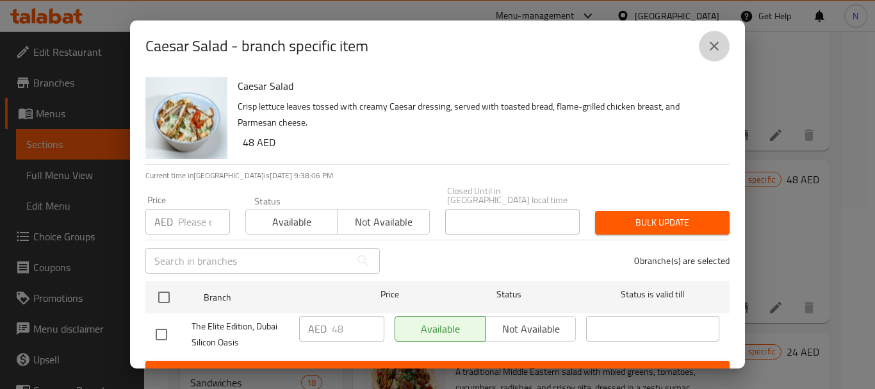
click at [719, 49] on icon "close" at bounding box center [713, 45] width 15 height 15
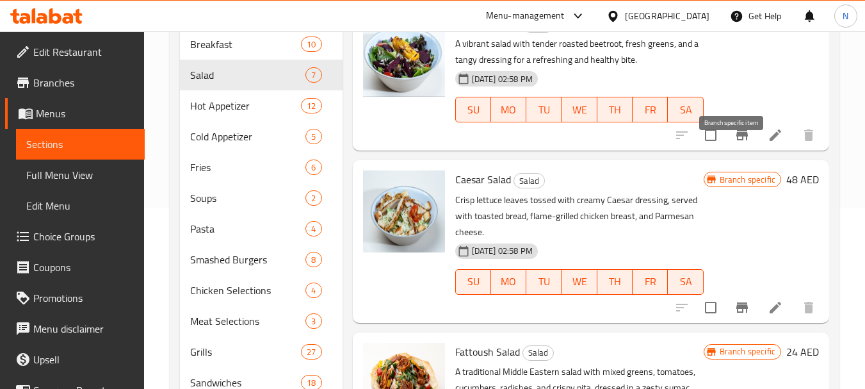
click at [736, 140] on icon "Branch-specific-item" at bounding box center [742, 135] width 12 height 10
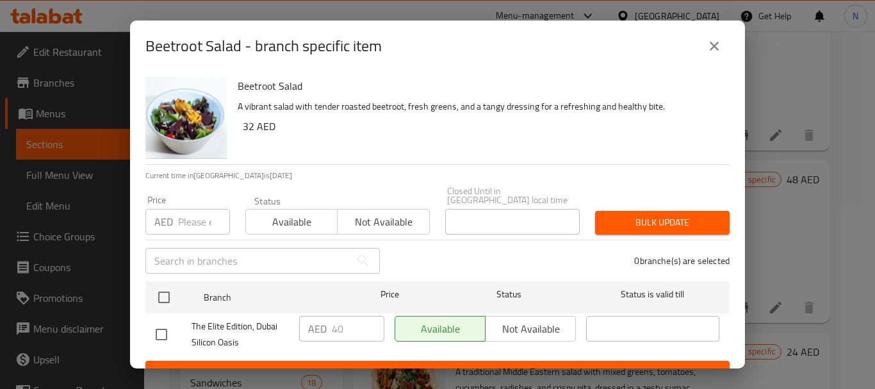
click at [195, 223] on input "number" at bounding box center [204, 222] width 52 height 26
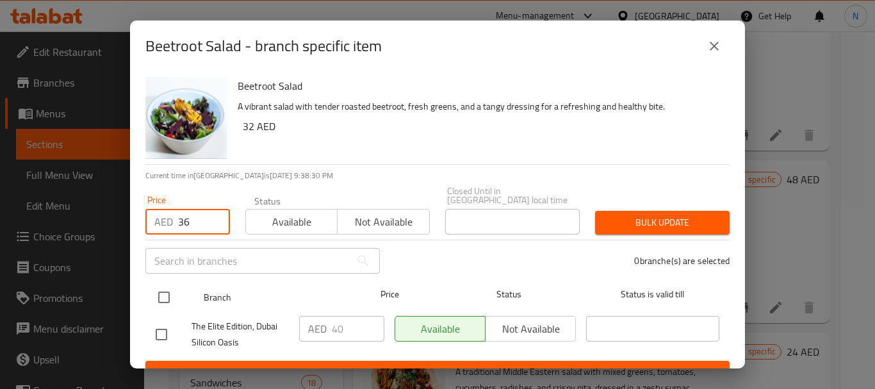
type input "36"
click at [161, 293] on input "checkbox" at bounding box center [163, 297] width 27 height 27
checkbox input "true"
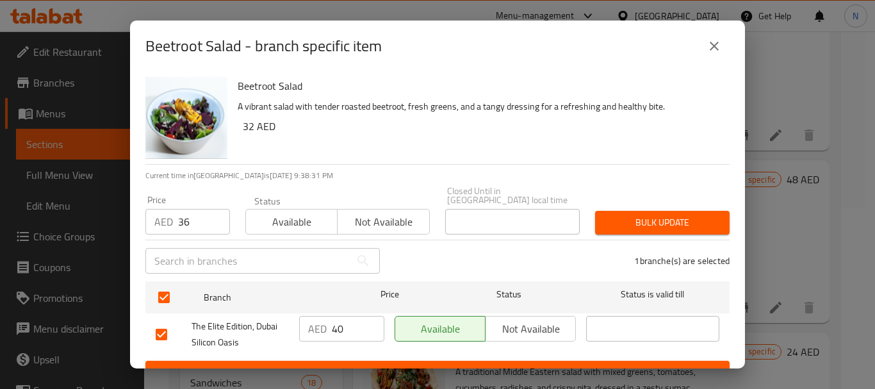
click at [621, 224] on span "Bulk update" at bounding box center [662, 223] width 114 height 16
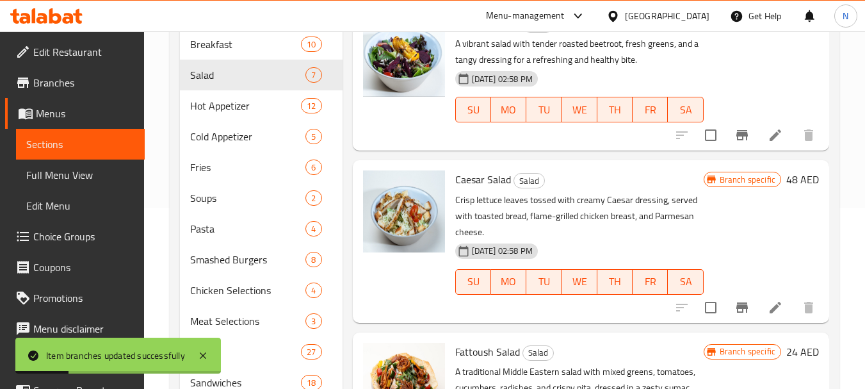
click at [786, 33] on h6 "32 AED" at bounding box center [802, 24] width 33 height 18
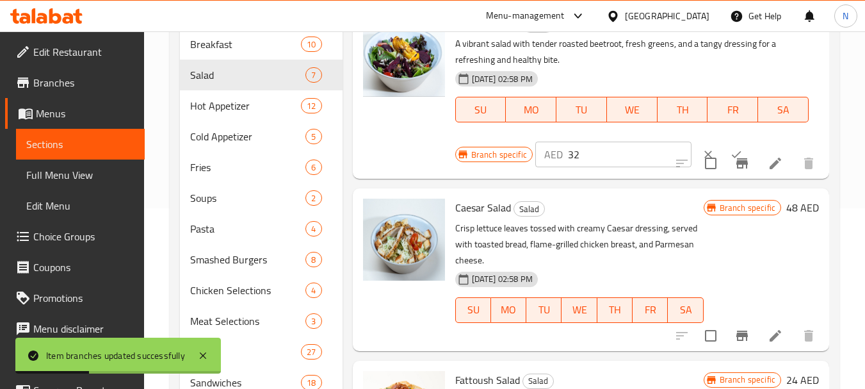
click at [571, 167] on input "32" at bounding box center [630, 155] width 124 height 26
type input "36"
click at [730, 161] on icon "ok" at bounding box center [736, 154] width 13 height 13
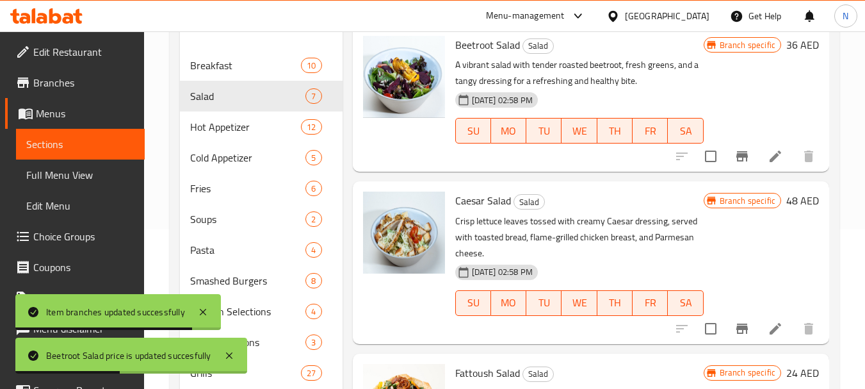
scroll to position [155, 0]
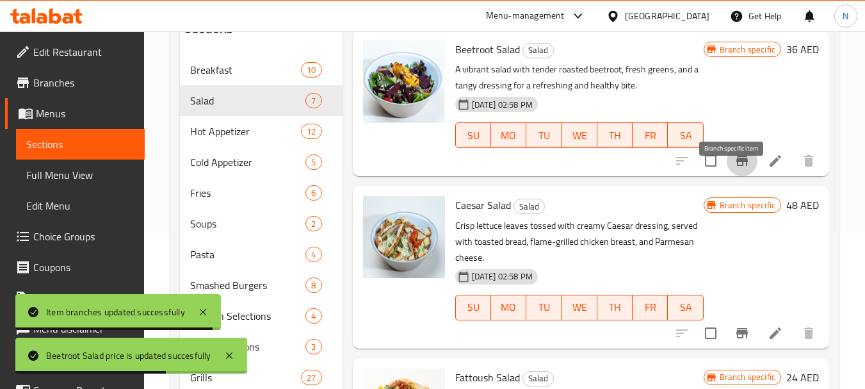
click at [736, 166] on icon "Branch-specific-item" at bounding box center [742, 161] width 12 height 10
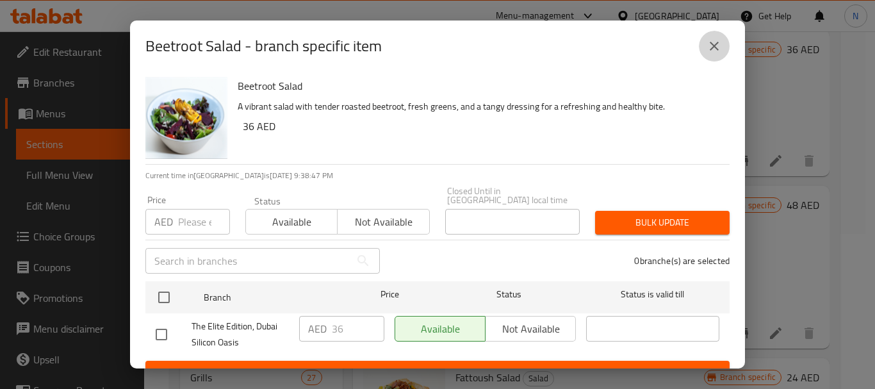
click at [719, 49] on icon "close" at bounding box center [713, 45] width 15 height 15
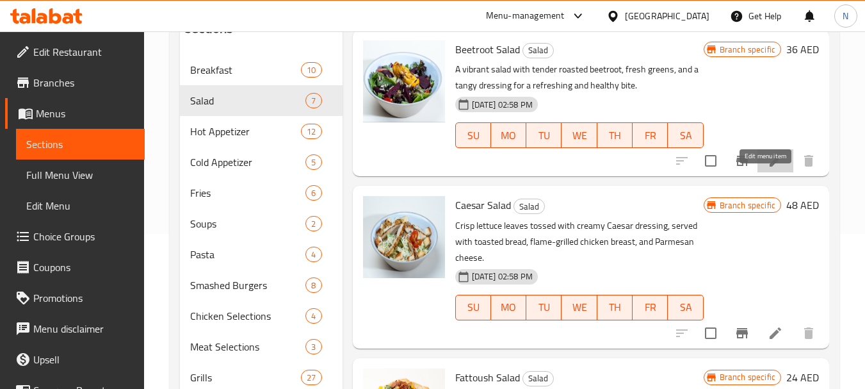
click at [768, 168] on icon at bounding box center [775, 160] width 15 height 15
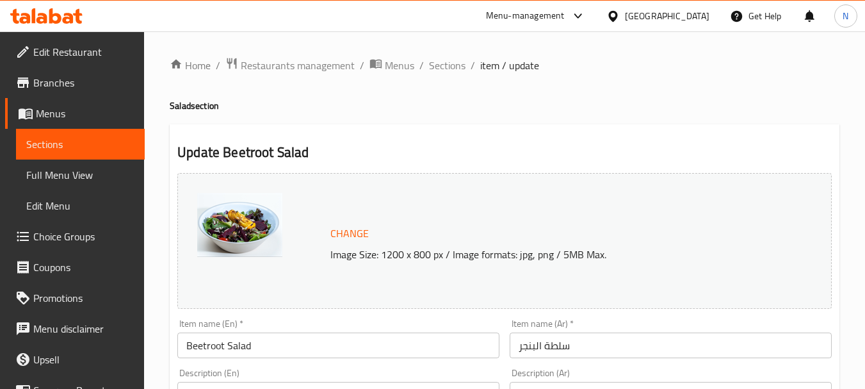
scroll to position [340, 0]
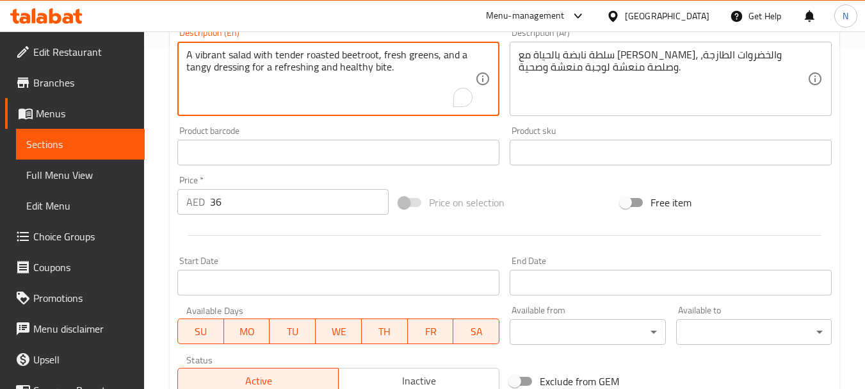
click at [279, 63] on textarea "A vibrant salad with tender roasted beetroot, fresh greens, and a tangy dressin…" at bounding box center [330, 79] width 289 height 61
paste textarea "Fresh beetroot pieces mixed with pomegranate seeds, quinoa seeds and cream chee…"
type textarea "Fresh beetroot pieces mixed with pomegranate seeds, quinoa seeds and cream chee…"
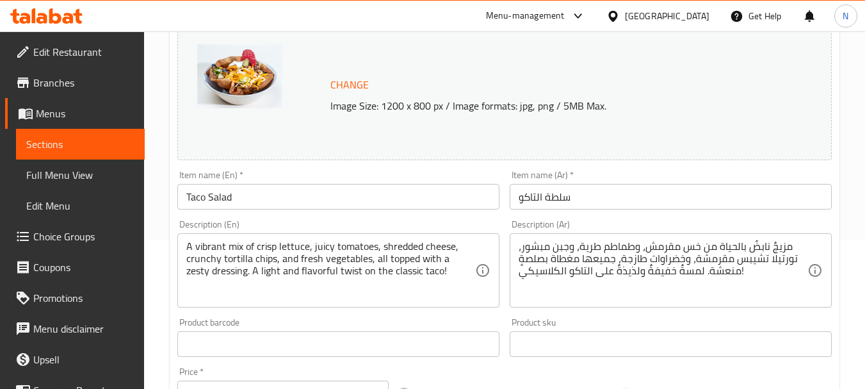
scroll to position [160, 0]
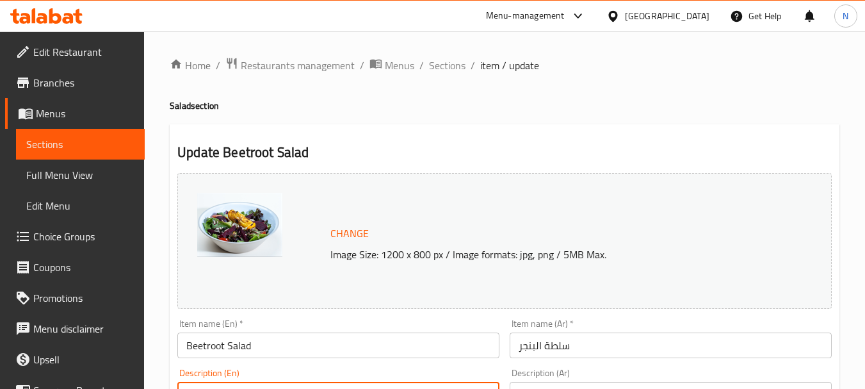
scroll to position [340, 0]
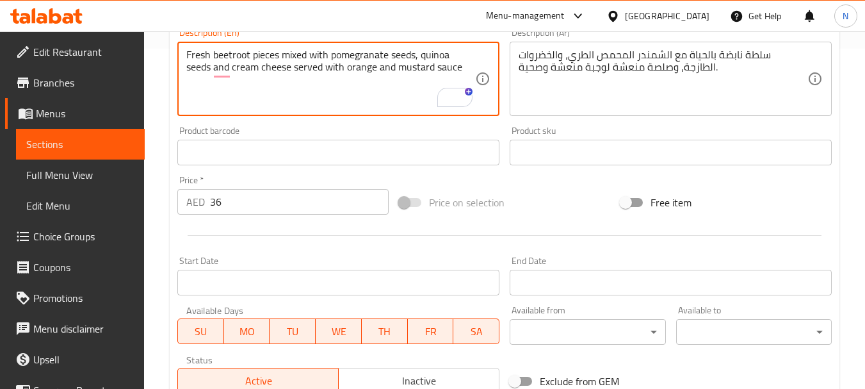
click at [245, 64] on textarea "Fresh beetroot pieces mixed with pomegranate seeds, quinoa seeds and cream chee…" at bounding box center [330, 79] width 289 height 61
type textarea "Fresh beetroot pieces mixed with pomegranate seeds, quinoa seeds and cream chee…"
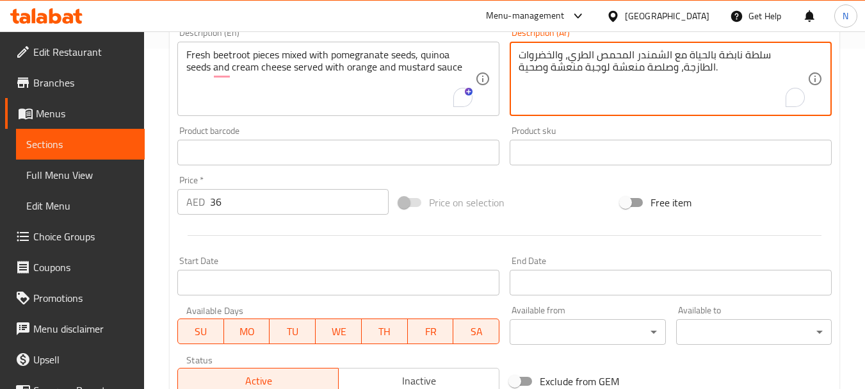
click at [576, 65] on textarea "سلطة نابضة بالحياة مع [PERSON_NAME]، والخضروات الطازجة، وصلصة منعشة لوجبة منعشة…" at bounding box center [663, 79] width 289 height 61
paste textarea "قطع البنجر الطازجة الممزوجة ببذور الرمان وبذور الكينوا والجبن الكريمي تقدم مع ص…"
click at [751, 51] on textarea "قطع البنجر الطازجة الممزوجة ببذور الرمان وبذور الكينوا والجبن الكريمي تقدم مع ص…" at bounding box center [663, 79] width 289 height 61
click at [571, 56] on textarea "قطع بنجر الطازجة الممزوجة ببذور الرمان وبذور الكينوا والجبن الكريمي تقدم مع صلص…" at bounding box center [663, 79] width 289 height 61
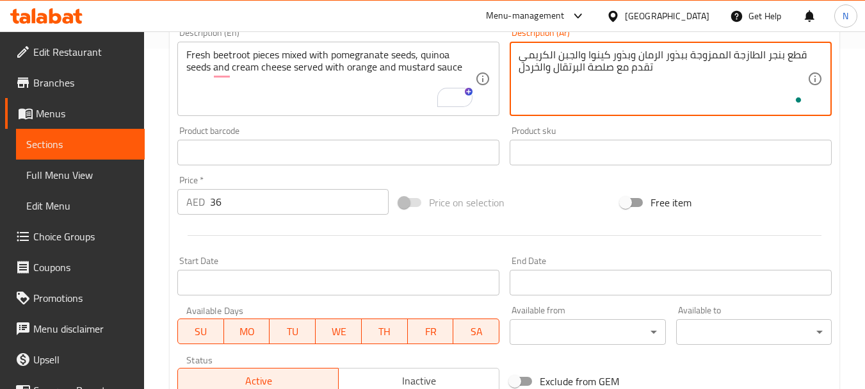
click at [574, 58] on textarea "قطع بنجر الطازجة الممزوجة ببذور الرمان وبذور كينوا والجبن الكريمي تقدم مع صلصة …" at bounding box center [663, 79] width 289 height 61
click at [549, 57] on textarea "قطع بنجر الطازجة الممزوجة ببذور الرمان وبذور كينوا وجبن الكريمي تقدم مع صلصة ال…" at bounding box center [663, 79] width 289 height 61
click at [644, 56] on textarea "قطع بنجر الطازجة الممزوجة ببذور الرمان وبذور كينوا وجبن كريمي تقدم مع صلصة البر…" at bounding box center [663, 79] width 289 height 61
click at [736, 53] on textarea "قطع بنجر الطازجة الممزوجة ببذور رمان وبذور كينوا وجبن كريمي تقدم مع صلصة البرتق…" at bounding box center [663, 79] width 289 height 61
click at [726, 54] on textarea "قطع بنجر طازجة الممزوجة ببذور رمان وبذور كينوا وجبن كريمي تقدم مع صلصة البرتقال…" at bounding box center [663, 79] width 289 height 61
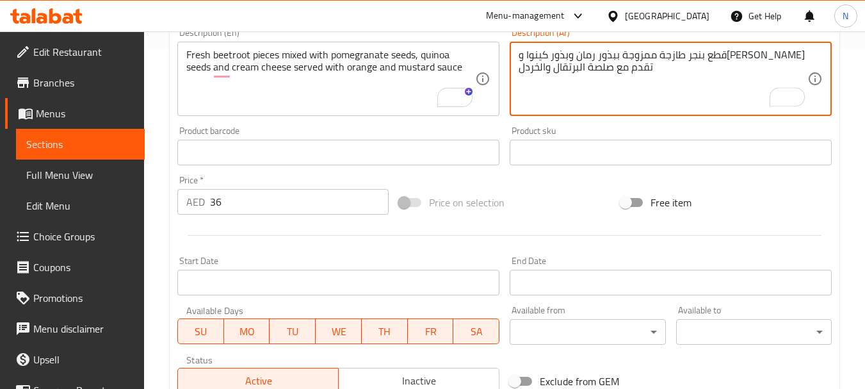
click at [580, 68] on textarea "قطع بنجر طازجة ممزوجة ببذور رمان وبذور كينوا وجبن كريمي تقدم مع صلصة البرتقال و…" at bounding box center [663, 79] width 289 height 61
click at [540, 69] on textarea "قطع بنجر طازجة ممزوجة ببذور رمان وبذور كينوا وجبن كريمي تقدم مع صلصة برتقال وال…" at bounding box center [663, 79] width 289 height 61
click at [535, 90] on textarea "قطع بنجر طازجة ممزوجة ببذور رمان وبذور كينوا وجبن كريمي تقدم مع صلصة برتقال وخر…" at bounding box center [663, 79] width 289 height 61
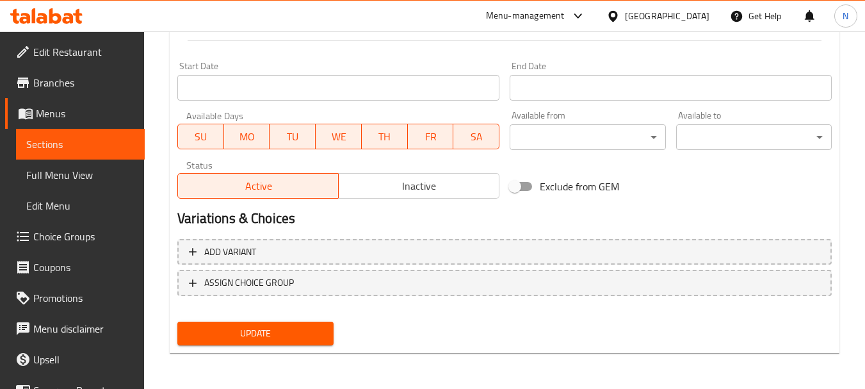
type textarea "قطع بنجر طازجة ممزوجة ببذور رمان وبذور كينوا وجبن كريمي تقدم مع صلصة برتقال وخر…"
click at [257, 330] on span "Update" at bounding box center [255, 333] width 135 height 16
click at [296, 336] on span "Update" at bounding box center [255, 333] width 135 height 16
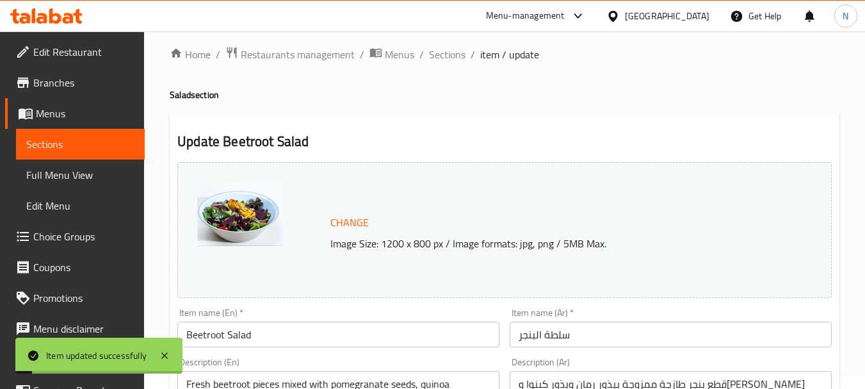
scroll to position [0, 0]
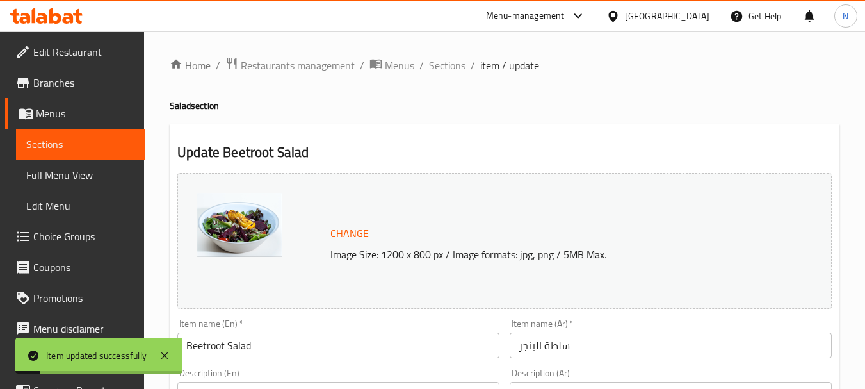
click at [438, 65] on span "Sections" at bounding box center [447, 65] width 37 height 15
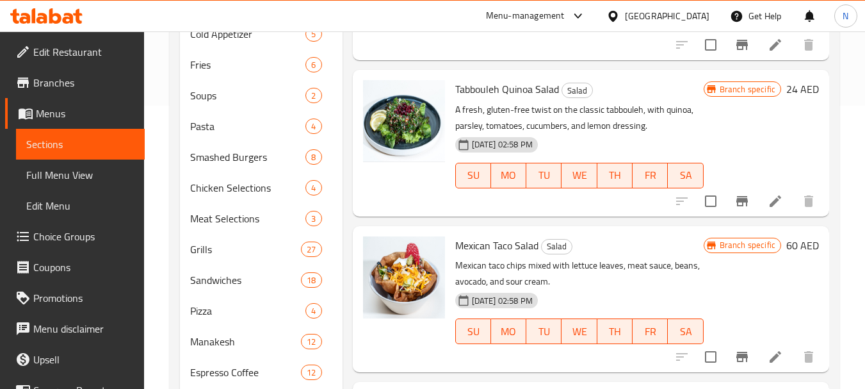
scroll to position [272, 0]
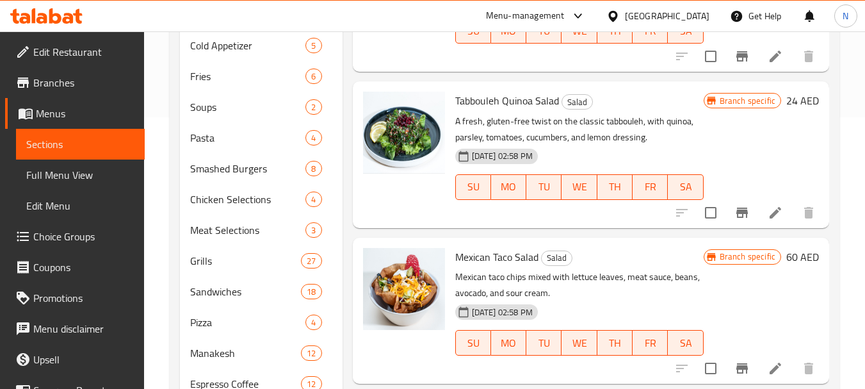
click at [768, 213] on icon at bounding box center [775, 212] width 15 height 15
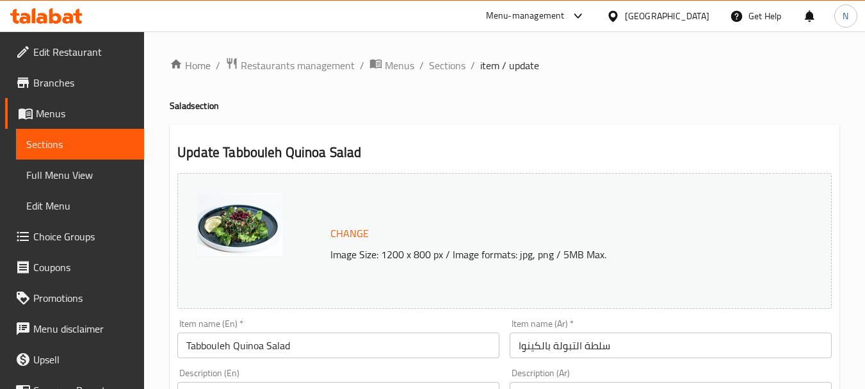
click at [248, 346] on input "Tabbouleh Quinoa Salad" at bounding box center [338, 345] width 322 height 26
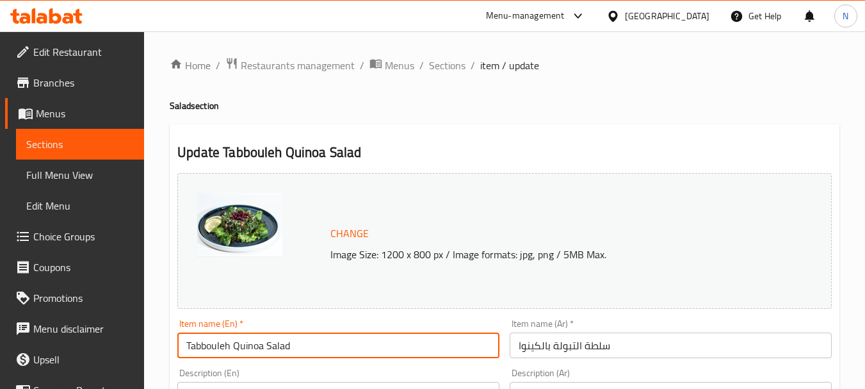
click at [248, 346] on input "Tabbouleh Quinoa Salad" at bounding box center [338, 345] width 322 height 26
paste input "ouleh Itch"
type input "Tabouleh Itch"
click at [548, 340] on input "سلطة التبولة بالكينوا" at bounding box center [671, 345] width 322 height 26
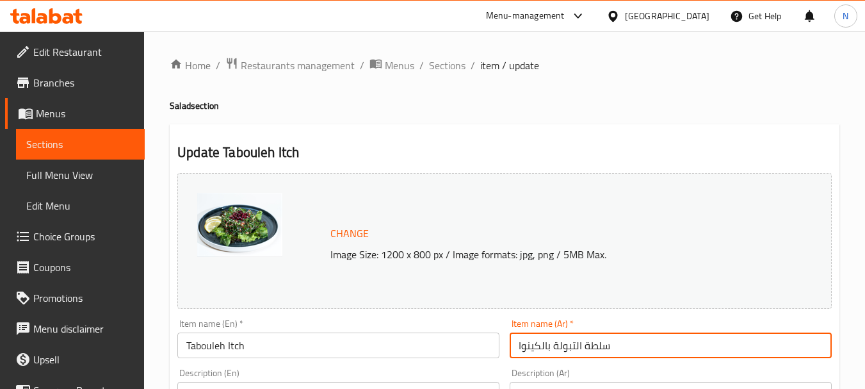
click at [548, 340] on input "سلطة التبولة بالكينوا" at bounding box center [671, 345] width 322 height 26
paste input "بولة إيتش"
type input "تبولة إيتش"
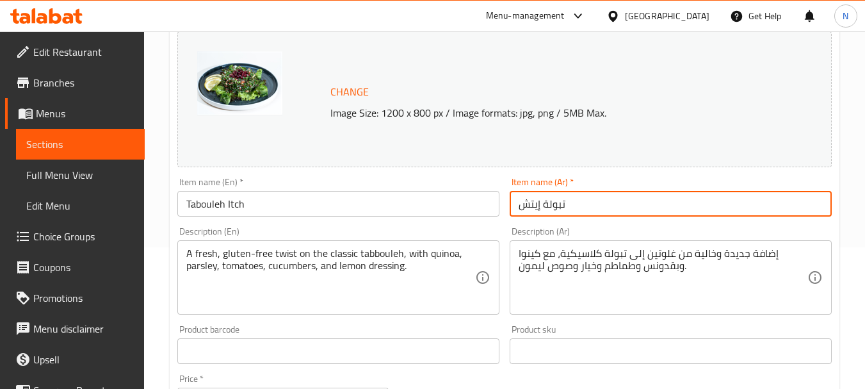
scroll to position [154, 0]
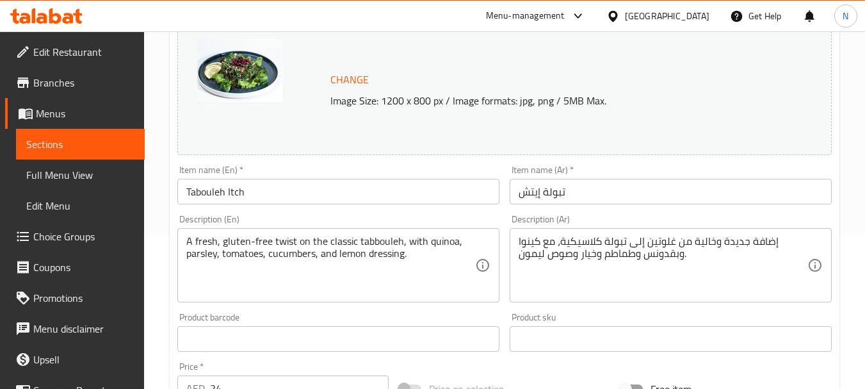
click at [288, 256] on textarea "A fresh, gluten-free twist on the classic tabbouleh, with quinoa, parsley, toma…" at bounding box center [330, 265] width 289 height 61
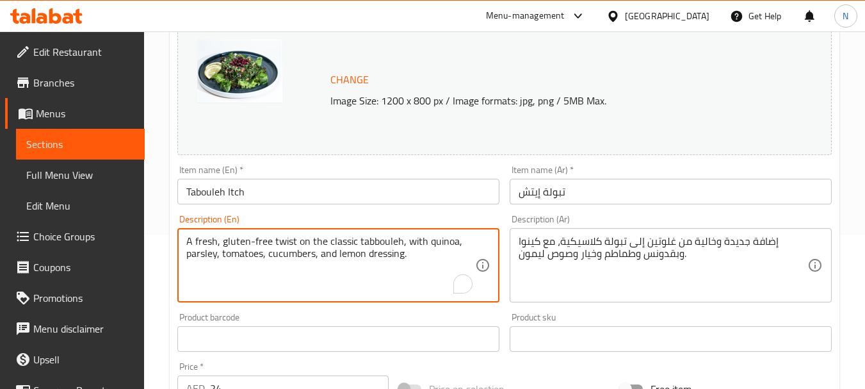
click at [288, 256] on textarea "A fresh, gluten-free twist on the classic tabbouleh, with quinoa, parsley, toma…" at bounding box center [330, 265] width 289 height 61
paste textarea "Soft parsley leaves mixed with tomatoes, cucumbers, quinoa seeds and onions ser…"
type textarea "Soft parsley leaves mixed with tomatoes, cucumbers, quinoa seeds and onions ser…"
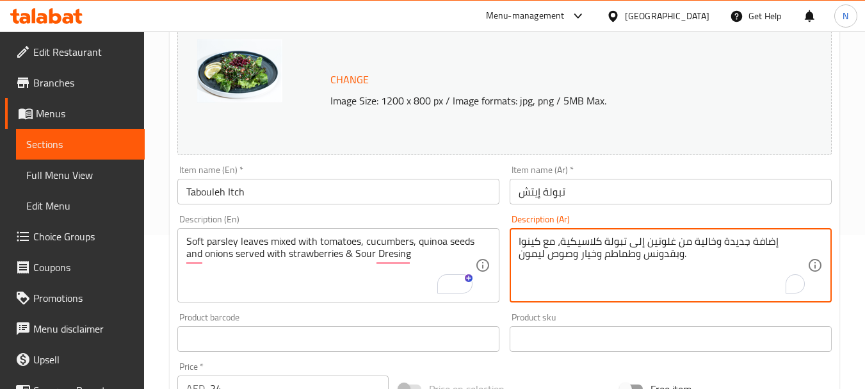
click at [575, 247] on textarea "إضافة جديدة وخالية من غلوتين إلى تبولة كلاسيكية، مع كينوا وبقدونس وطماطم وخيار …" at bounding box center [663, 265] width 289 height 61
paste textarea "وراق البقدونس الناعمة الممزوجة مع الطماطم والخيار وبذور الكينوا والبصل تقدم مع …"
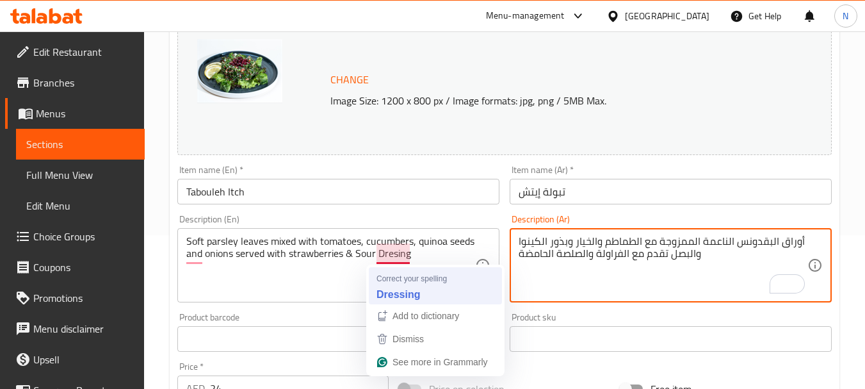
type textarea "أوراق البقدونس الناعمة الممزوجة مع الطماطم والخيار وبذور الكينوا والبصل تقدم مع…"
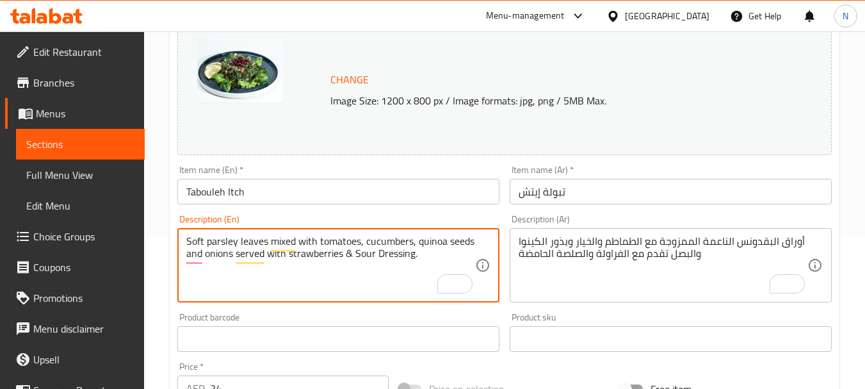
type textarea "Soft parsley leaves mixed with tomatoes, cucumbers, quinoa seeds and onions ser…"
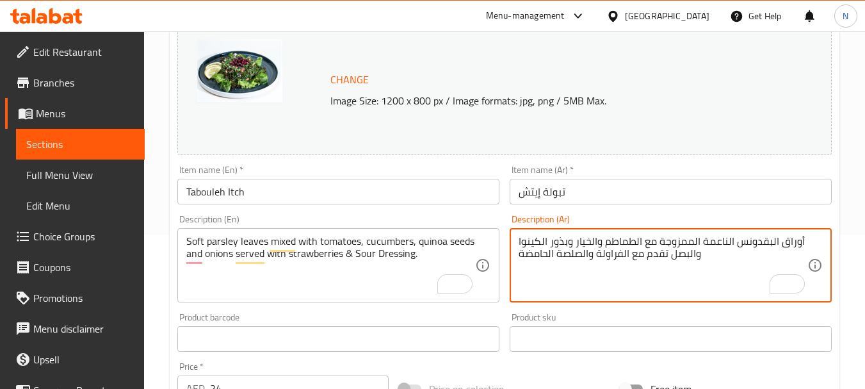
click at [597, 243] on textarea "أوراق البقدونس الناعمة الممزوجة مع الطماطم والخيار وبذور الكينوا والبصل تقدم مع…" at bounding box center [663, 265] width 289 height 61
click at [565, 241] on textarea "أوراق البقدونس الناعمة الممزوجة مع الطماطم، الخيار وبذور الكينوا والبصل تقدم مع…" at bounding box center [663, 265] width 289 height 61
click at [706, 255] on textarea "أوراق البقدونس الناعمة الممزوجة مع الطماطم، الخيار، بذور الكينوا والبصل تقدم مع…" at bounding box center [663, 265] width 289 height 61
click at [574, 288] on textarea "أوراق البقدونس الناعمة الممزوجة مع الطماطم، الخيار، بذور الكينوا والبصل تقدم مع…" at bounding box center [663, 265] width 289 height 61
type textarea "أوراق البقدونس الناعمة الممزوجة مع الطماطم، الخيار، بذور الكينوا والبصل تقدم مع…"
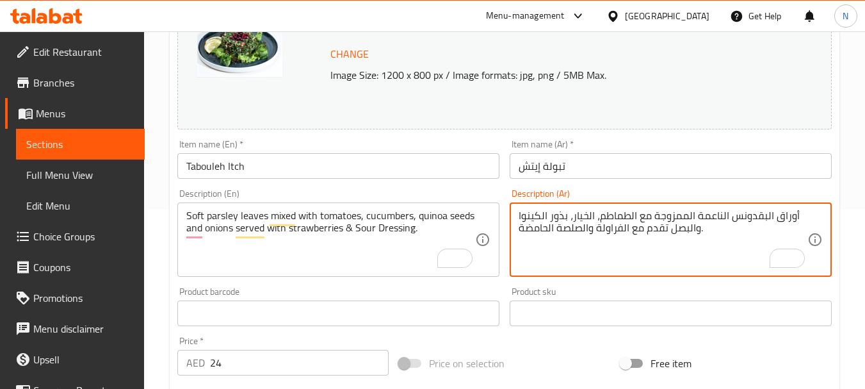
scroll to position [205, 0]
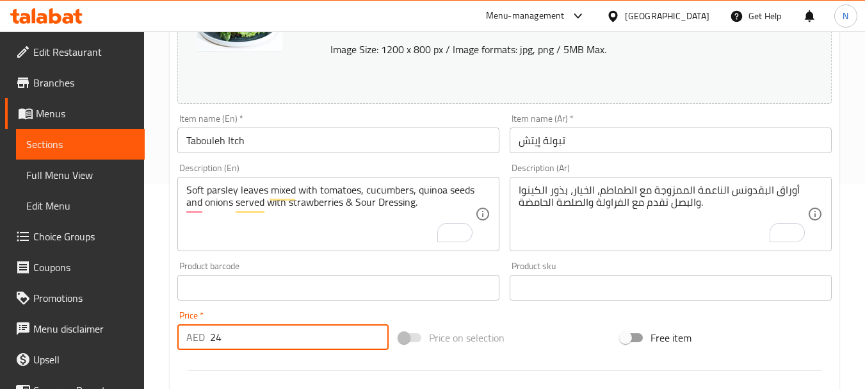
click at [248, 342] on input "24" at bounding box center [299, 337] width 179 height 26
type input "40"
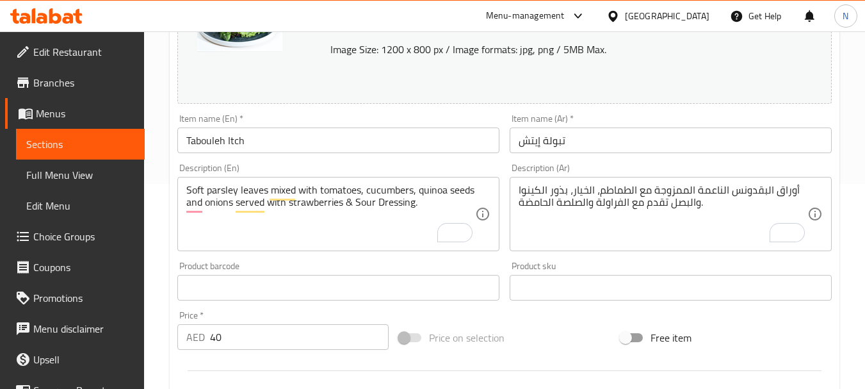
click at [567, 327] on div "Price on selection" at bounding box center [505, 337] width 222 height 35
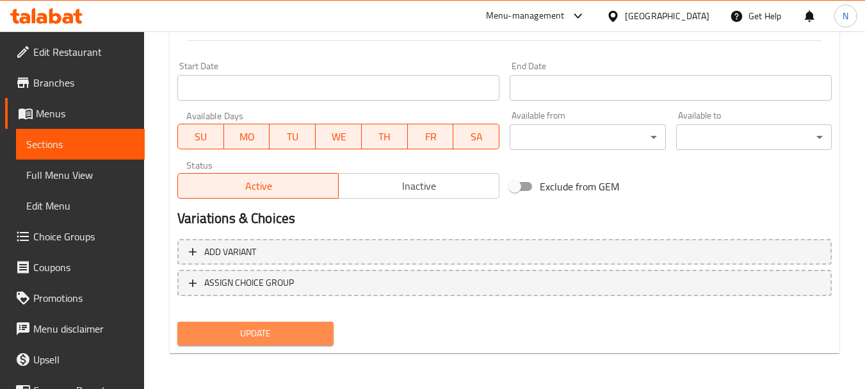
click at [288, 334] on span "Update" at bounding box center [255, 333] width 135 height 16
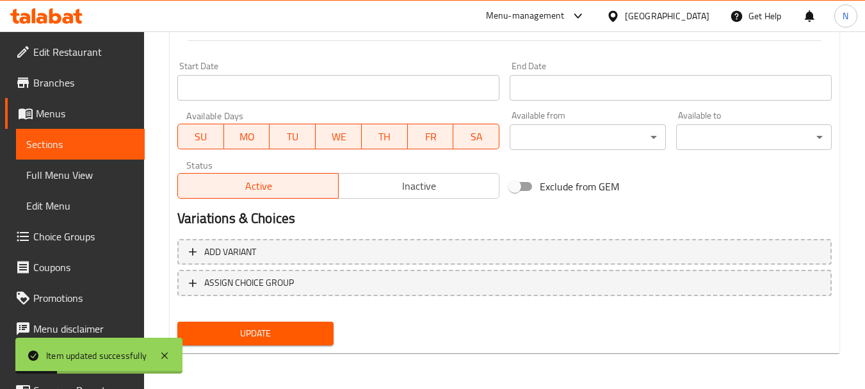
scroll to position [0, 0]
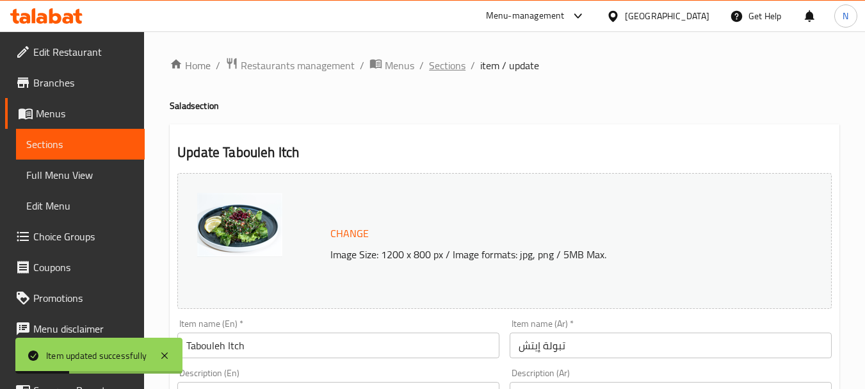
click at [436, 61] on span "Sections" at bounding box center [447, 65] width 37 height 15
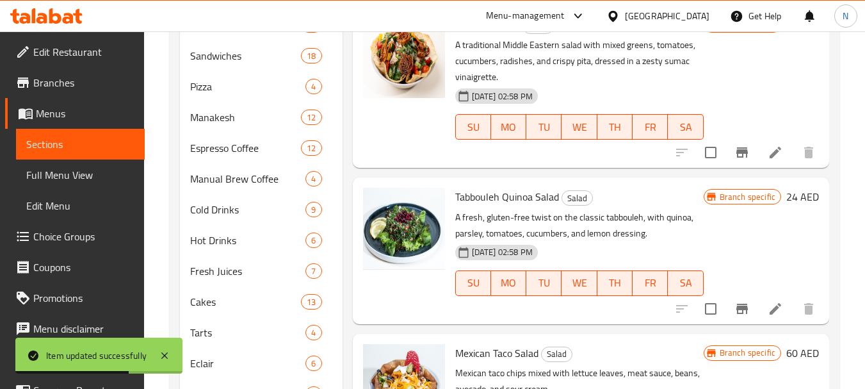
scroll to position [510, 0]
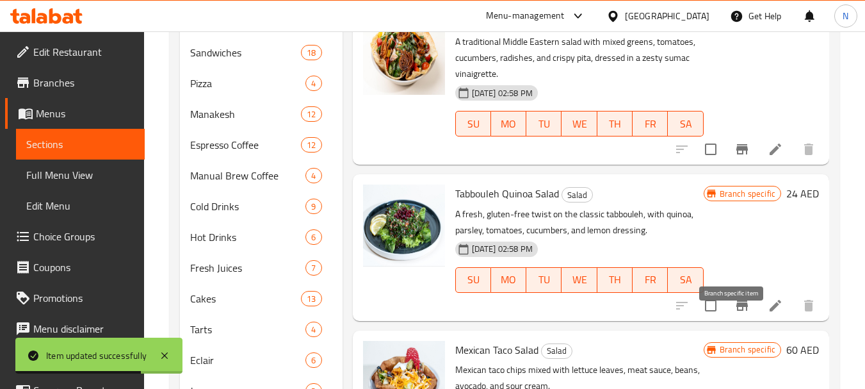
click at [736, 311] on icon "Branch-specific-item" at bounding box center [742, 305] width 12 height 10
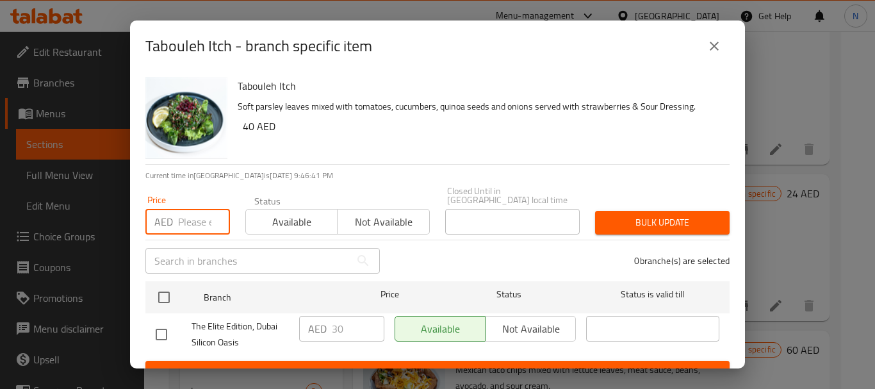
click at [187, 222] on input "number" at bounding box center [204, 222] width 52 height 26
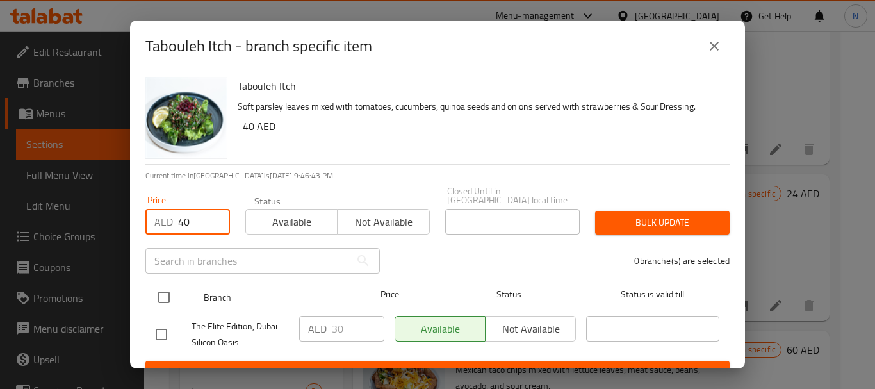
type input "40"
click at [167, 295] on input "checkbox" at bounding box center [163, 297] width 27 height 27
checkbox input "true"
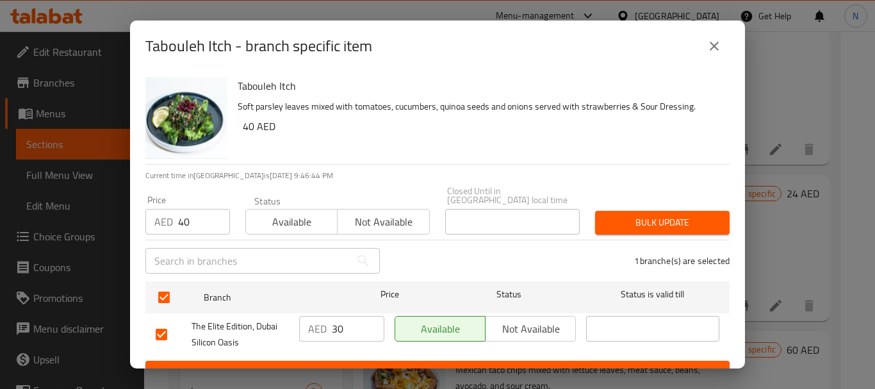
click at [634, 215] on span "Bulk update" at bounding box center [662, 223] width 114 height 16
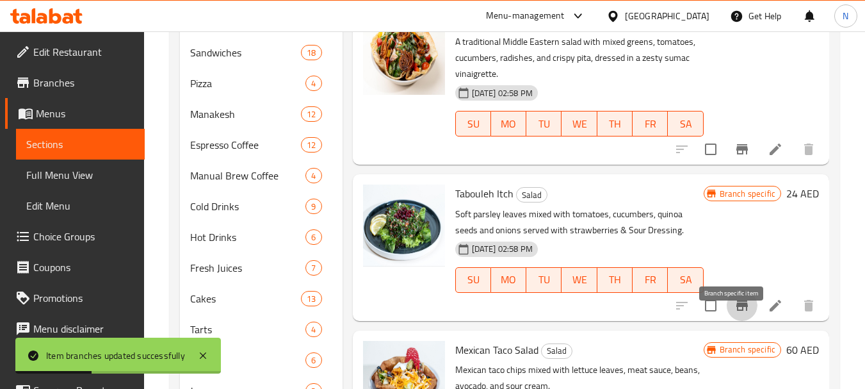
click at [735, 313] on icon "Branch-specific-item" at bounding box center [742, 305] width 15 height 15
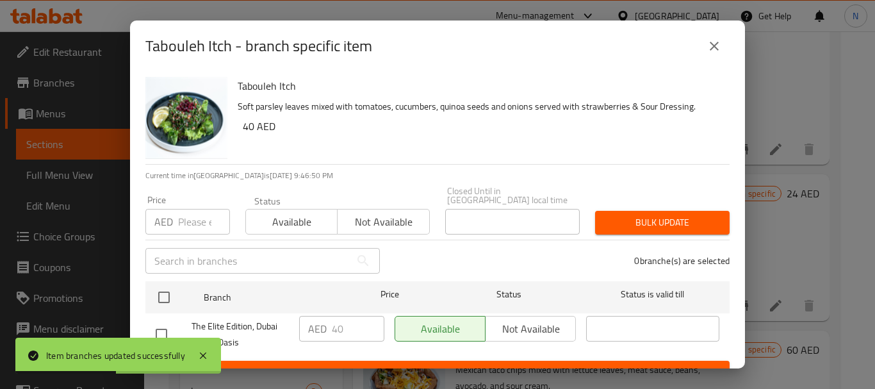
click at [711, 50] on icon "close" at bounding box center [713, 45] width 15 height 15
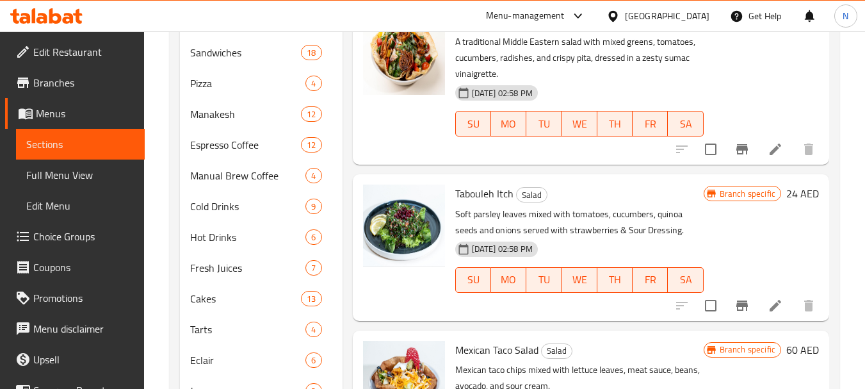
click at [786, 202] on h6 "24 AED" at bounding box center [802, 193] width 33 height 18
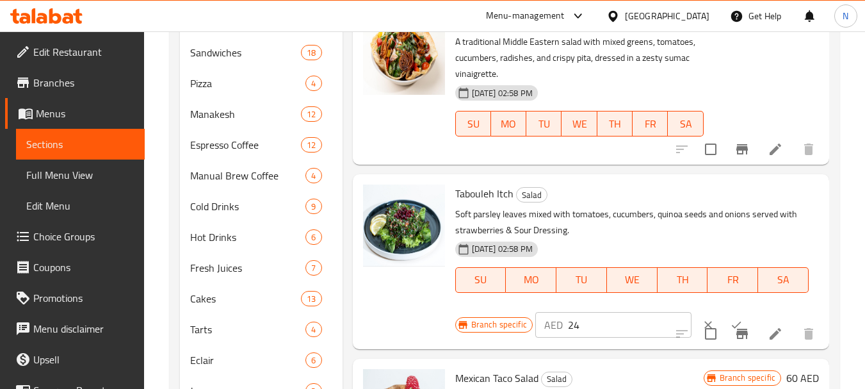
click at [571, 337] on input "24" at bounding box center [630, 325] width 124 height 26
type input "40"
click at [730, 331] on icon "ok" at bounding box center [736, 324] width 13 height 13
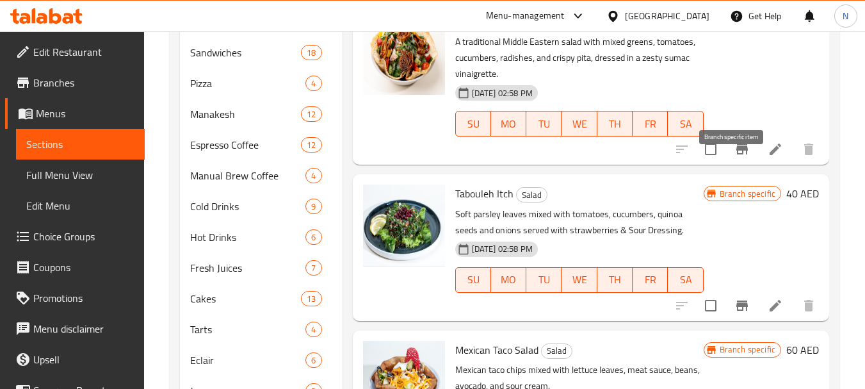
click at [735, 157] on icon "Branch-specific-item" at bounding box center [742, 149] width 15 height 15
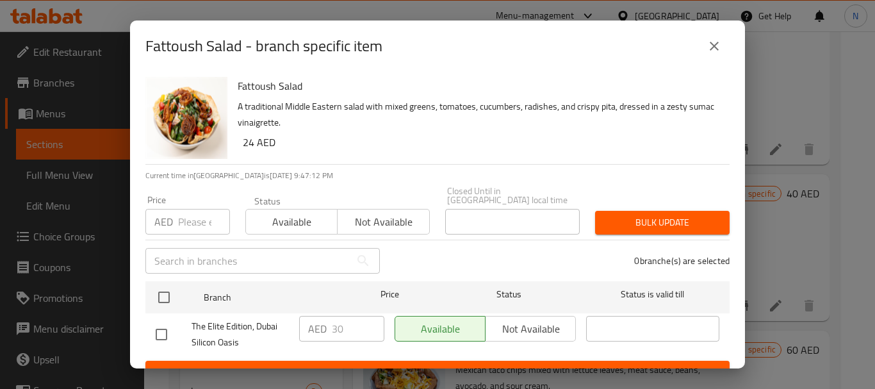
click at [722, 45] on button "close" at bounding box center [714, 46] width 31 height 31
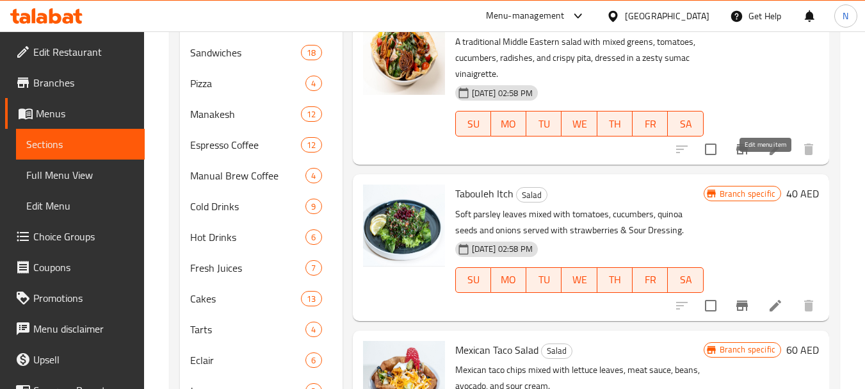
click at [768, 157] on icon at bounding box center [775, 149] width 15 height 15
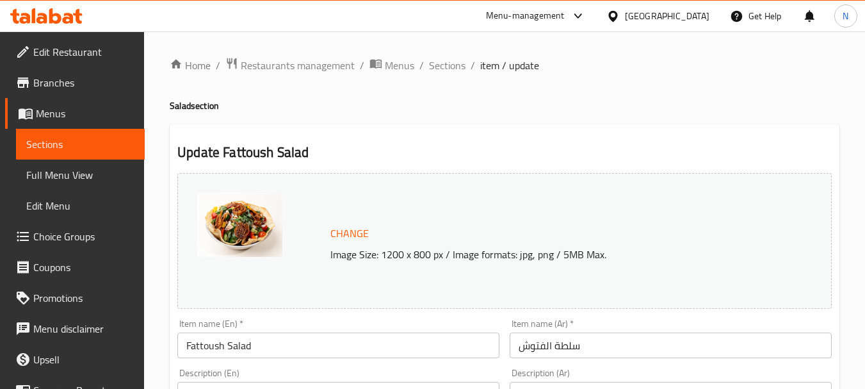
scroll to position [340, 0]
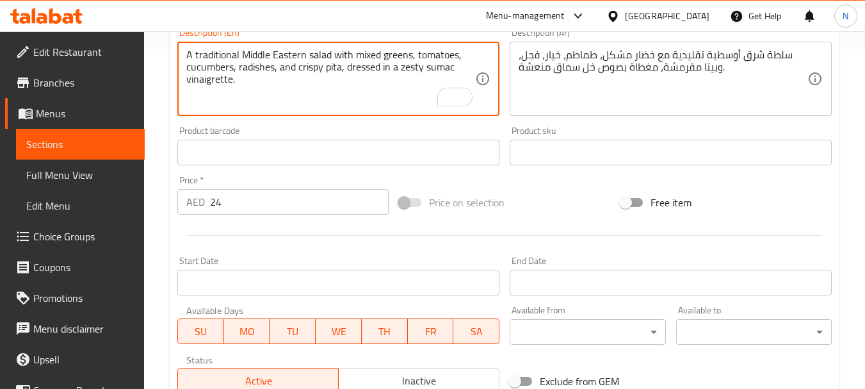
paste textarea "A mix of fresh seasonal vegetables served daily with toasted bread with thyme a…"
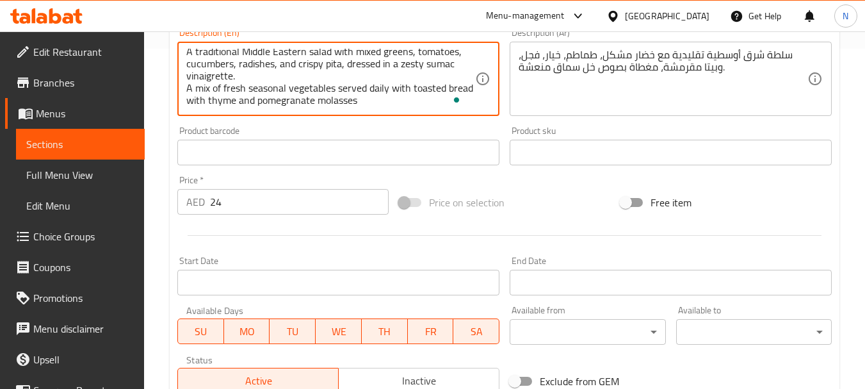
scroll to position [12, 0]
click at [226, 66] on textarea "A traditional Middle Eastern salad with mixed greens, tomatoes, cucumbers, radi…" at bounding box center [330, 79] width 289 height 61
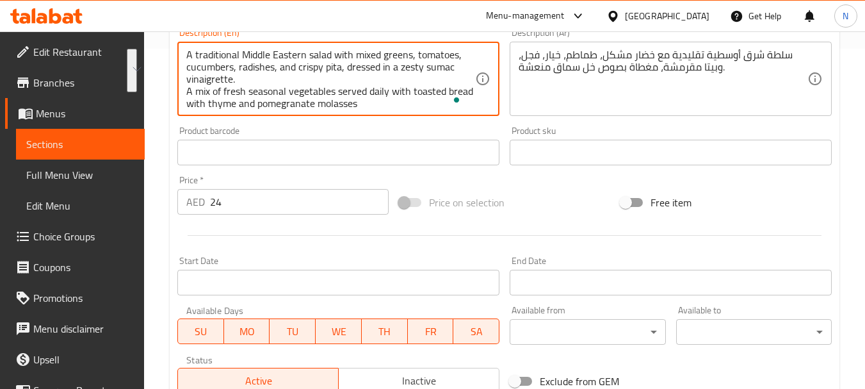
drag, startPoint x: 226, startPoint y: 66, endPoint x: 231, endPoint y: 46, distance: 20.5
click at [231, 46] on div "A traditional Middle Eastern salad with mixed greens, tomatoes, cucumbers, radi…" at bounding box center [338, 79] width 322 height 74
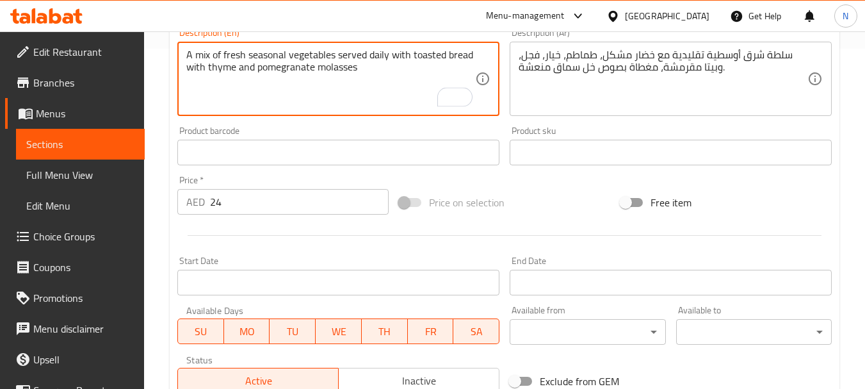
type textarea "A mix of fresh seasonal vegetables served daily with toasted bread with thyme a…"
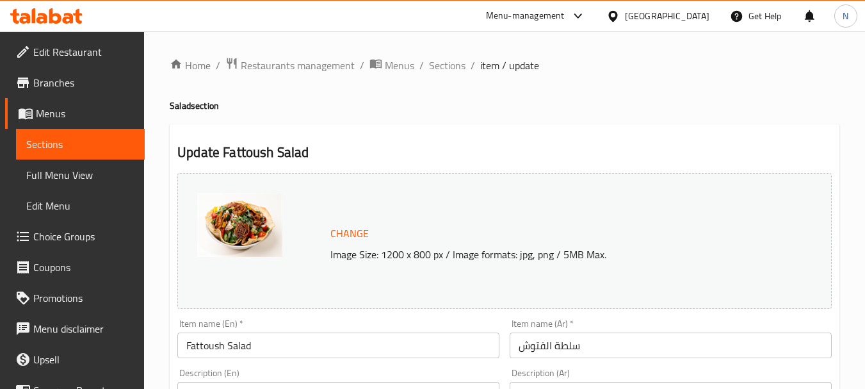
scroll to position [340, 0]
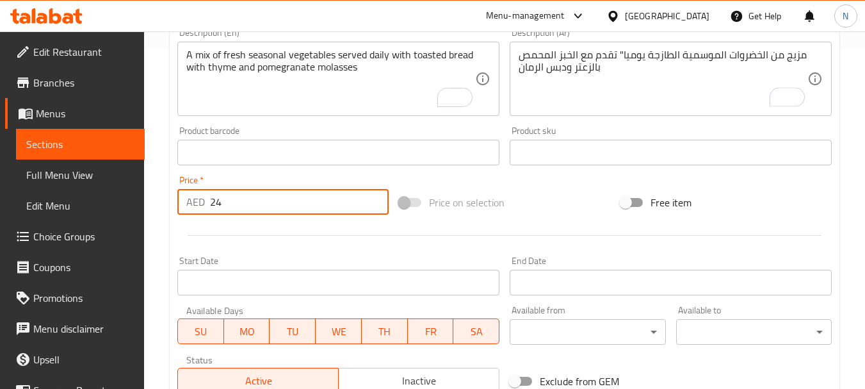
click at [205, 199] on div "AED 24 Price *" at bounding box center [282, 202] width 211 height 26
type input "40"
click at [539, 191] on div "Price on selection" at bounding box center [505, 202] width 222 height 35
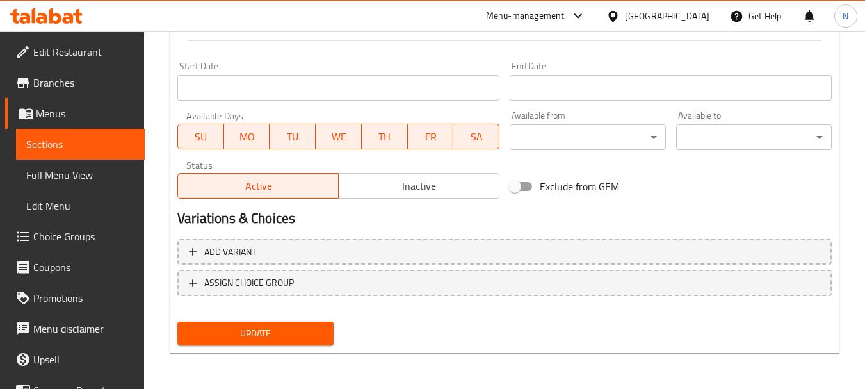
scroll to position [195, 0]
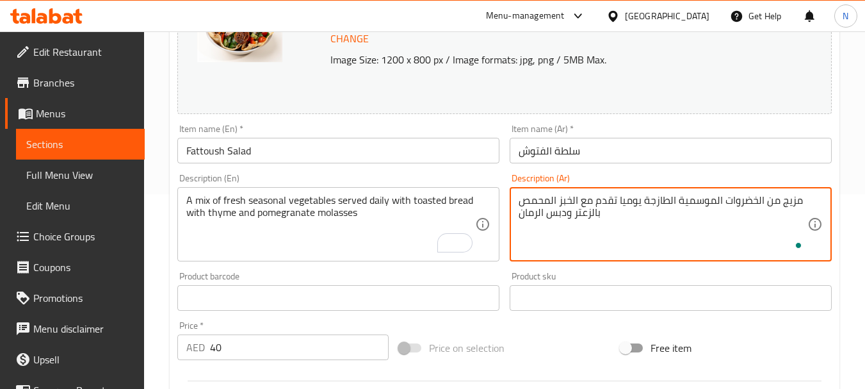
type textarea "مزيج من الخضروات الموسمية الطازجة يوميا تقدم مع الخبز المحمص بالزعتر ودبس الرمان"
click at [577, 334] on div "Price on selection" at bounding box center [505, 347] width 222 height 35
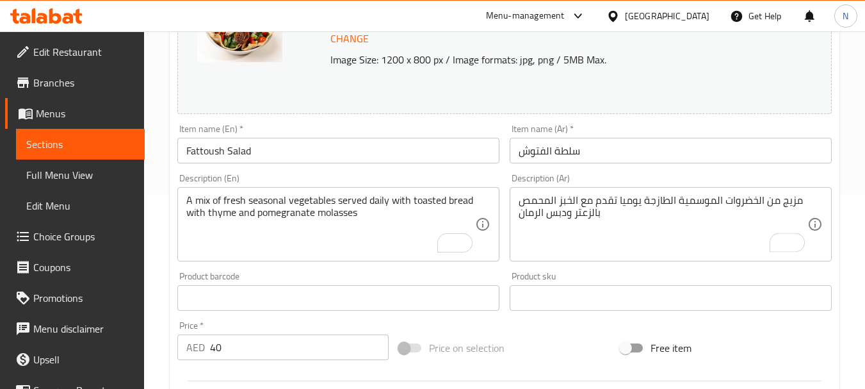
scroll to position [535, 0]
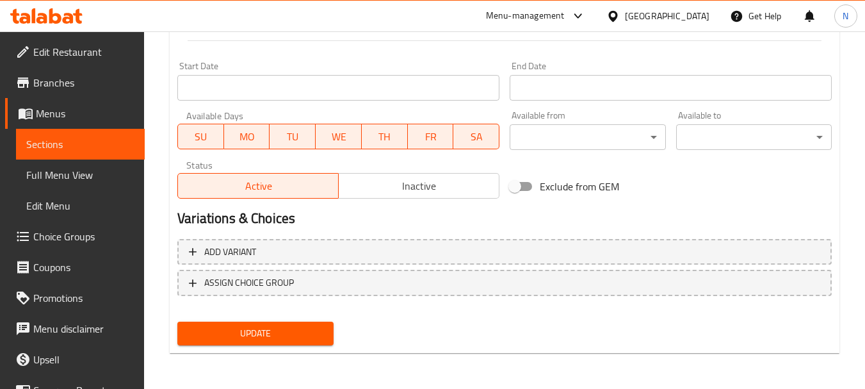
click at [292, 334] on span "Update" at bounding box center [255, 333] width 135 height 16
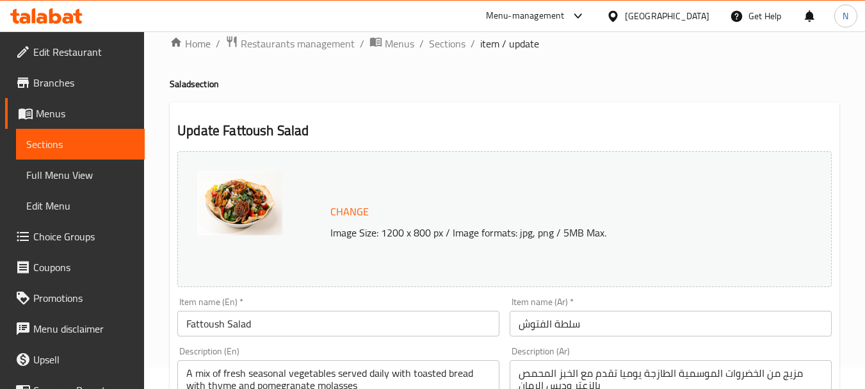
scroll to position [0, 0]
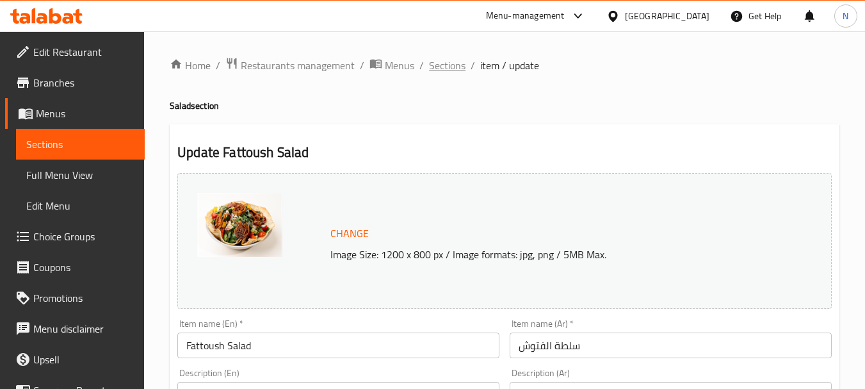
click at [454, 68] on span "Sections" at bounding box center [447, 65] width 37 height 15
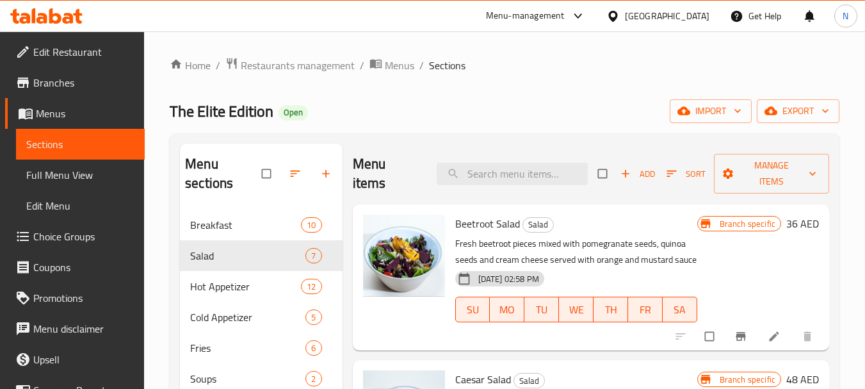
scroll to position [340, 0]
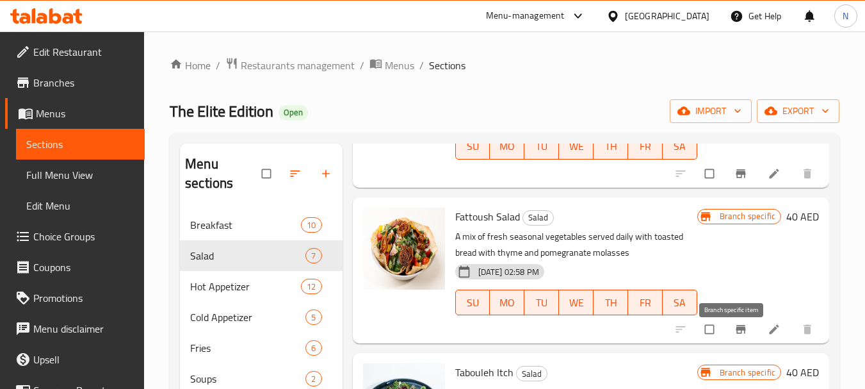
click at [736, 334] on icon "Branch-specific-item" at bounding box center [741, 329] width 10 height 8
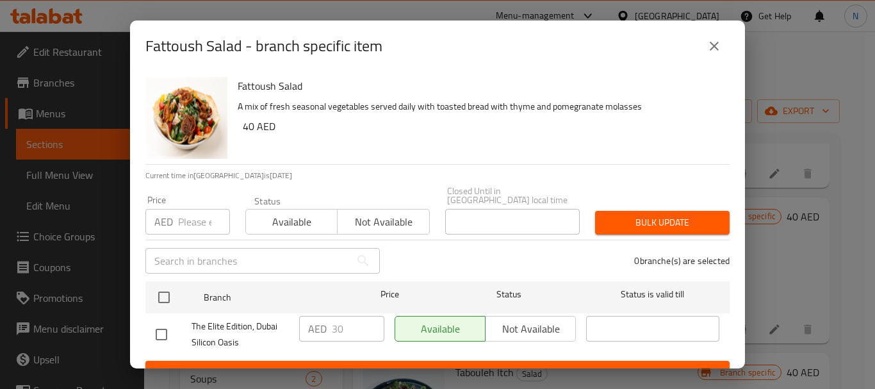
click at [199, 220] on input "number" at bounding box center [204, 222] width 52 height 26
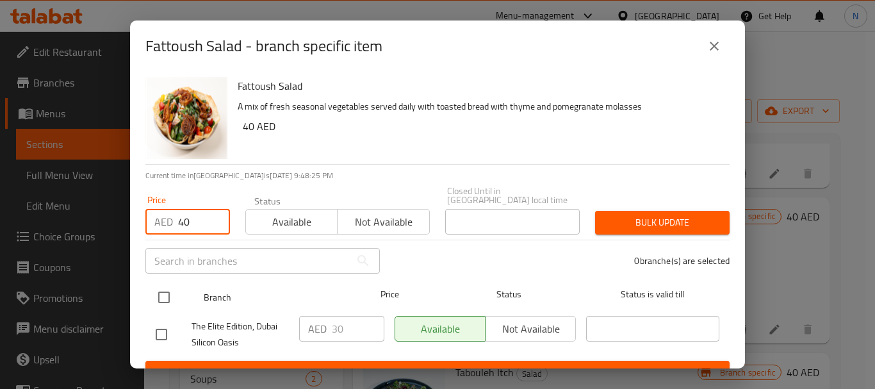
type input "40"
click at [169, 288] on input "checkbox" at bounding box center [163, 297] width 27 height 27
checkbox input "true"
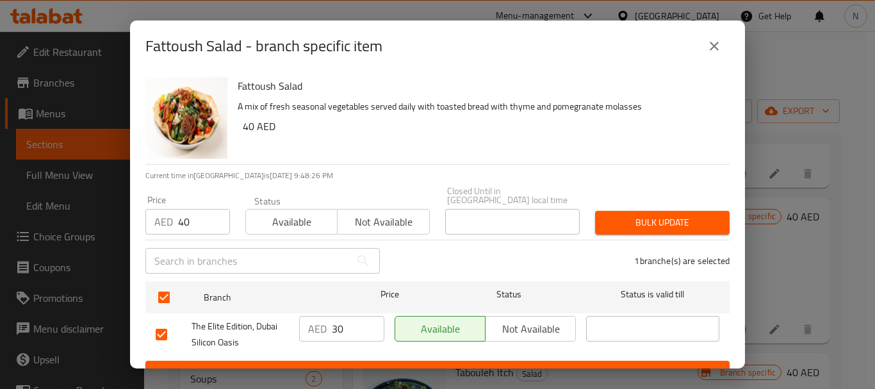
click at [678, 218] on span "Bulk update" at bounding box center [662, 223] width 114 height 16
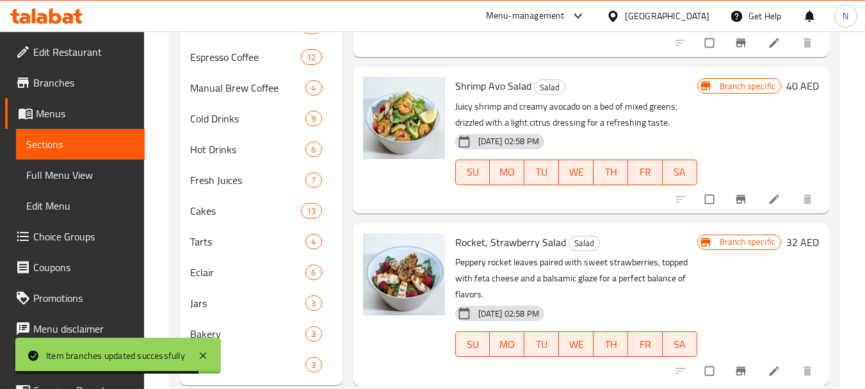
scroll to position [630, 0]
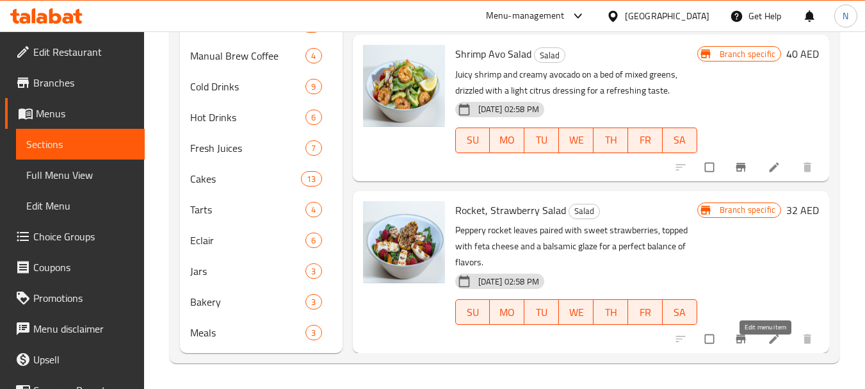
click at [768, 345] on icon at bounding box center [774, 338] width 13 height 13
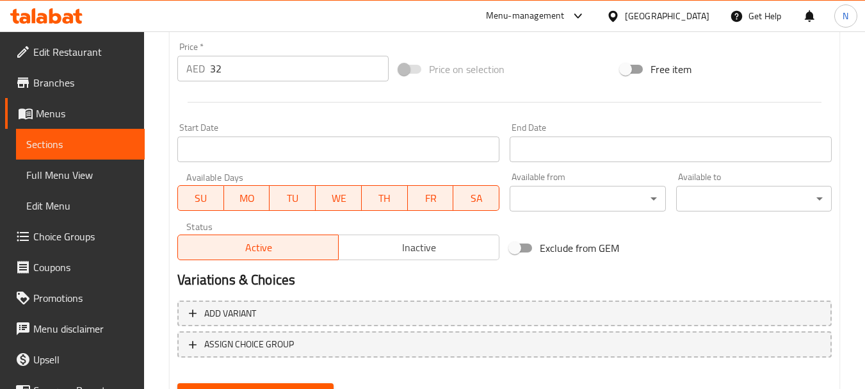
scroll to position [535, 0]
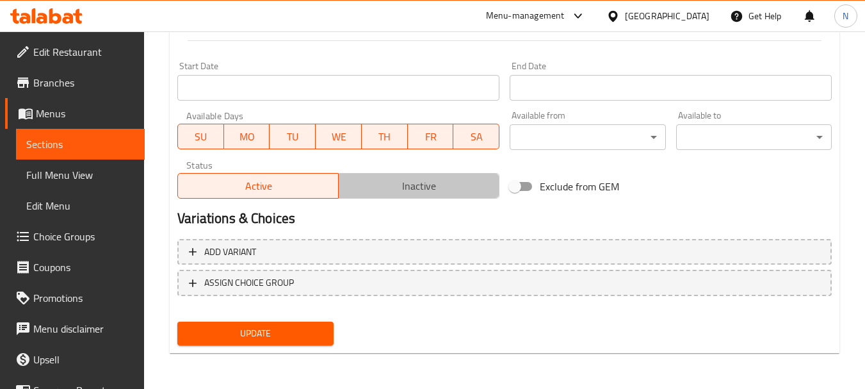
click at [407, 190] on span "Inactive" at bounding box center [419, 186] width 150 height 19
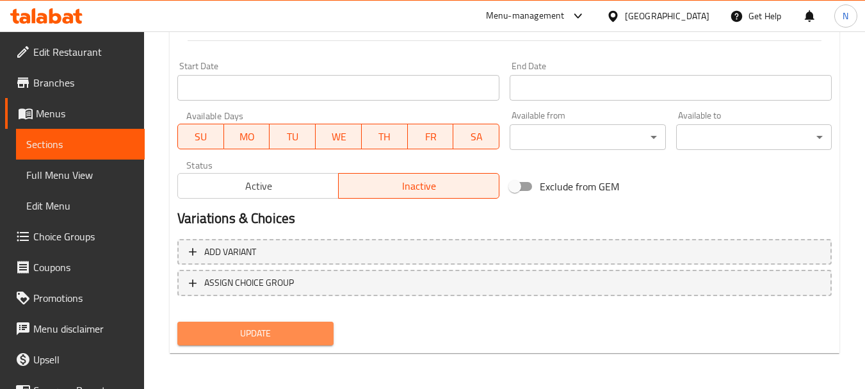
click at [309, 334] on span "Update" at bounding box center [255, 333] width 135 height 16
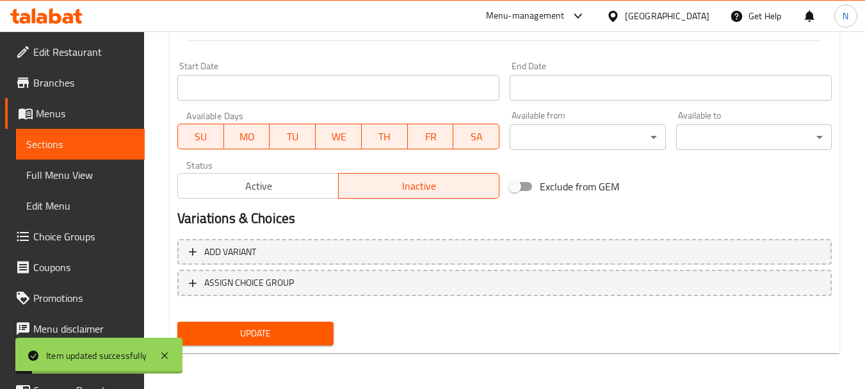
scroll to position [0, 0]
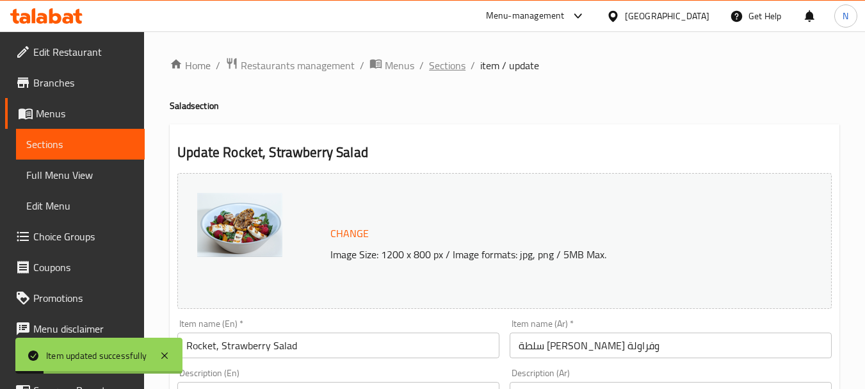
click at [454, 66] on span "Sections" at bounding box center [447, 65] width 37 height 15
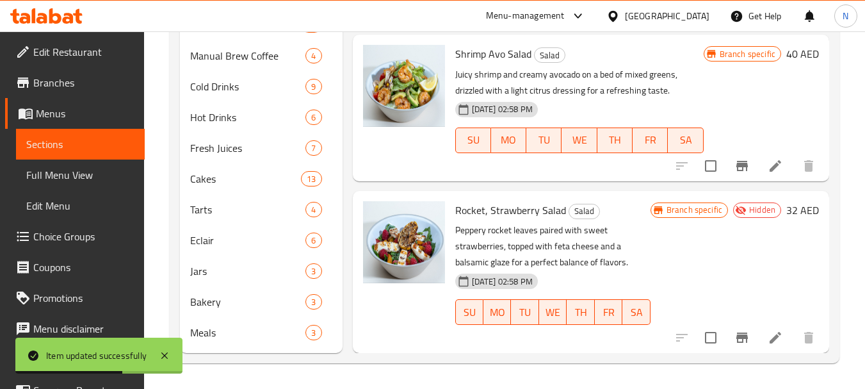
scroll to position [335, 0]
click at [768, 165] on icon at bounding box center [775, 165] width 15 height 15
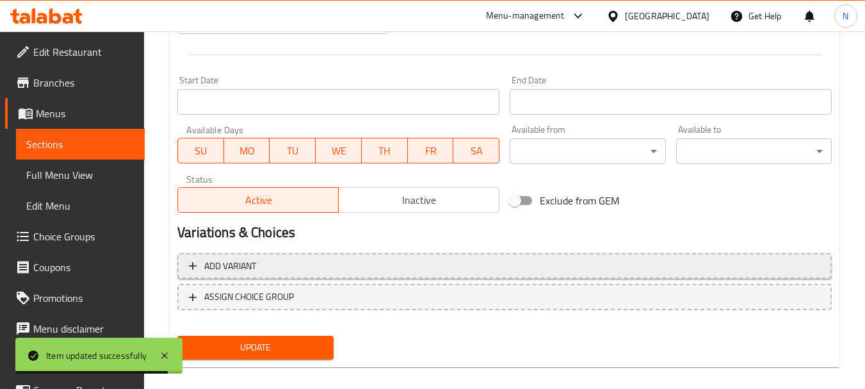
scroll to position [535, 0]
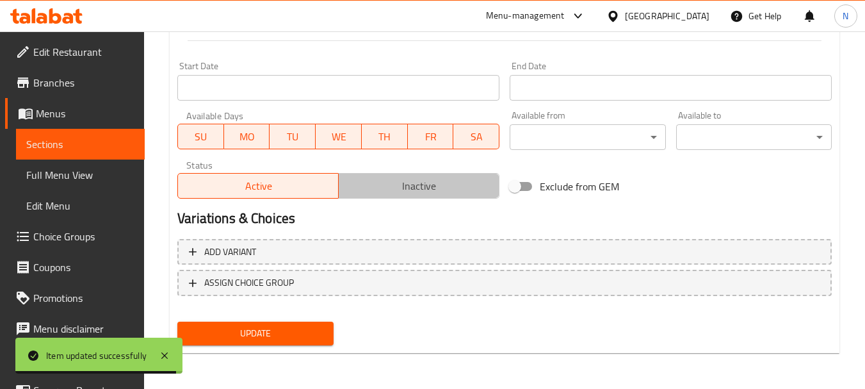
click at [398, 186] on span "Inactive" at bounding box center [419, 186] width 150 height 19
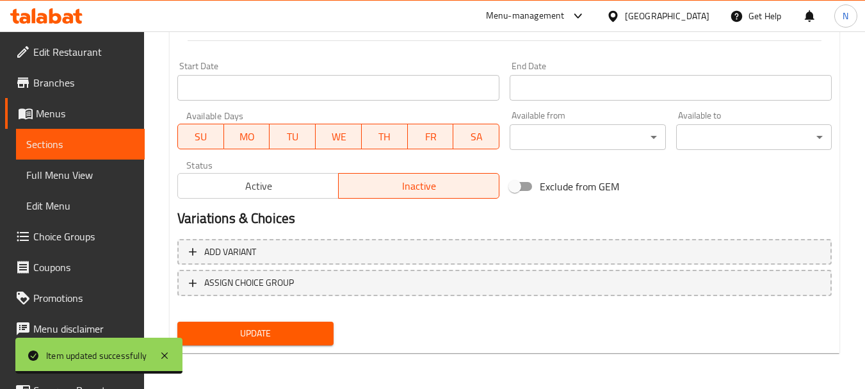
click at [292, 336] on span "Update" at bounding box center [255, 333] width 135 height 16
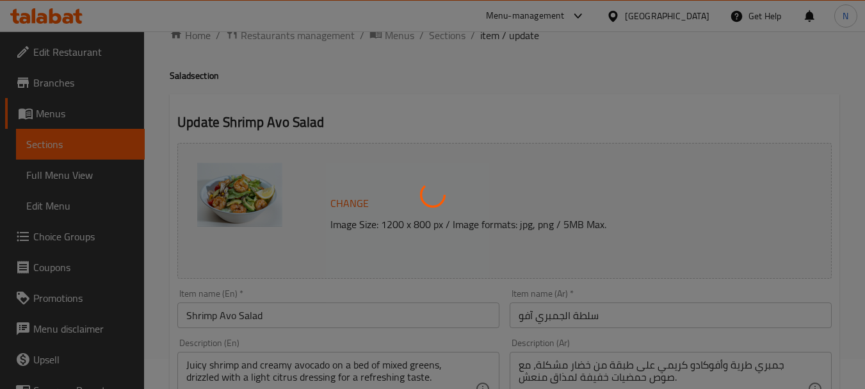
scroll to position [0, 0]
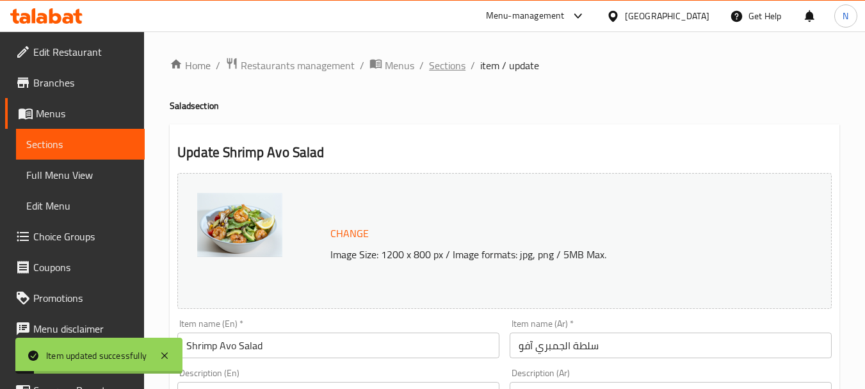
click at [452, 69] on span "Sections" at bounding box center [447, 65] width 37 height 15
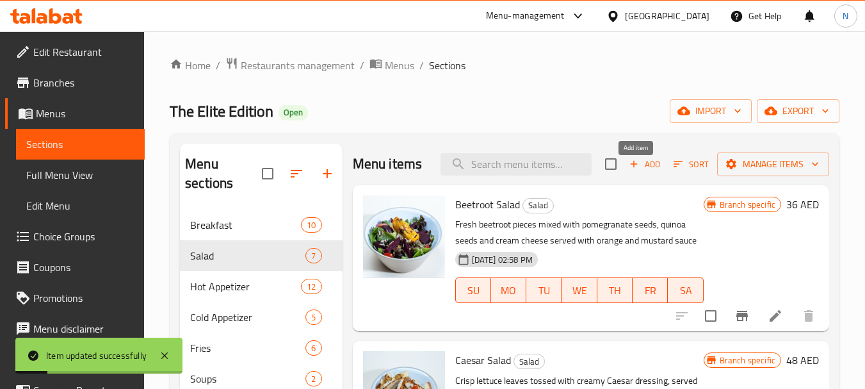
click at [638, 172] on span "Add" at bounding box center [645, 164] width 35 height 15
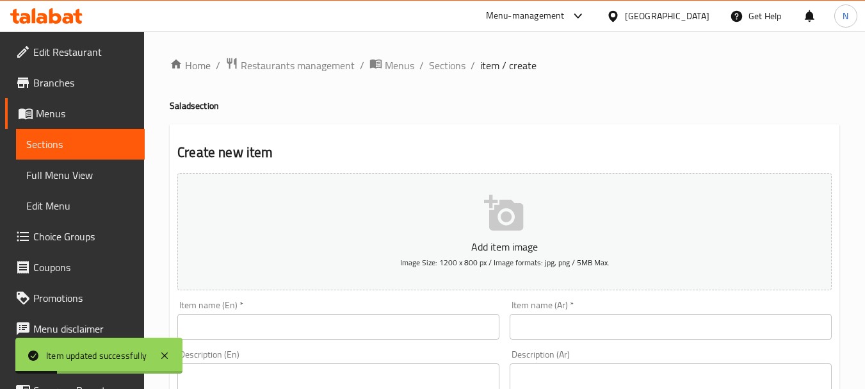
click at [299, 334] on input "text" at bounding box center [338, 327] width 322 height 26
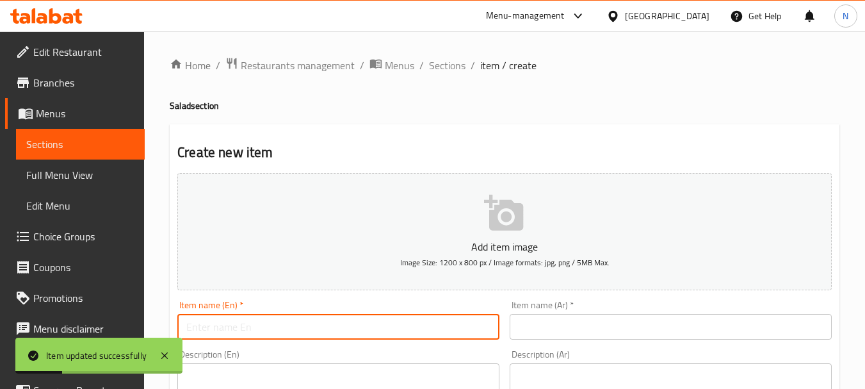
paste input "Baby Italian arugula leaves topped with sundried tomatoes, mushrooms, and cherr…"
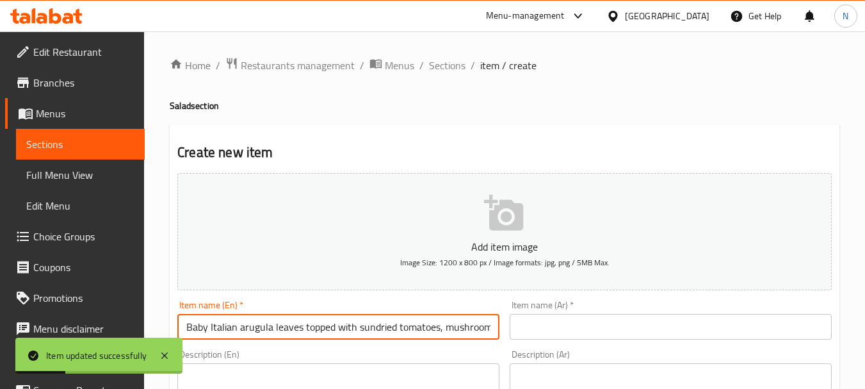
scroll to position [0, 225]
type input "Baby Italian arugula leaves topped with sundried tomatoes, mushrooms, and cherr…"
paste textarea "Baby Italian arugula leaves topped with sundried tomatoes, mushrooms, and cherr…"
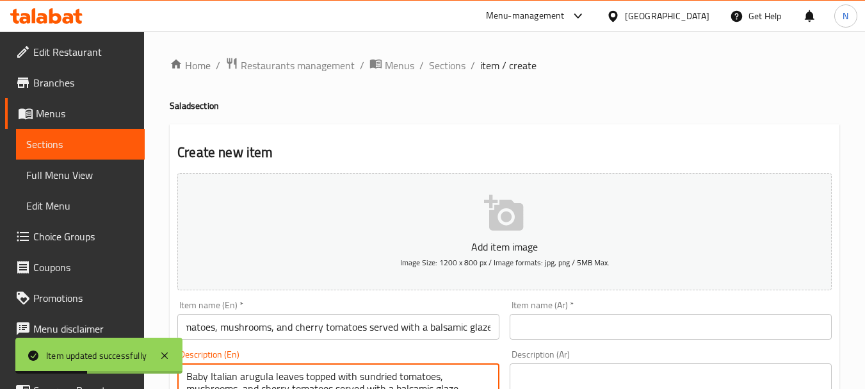
scroll to position [21, 0]
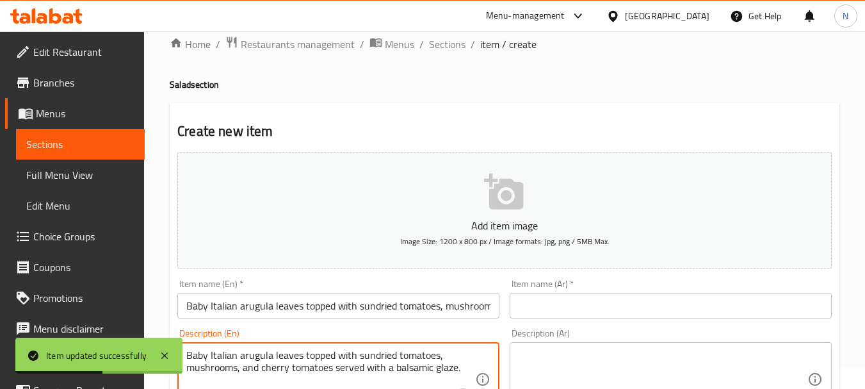
type textarea "Baby Italian arugula leaves topped with sundried tomatoes, mushrooms, and cherr…"
click at [558, 358] on textarea at bounding box center [663, 379] width 289 height 61
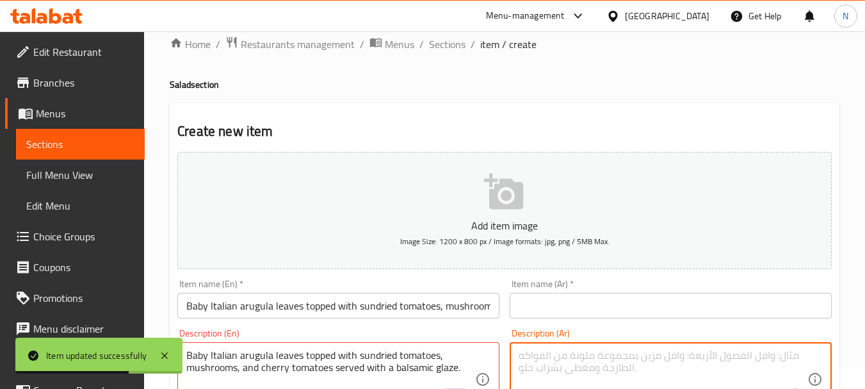
paste textarea "أوراق صغار الجرجير الإيطالي المغطاة بالطماطم المجففة والفطر والطماطم الكرزية تق…"
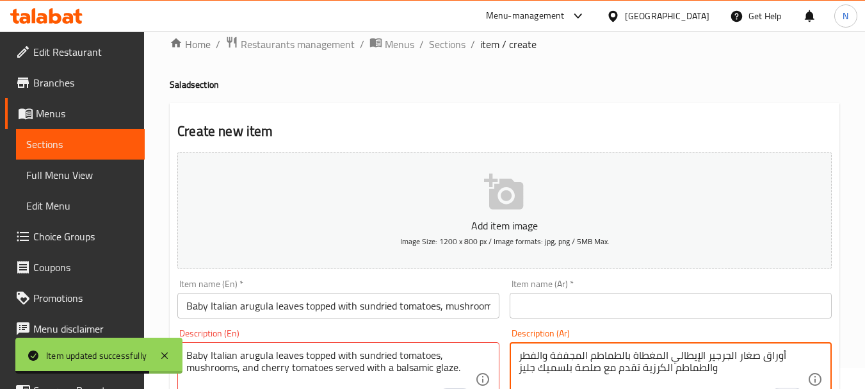
type textarea "أوراق صغار الجرجير الإيطالي المغطاة بالطماطم المجففة والفطر والطماطم الكرزية تق…"
click at [267, 318] on input "Baby Italian arugula leaves topped with sundried tomatoes, mushrooms, and cherr…" at bounding box center [338, 306] width 322 height 26
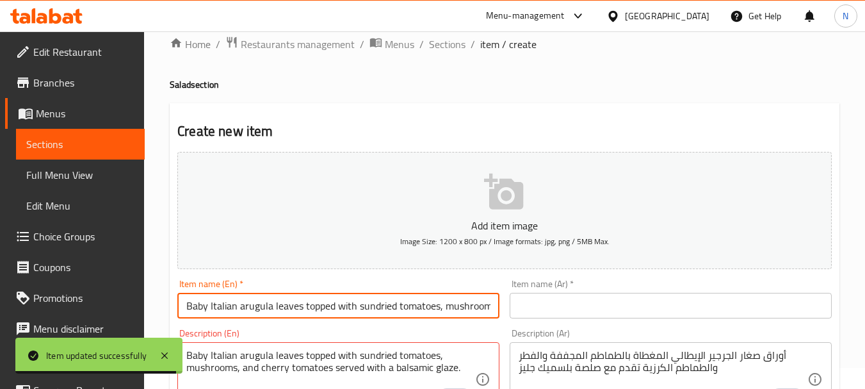
click at [267, 318] on input "Baby Italian arugula leaves topped with sundried tomatoes, mushrooms, and cherr…" at bounding box center [338, 306] width 322 height 26
paste input "Rocca Salad"
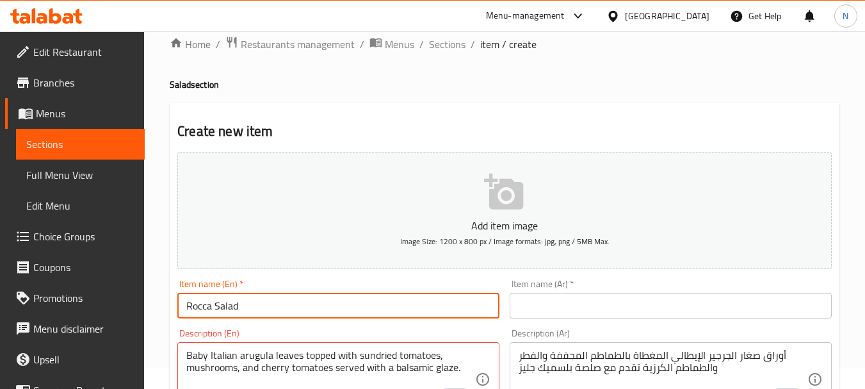
type input "Rocca Salad"
click at [514, 305] on input "text" at bounding box center [671, 306] width 322 height 26
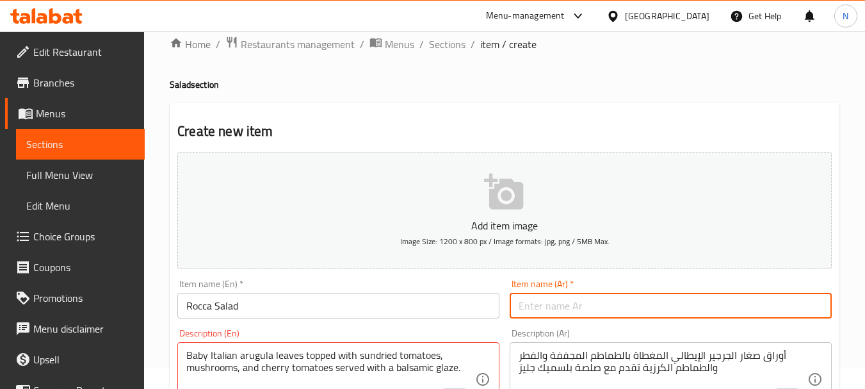
paste input "سلطة الجرجير"
type input "سلطة الجرجير"
click at [218, 300] on input "Rocca Salad" at bounding box center [338, 306] width 322 height 26
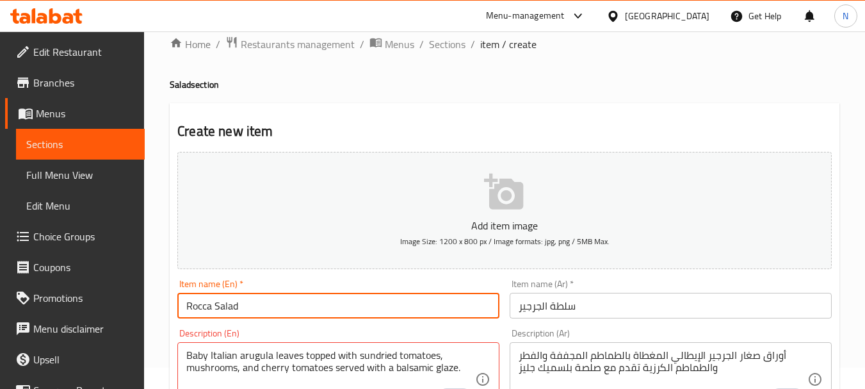
click at [218, 300] on input "Rocca Salad" at bounding box center [338, 306] width 322 height 26
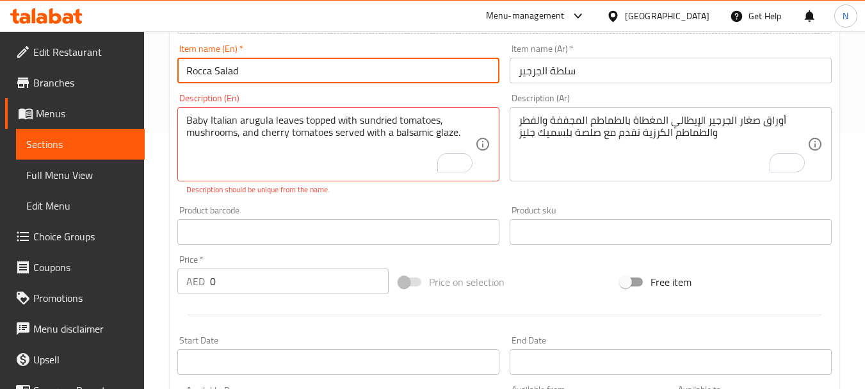
scroll to position [259, 0]
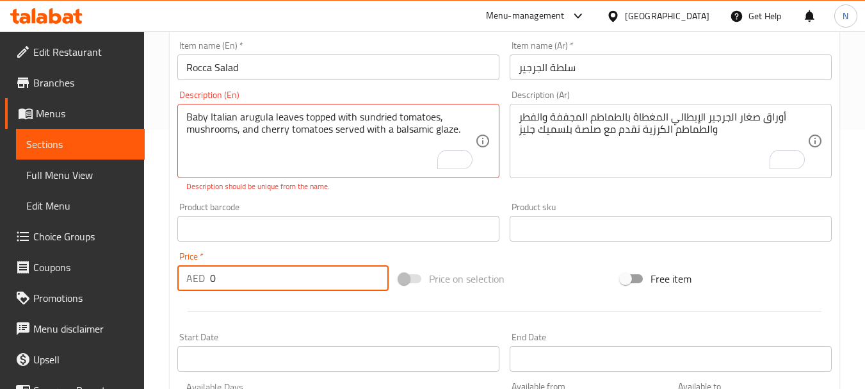
drag, startPoint x: 211, startPoint y: 276, endPoint x: 198, endPoint y: 276, distance: 12.8
click at [199, 276] on div "AED 0 Price *" at bounding box center [282, 278] width 211 height 26
type input "40"
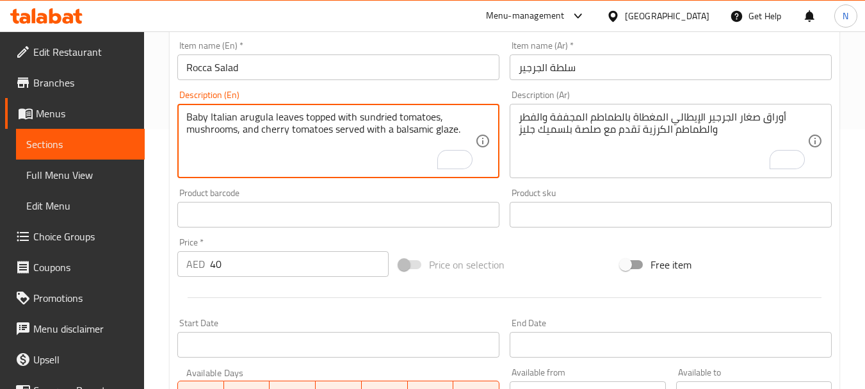
click at [307, 129] on textarea "Baby Italian arugula leaves topped with sundried tomatoes, mushrooms, and cherr…" at bounding box center [330, 141] width 289 height 61
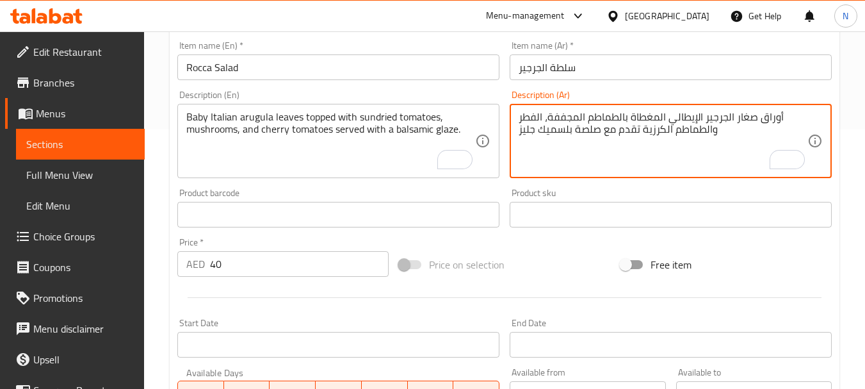
type textarea "أوراق صغار الجرجير الإيطالي المغطاة بالطماطم المجففة، الفطر والطماطم الكرزية تق…"
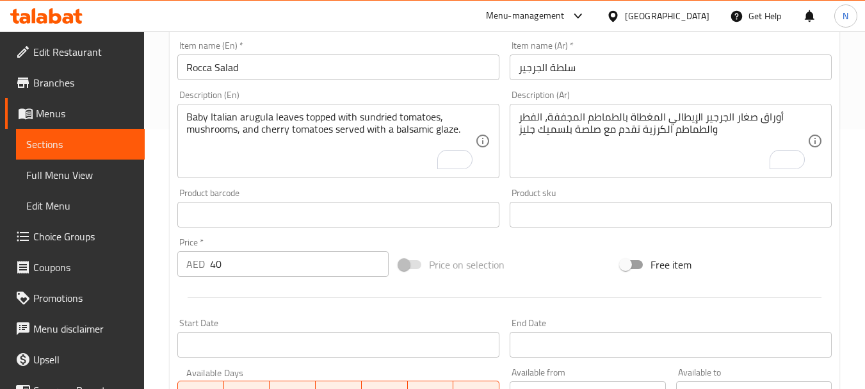
click at [531, 282] on div at bounding box center [504, 297] width 665 height 31
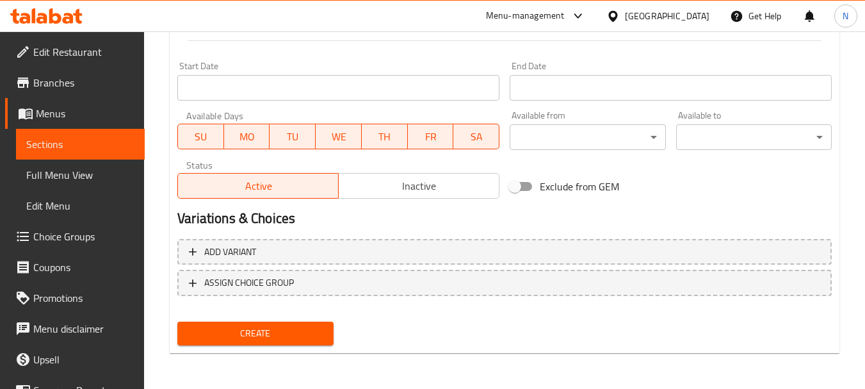
click at [305, 326] on span "Create" at bounding box center [255, 333] width 135 height 16
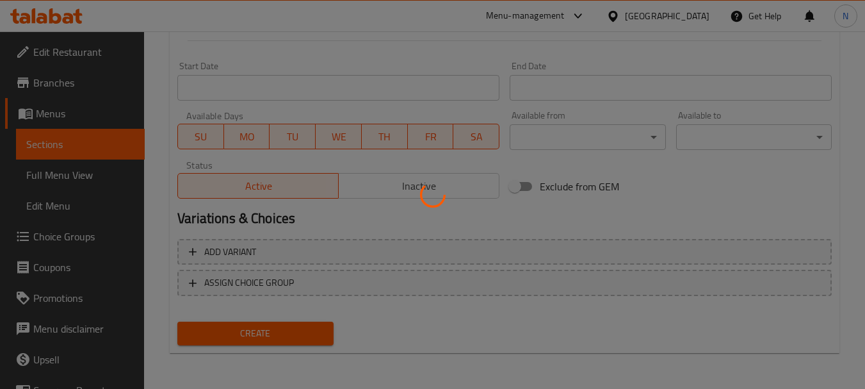
type input "0"
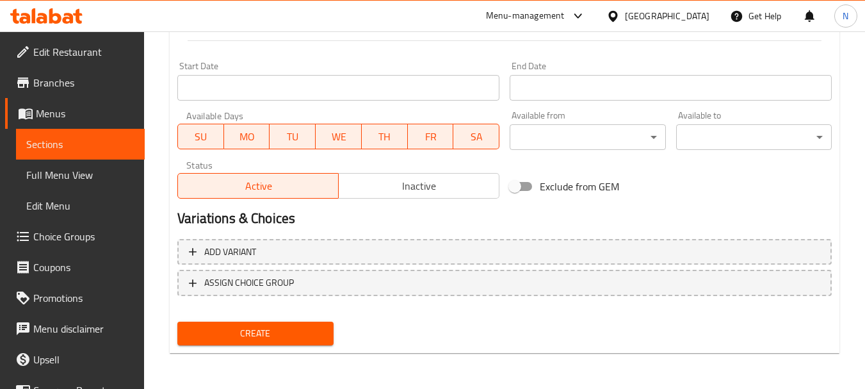
scroll to position [0, 0]
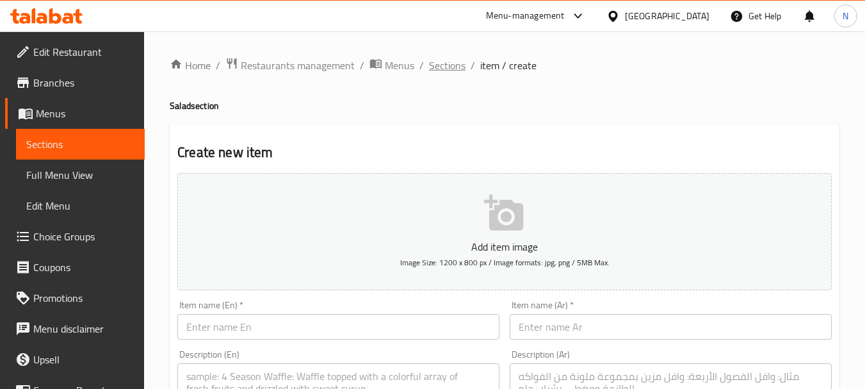
click at [455, 63] on span "Sections" at bounding box center [447, 65] width 37 height 15
